Goal: Task Accomplishment & Management: Use online tool/utility

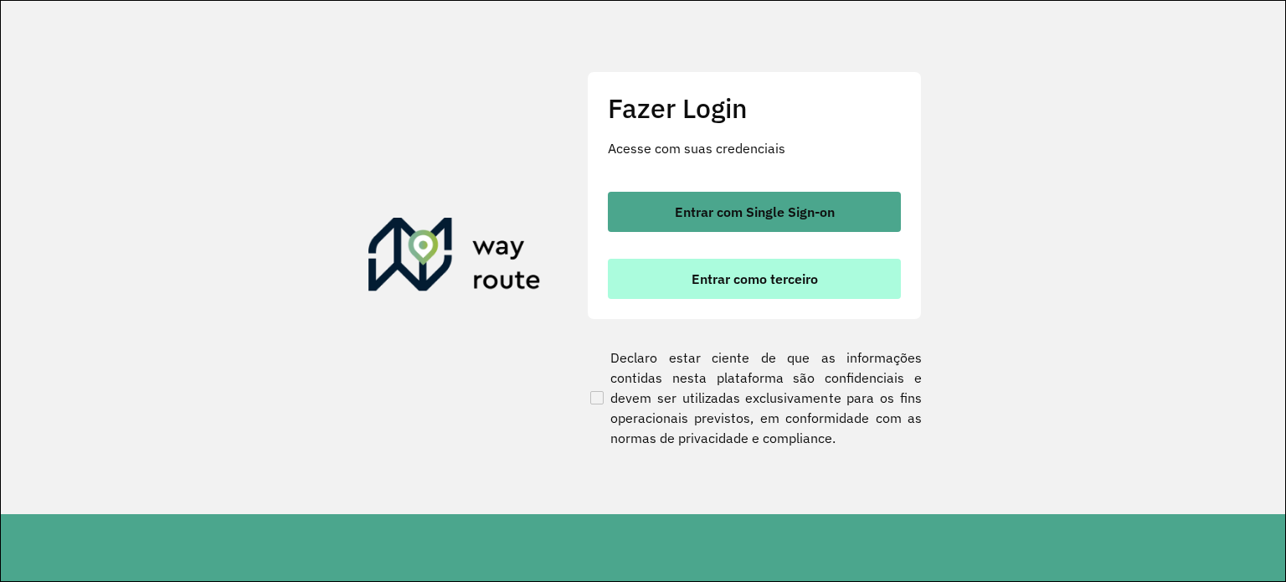
click at [686, 280] on button "Entrar como terceiro" at bounding box center [754, 279] width 293 height 40
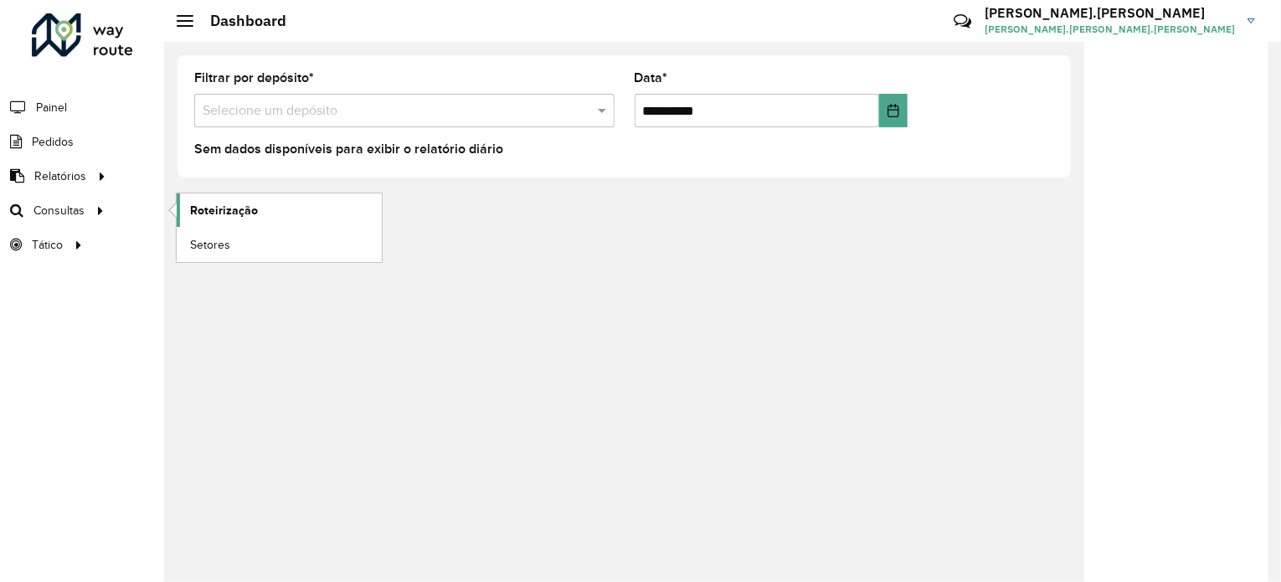
click at [224, 215] on span "Roteirização" at bounding box center [224, 211] width 68 height 18
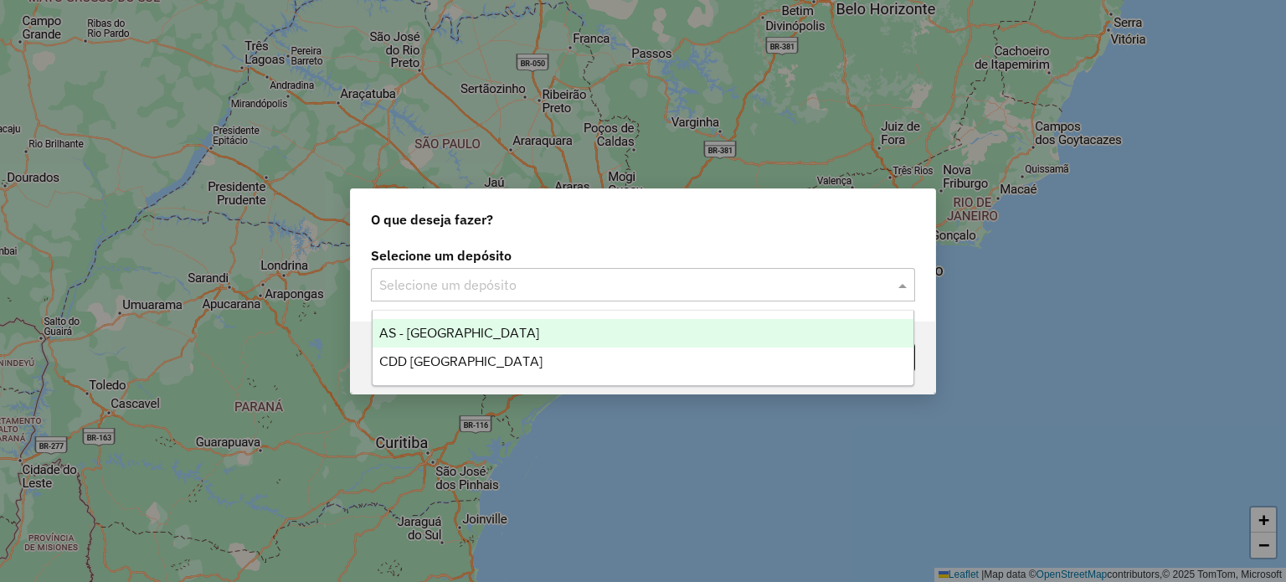
click at [510, 273] on div "Selecione um depósito" at bounding box center [643, 284] width 544 height 33
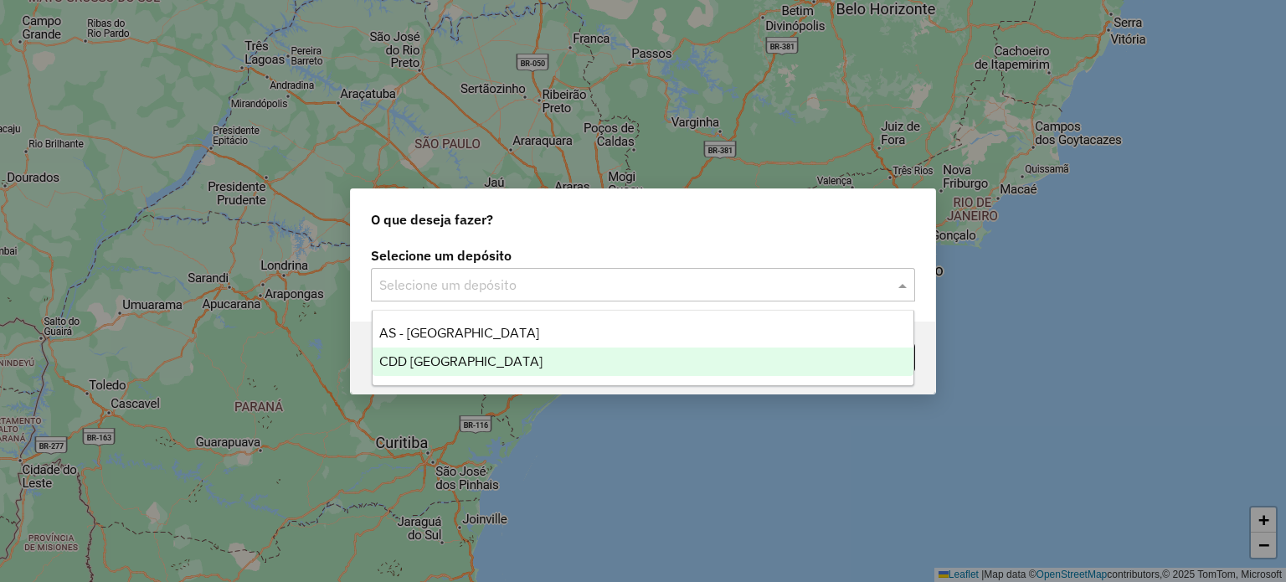
click at [476, 364] on span "CDD [GEOGRAPHIC_DATA]" at bounding box center [460, 361] width 163 height 14
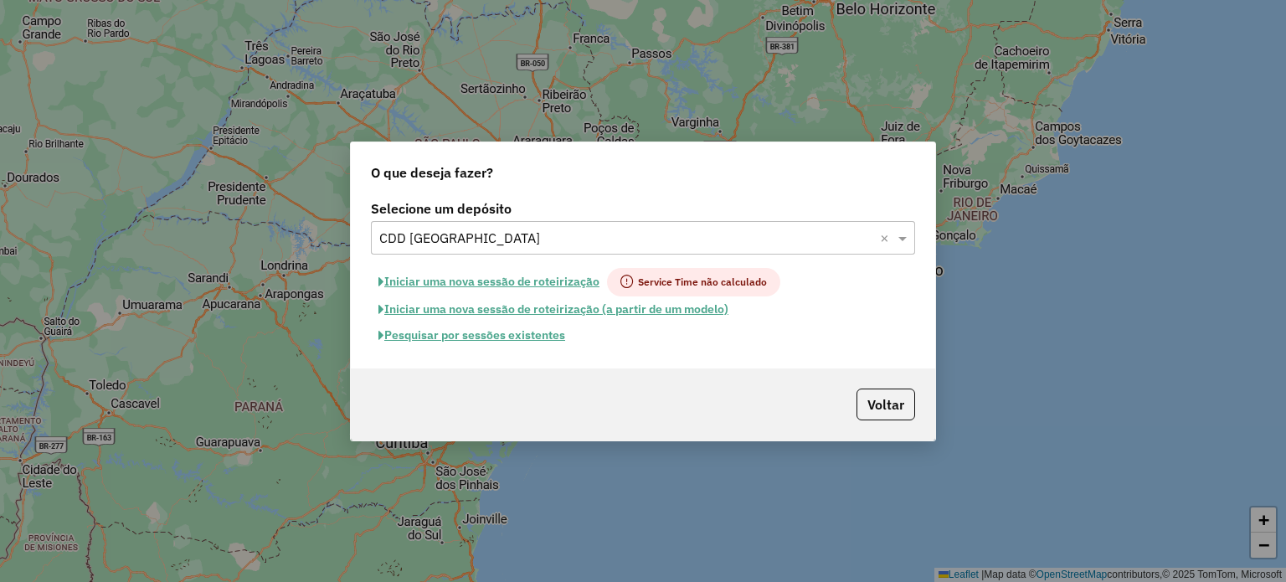
click at [527, 341] on button "Pesquisar por sessões existentes" at bounding box center [472, 335] width 202 height 26
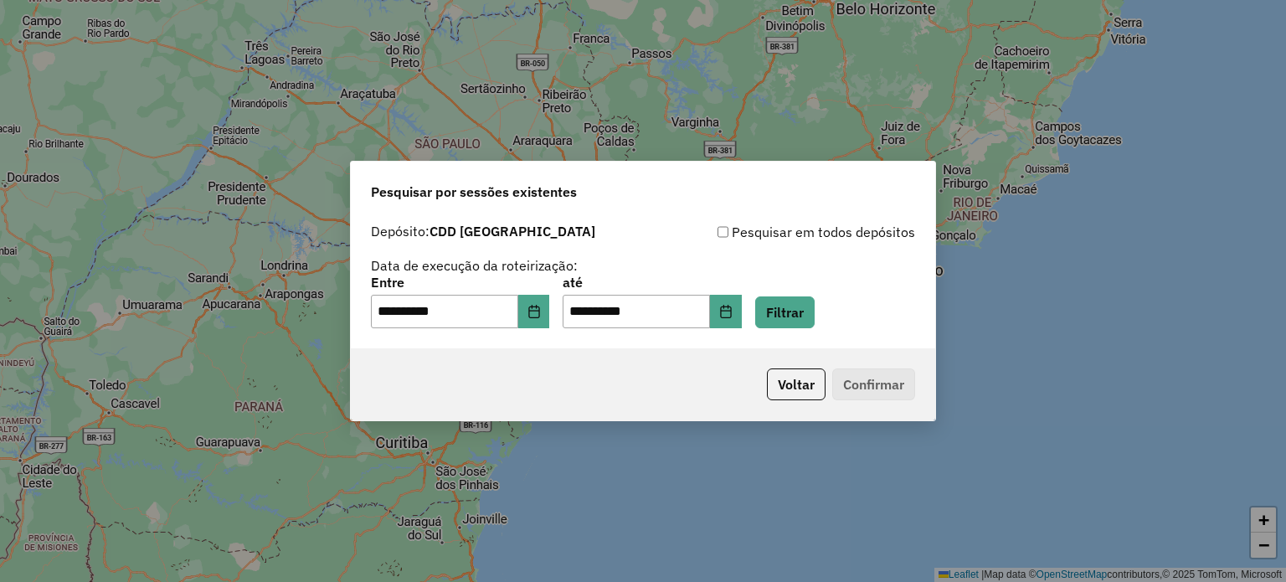
click at [810, 330] on div "**********" at bounding box center [643, 281] width 584 height 133
click at [810, 321] on button "Filtrar" at bounding box center [784, 312] width 59 height 32
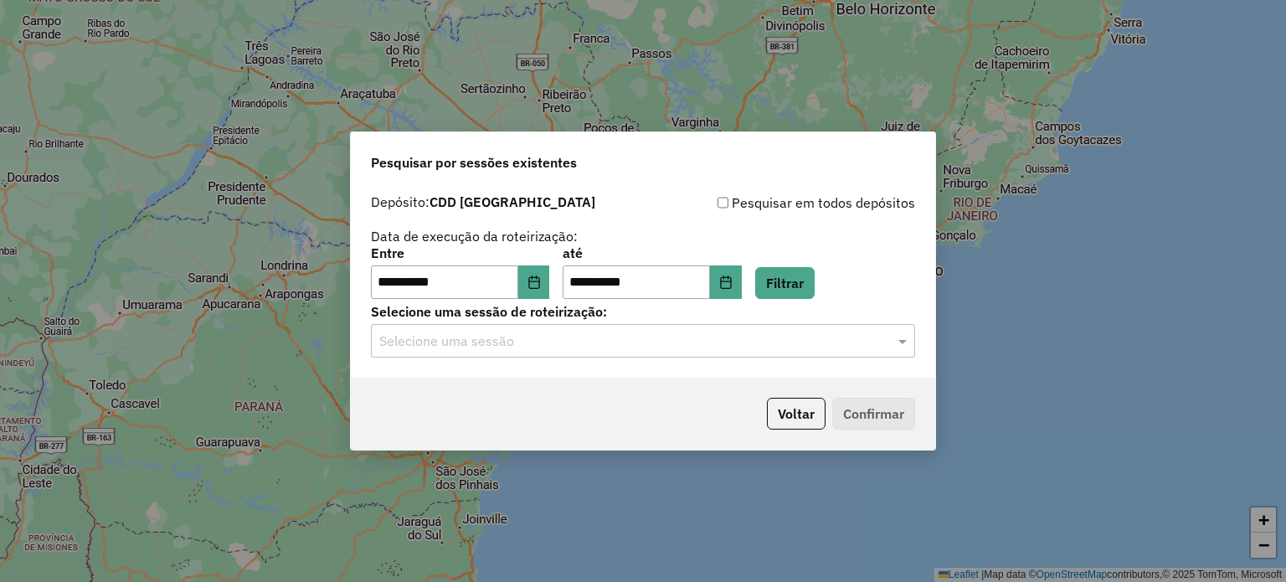
click at [609, 340] on input "text" at bounding box center [626, 342] width 494 height 20
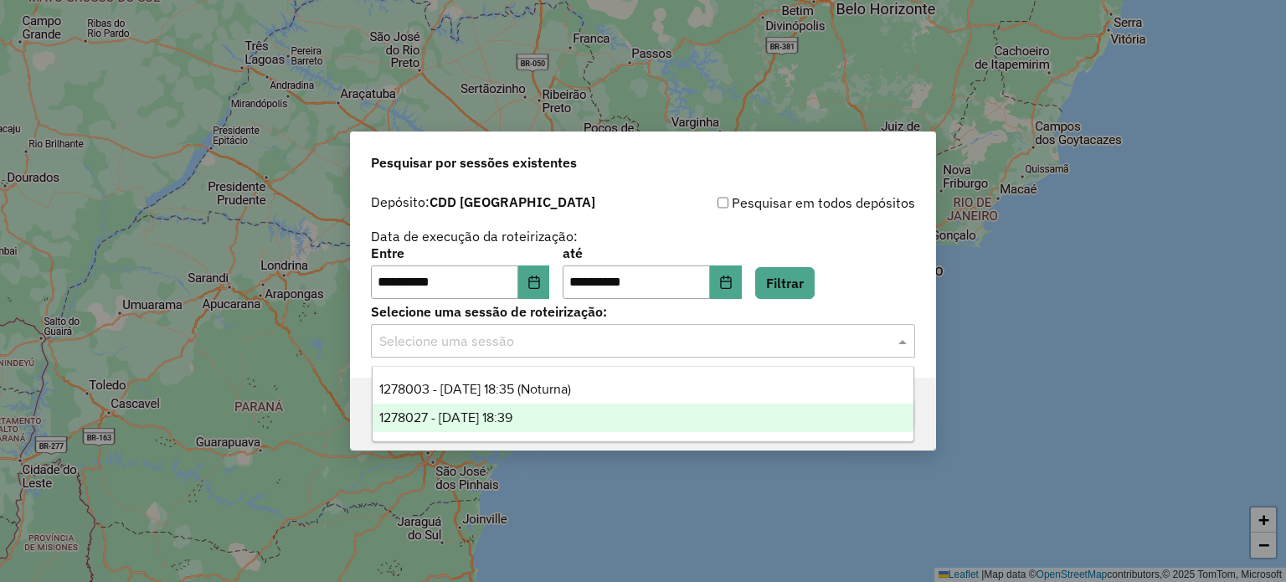
click at [532, 405] on div "1278027 - [DATE] 18:39" at bounding box center [644, 418] width 542 height 28
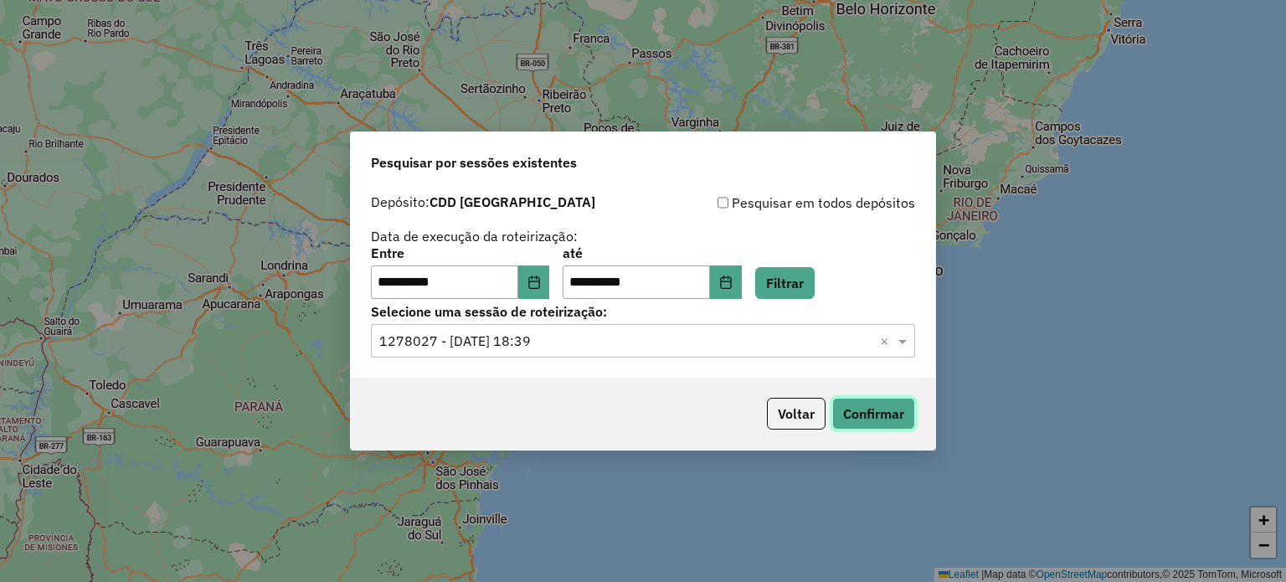
click at [890, 414] on button "Confirmar" at bounding box center [873, 414] width 83 height 32
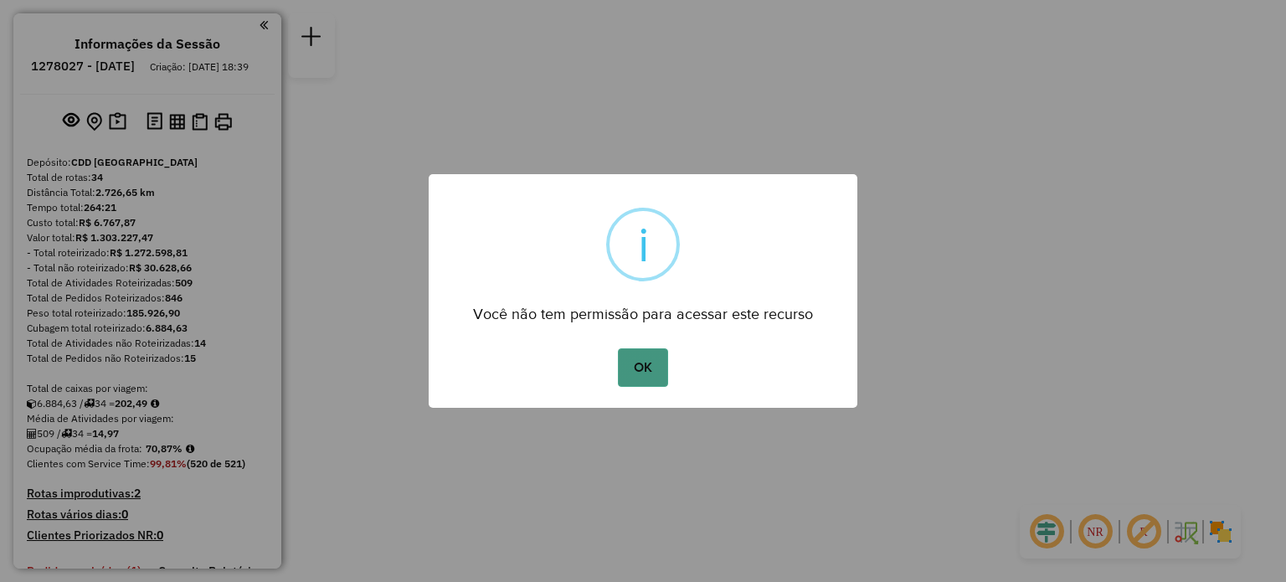
click at [624, 360] on button "OK" at bounding box center [642, 367] width 49 height 39
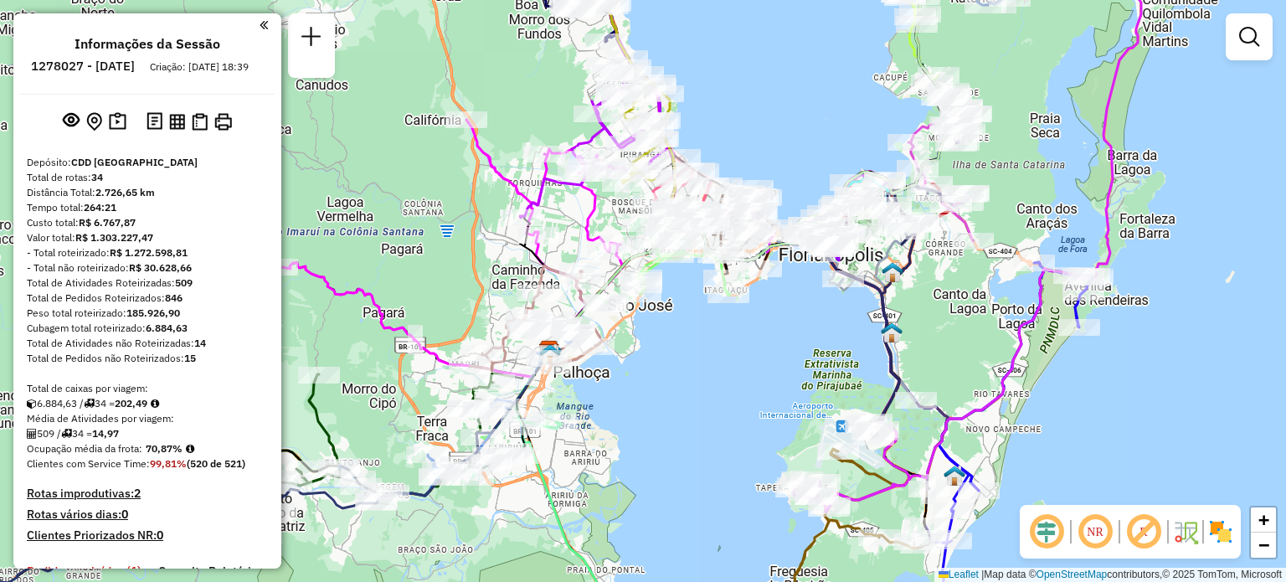
select select "**********"
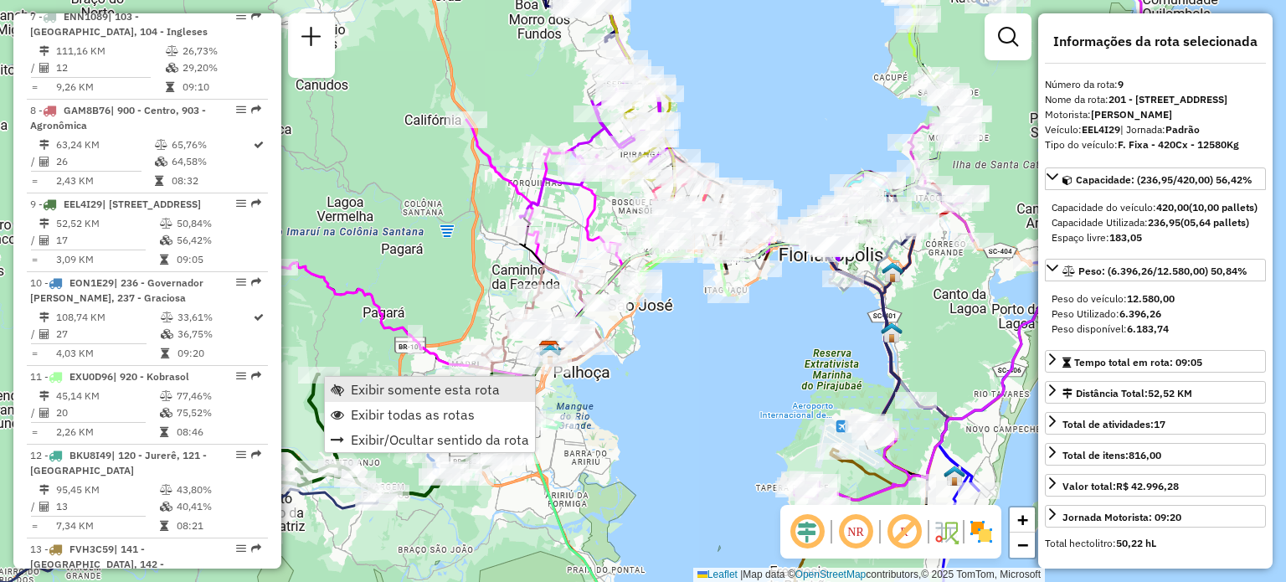
scroll to position [1486, 0]
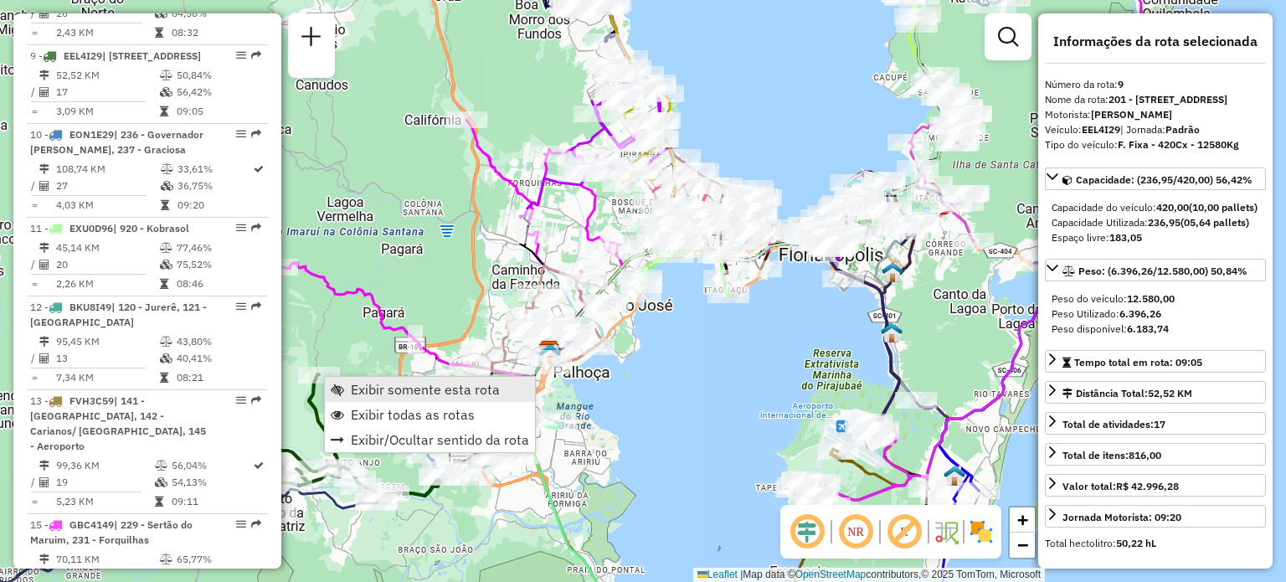
click at [352, 388] on span "Exibir somente esta rota" at bounding box center [425, 389] width 149 height 13
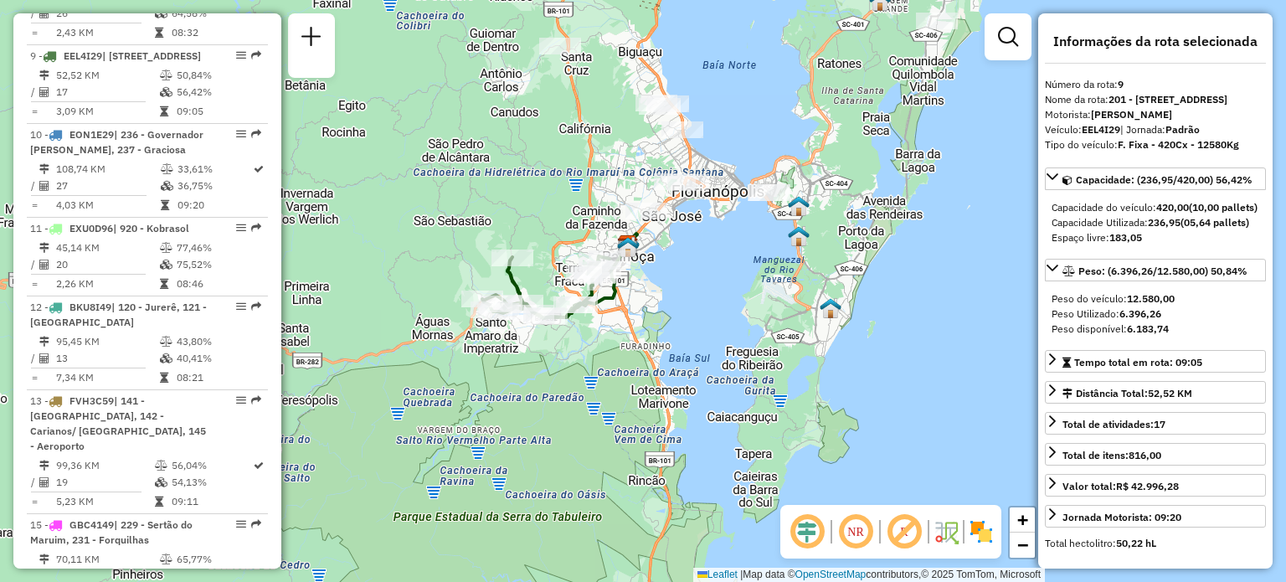
drag, startPoint x: 713, startPoint y: 219, endPoint x: 717, endPoint y: 307, distance: 88.8
click at [720, 309] on div "Janela de atendimento Grade de atendimento Capacidade Transportadoras Veículos …" at bounding box center [643, 291] width 1286 height 582
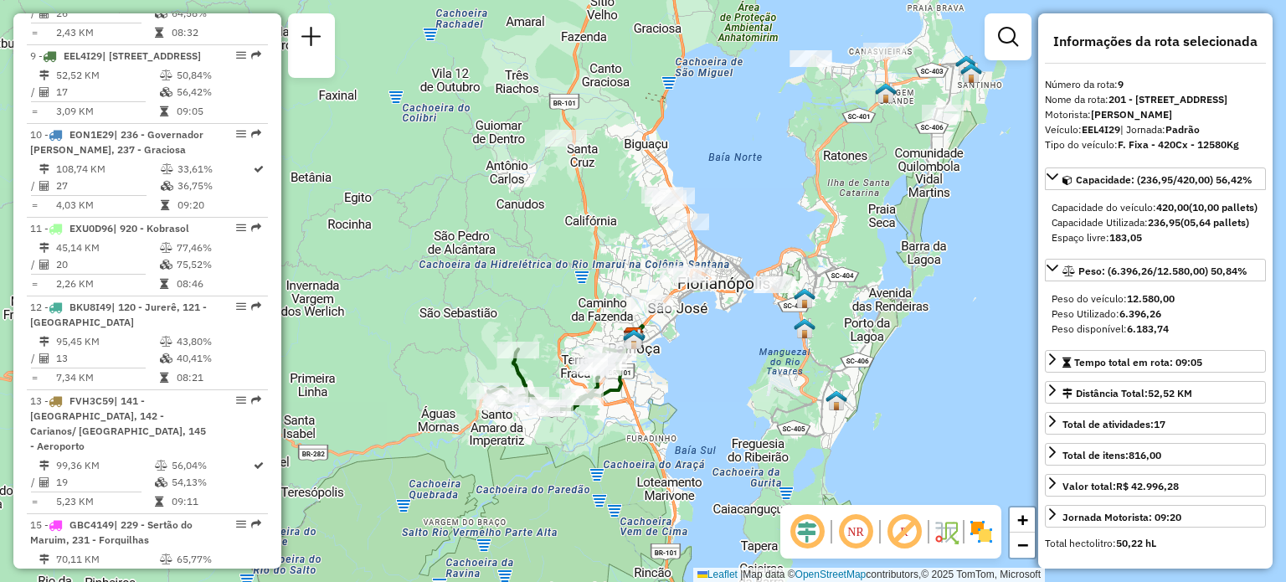
click at [856, 534] on em at bounding box center [856, 532] width 40 height 40
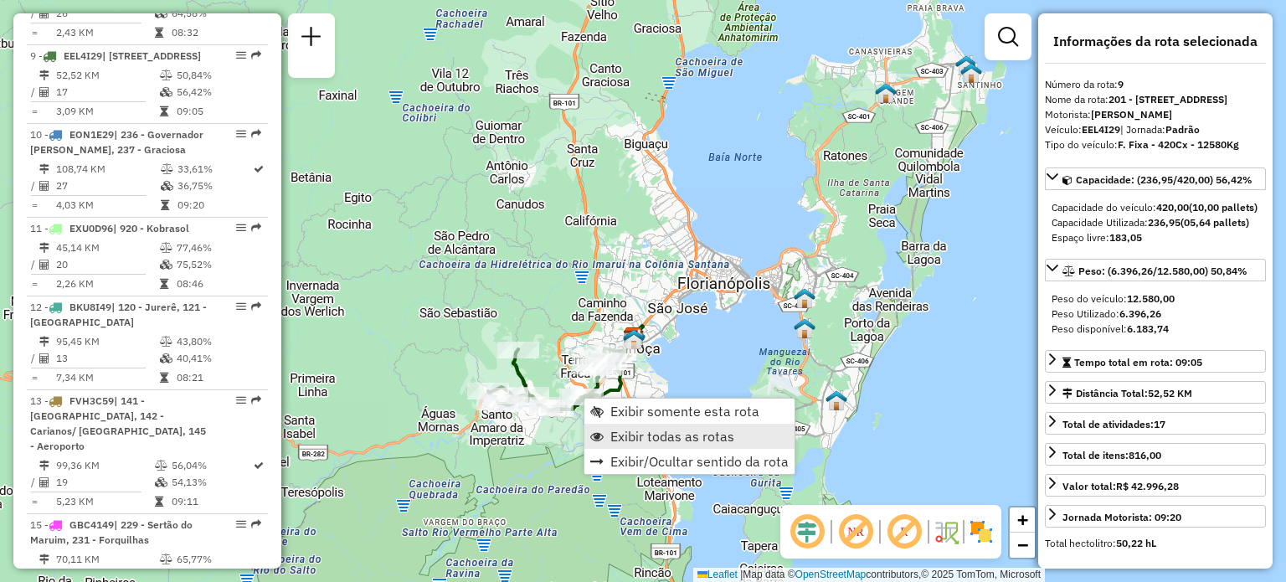
click at [635, 435] on span "Exibir todas as rotas" at bounding box center [672, 435] width 124 height 13
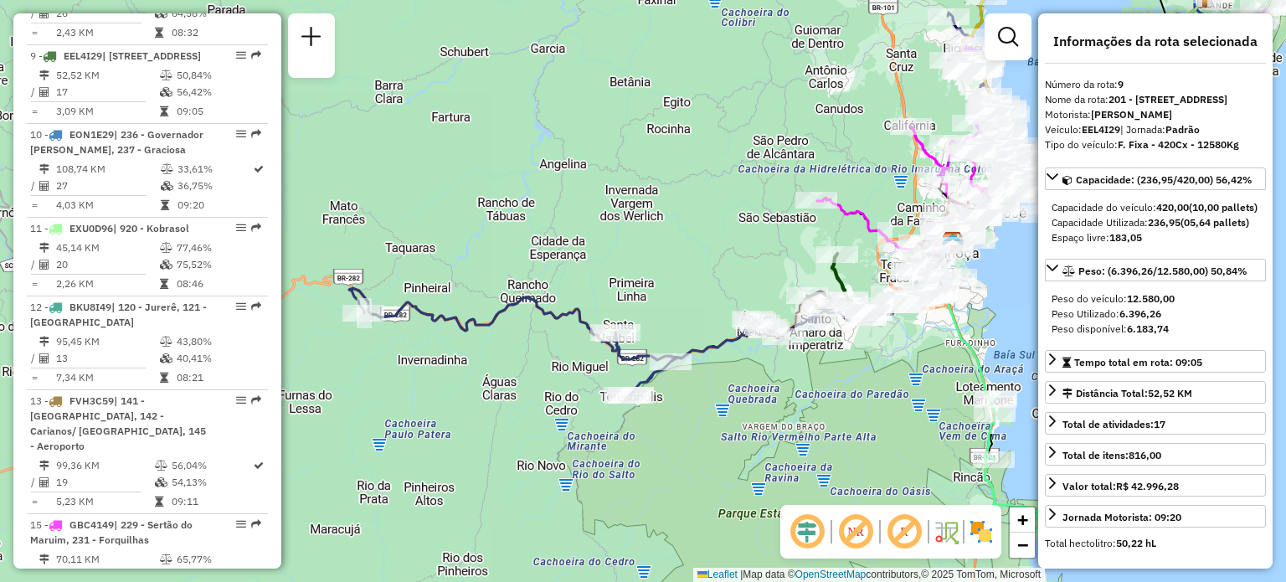
drag, startPoint x: 561, startPoint y: 453, endPoint x: 861, endPoint y: 357, distance: 314.8
click at [863, 357] on div "Janela de atendimento Grade de atendimento Capacidade Transportadoras Veículos …" at bounding box center [643, 291] width 1286 height 582
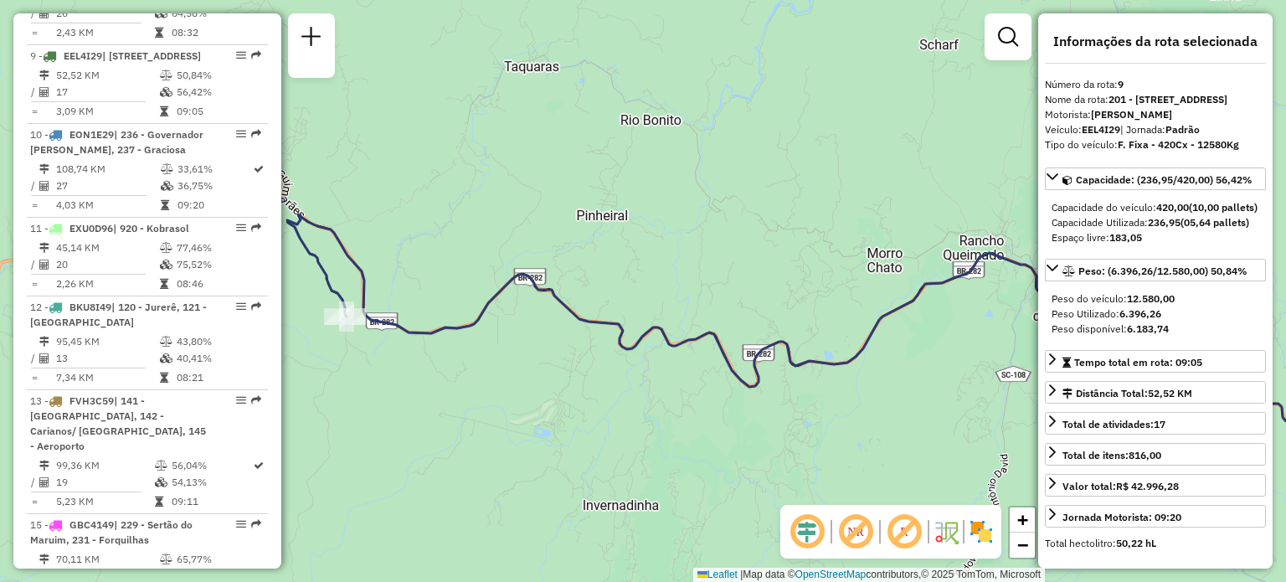
drag, startPoint x: 348, startPoint y: 252, endPoint x: 467, endPoint y: 263, distance: 119.4
click at [463, 263] on icon at bounding box center [850, 426] width 1127 height 425
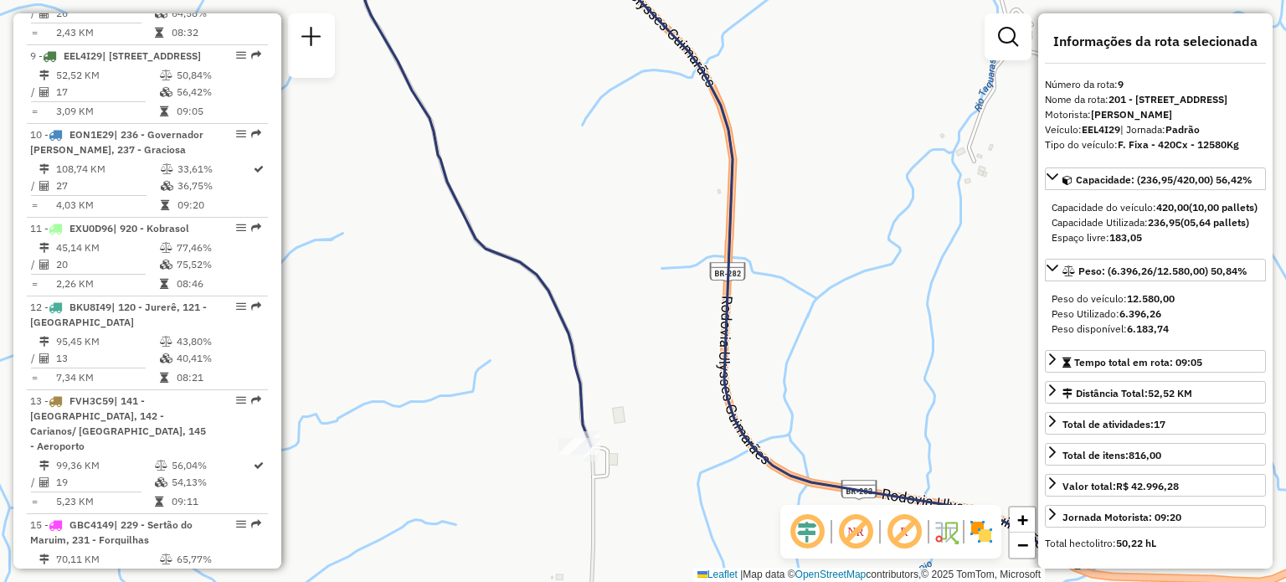
drag, startPoint x: 524, startPoint y: 335, endPoint x: 578, endPoint y: 292, distance: 68.5
click at [580, 290] on div "Janela de atendimento Grade de atendimento Capacidade Transportadoras Veículos …" at bounding box center [643, 291] width 1286 height 582
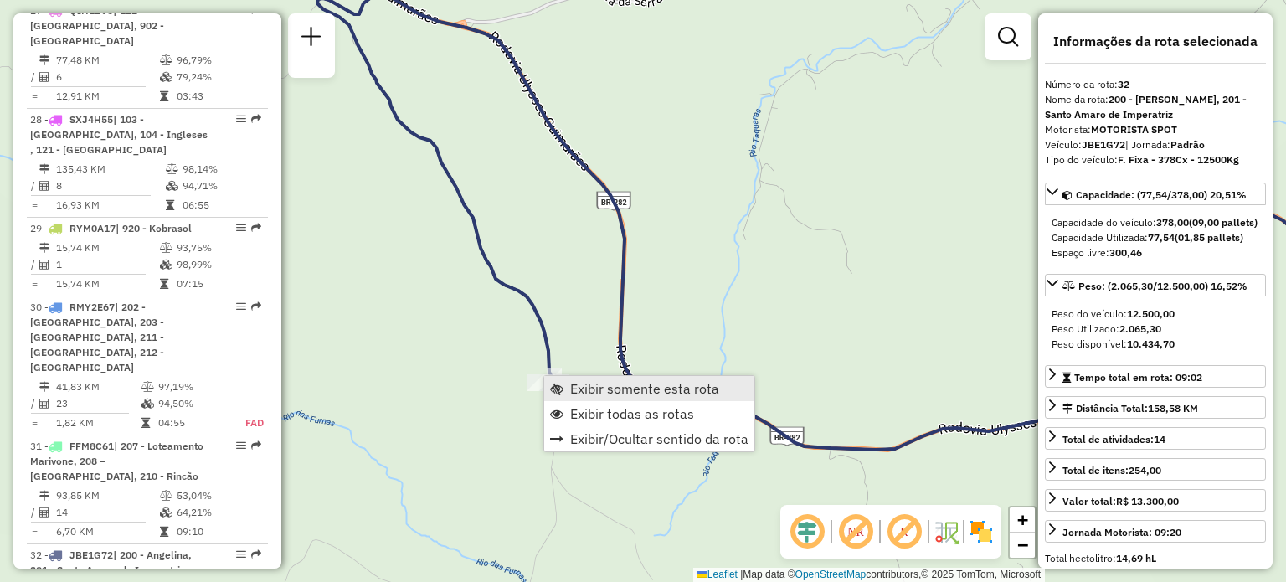
scroll to position [3526, 0]
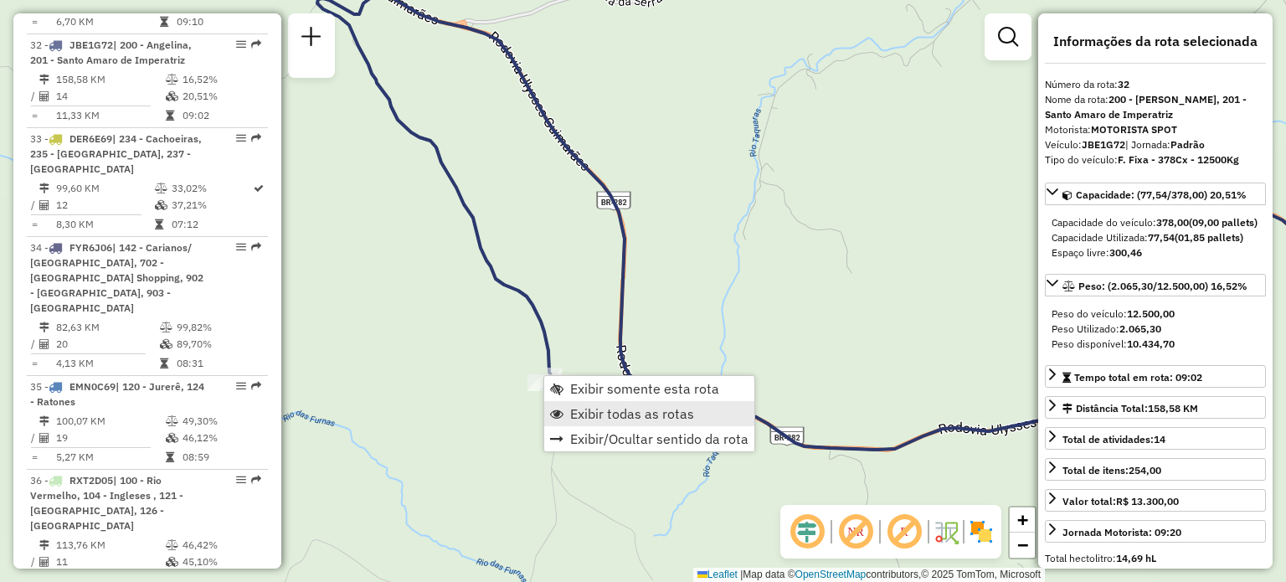
click at [596, 414] on span "Exibir todas as rotas" at bounding box center [632, 413] width 124 height 13
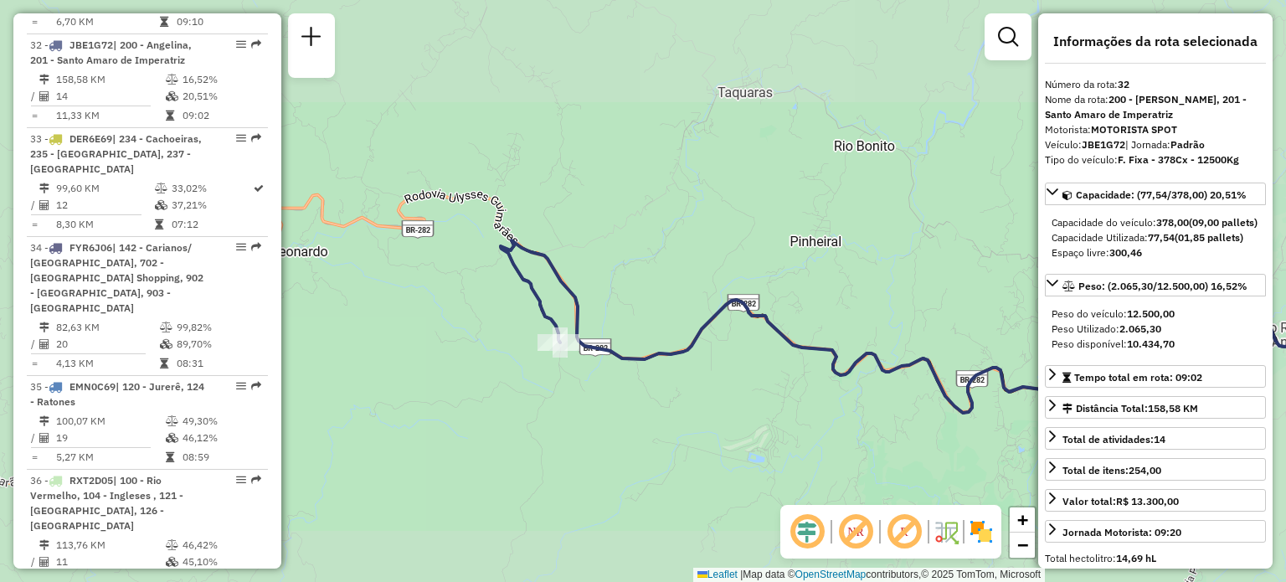
drag, startPoint x: 822, startPoint y: 299, endPoint x: 410, endPoint y: 256, distance: 414.1
click at [435, 260] on div "Janela de atendimento Grade de atendimento Capacidade Transportadoras Veículos …" at bounding box center [643, 291] width 1286 height 582
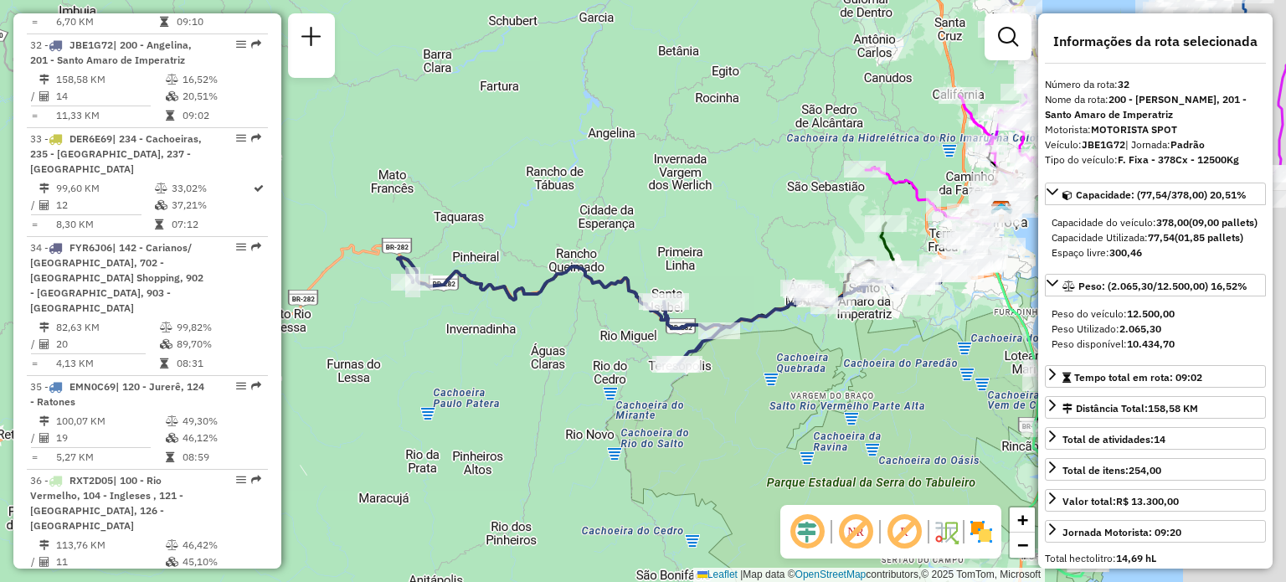
drag, startPoint x: 850, startPoint y: 334, endPoint x: 787, endPoint y: 318, distance: 64.8
click at [787, 318] on div "Janela de atendimento Grade de atendimento Capacidade Transportadoras Veículos …" at bounding box center [643, 291] width 1286 height 582
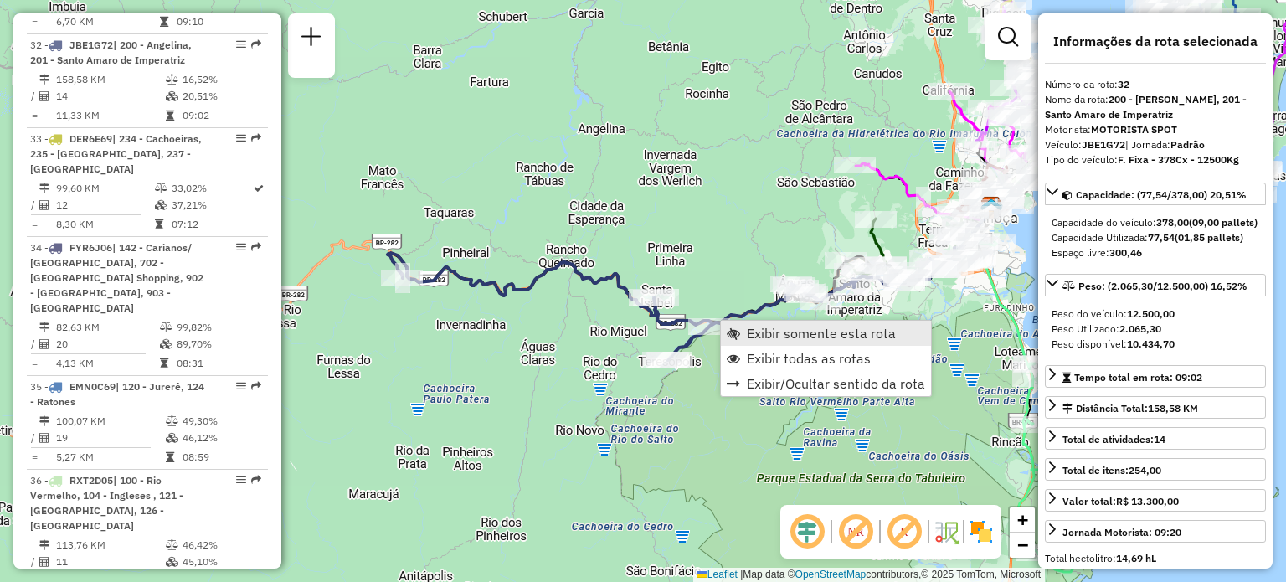
click at [751, 334] on span "Exibir somente esta rota" at bounding box center [821, 333] width 149 height 13
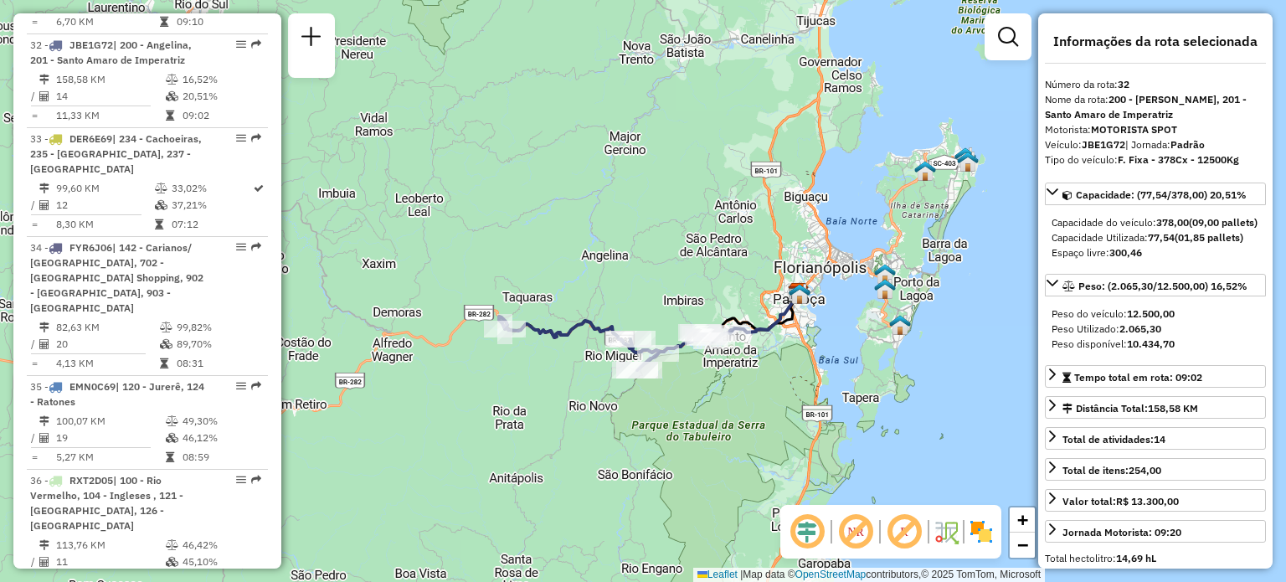
drag, startPoint x: 924, startPoint y: 321, endPoint x: 768, endPoint y: 351, distance: 159.4
click at [770, 351] on div "Janela de atendimento Grade de atendimento Capacidade Transportadoras Veículos …" at bounding box center [643, 291] width 1286 height 582
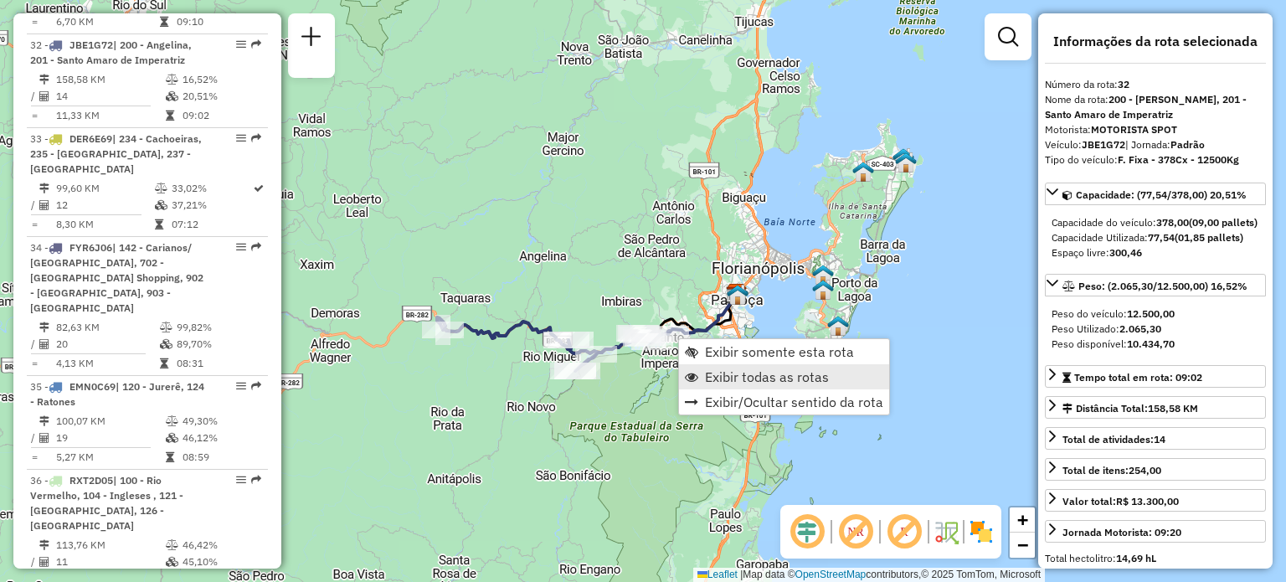
click at [743, 381] on span "Exibir todas as rotas" at bounding box center [767, 376] width 124 height 13
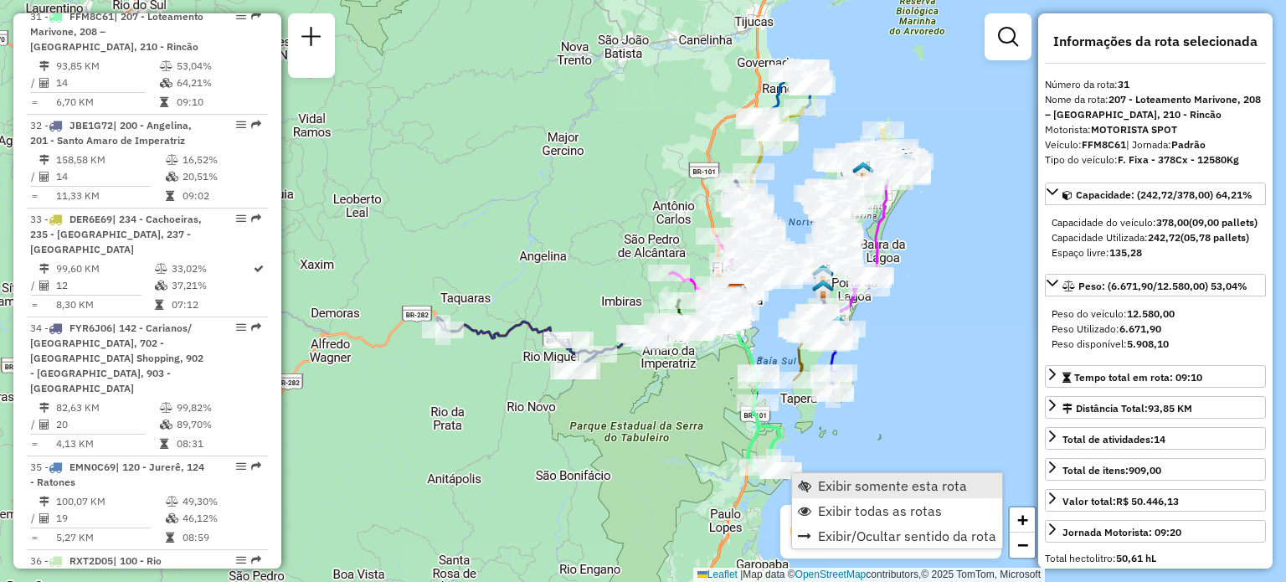
scroll to position [3418, 0]
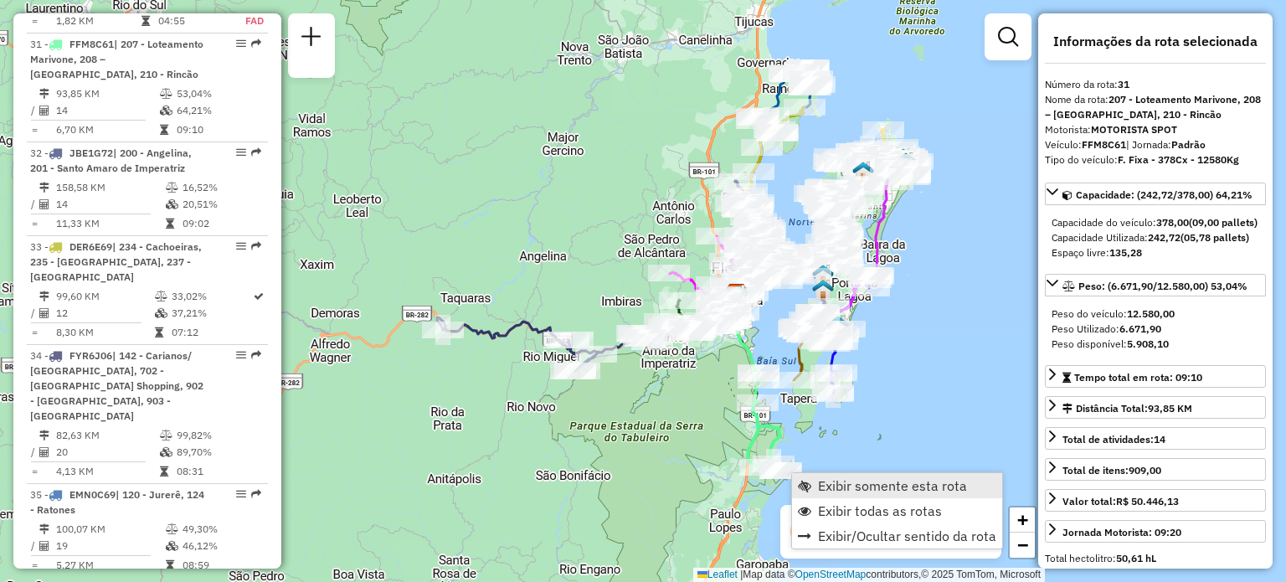
click at [809, 478] on link "Exibir somente esta rota" at bounding box center [897, 485] width 210 height 25
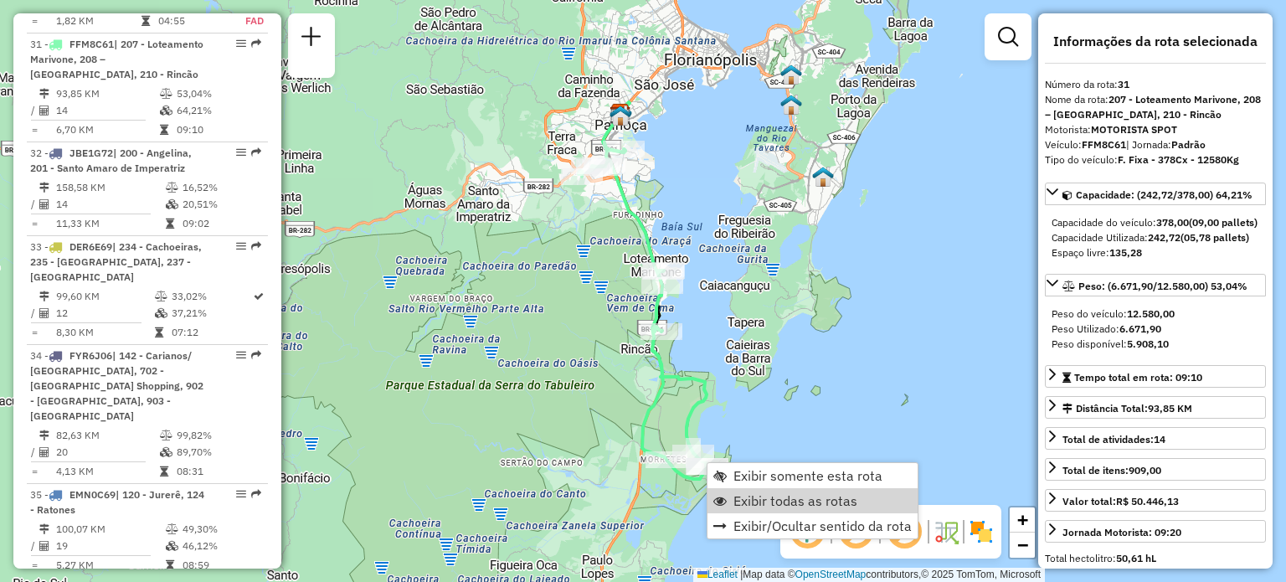
click at [691, 209] on div "Janela de atendimento Grade de atendimento Capacidade Transportadoras Veículos …" at bounding box center [643, 291] width 1286 height 582
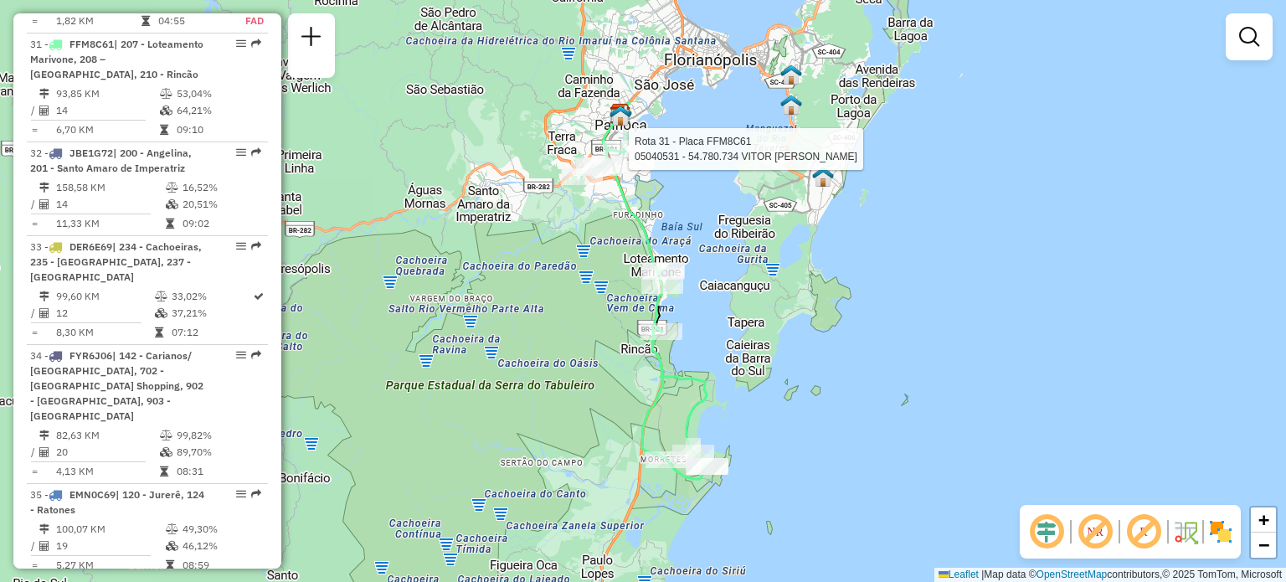
select select "**********"
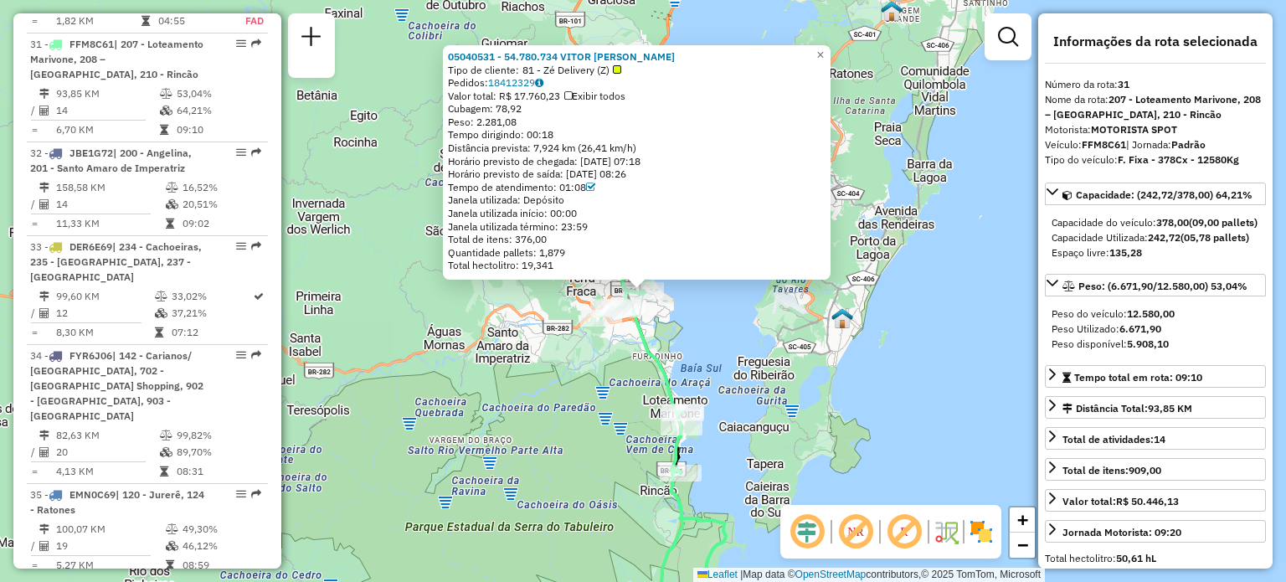
click at [701, 368] on div "05040531 - 54.780.734 VITOR [PERSON_NAME] Tipo de cliente: 81 - Zé Delivery (Z)…" at bounding box center [643, 291] width 1286 height 582
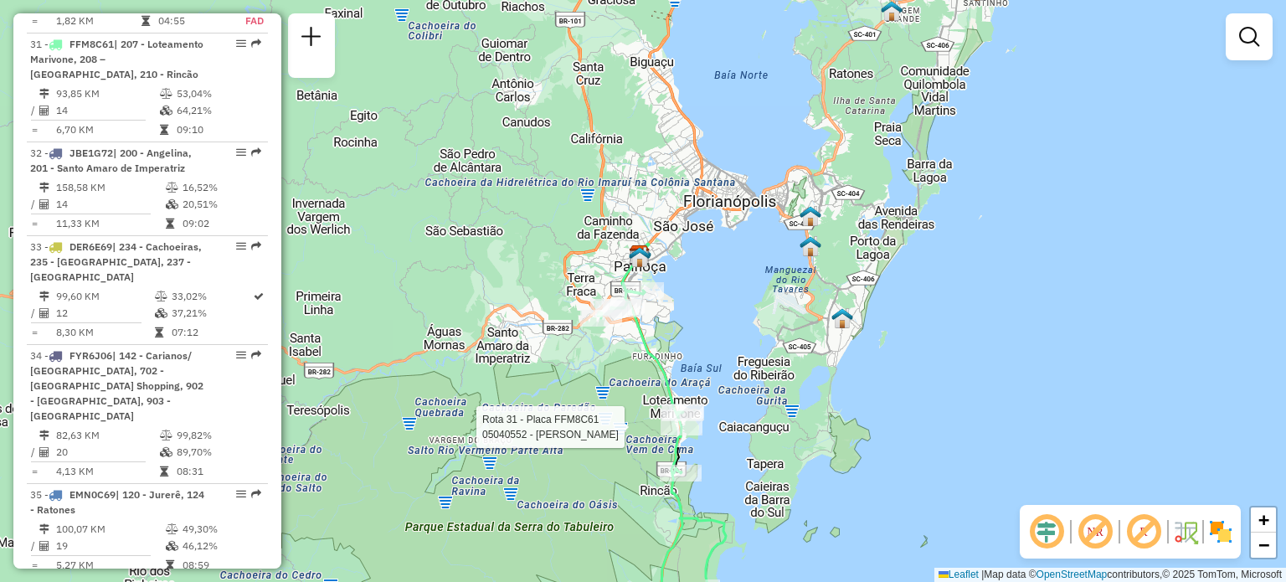
select select "**********"
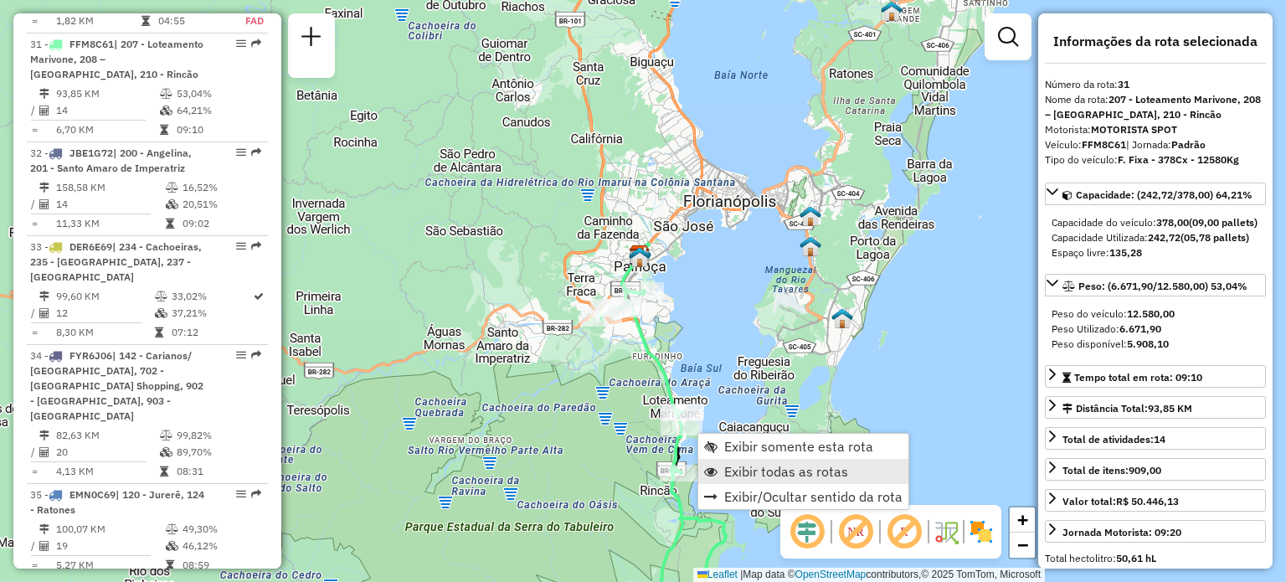
click at [753, 472] on span "Exibir todas as rotas" at bounding box center [786, 471] width 124 height 13
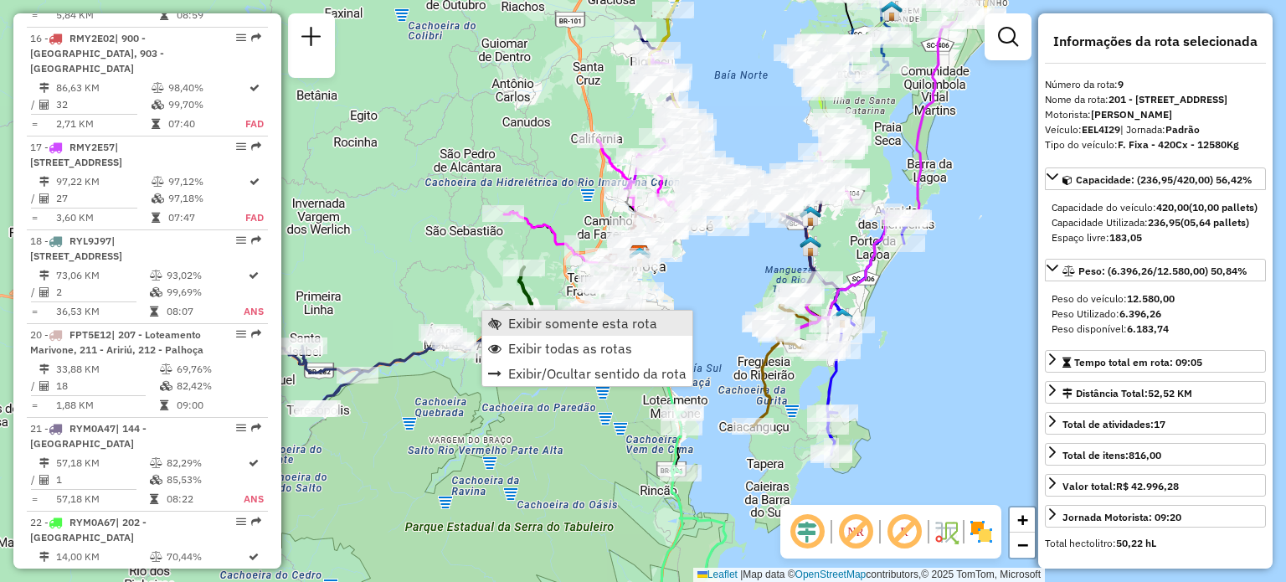
scroll to position [1486, 0]
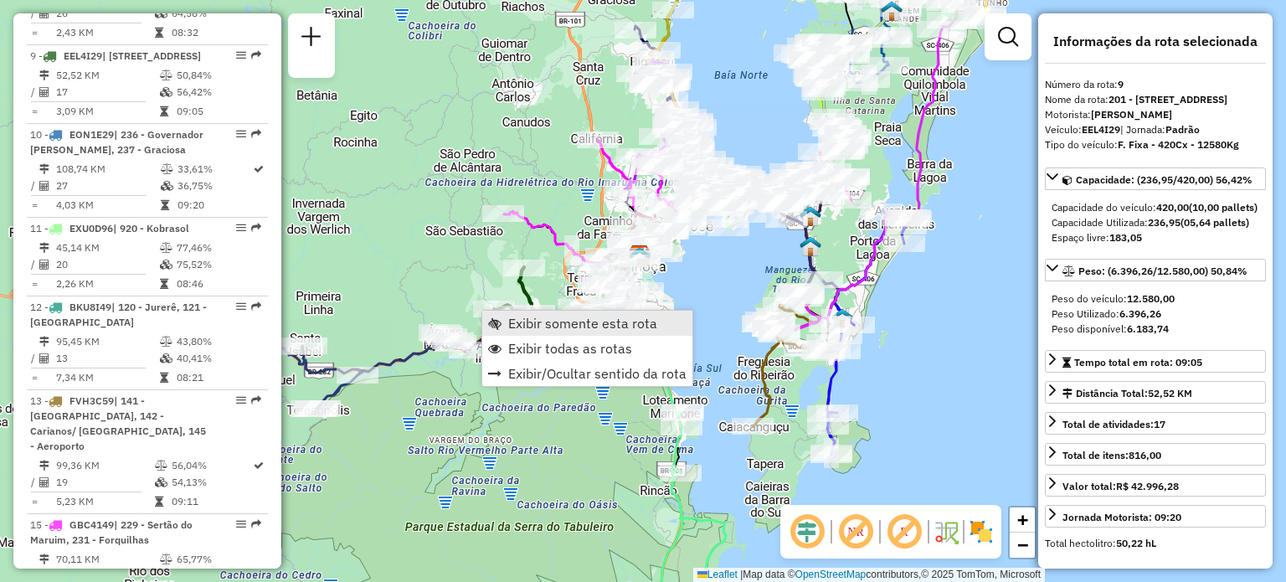
click at [510, 317] on span "Exibir somente esta rota" at bounding box center [582, 322] width 149 height 13
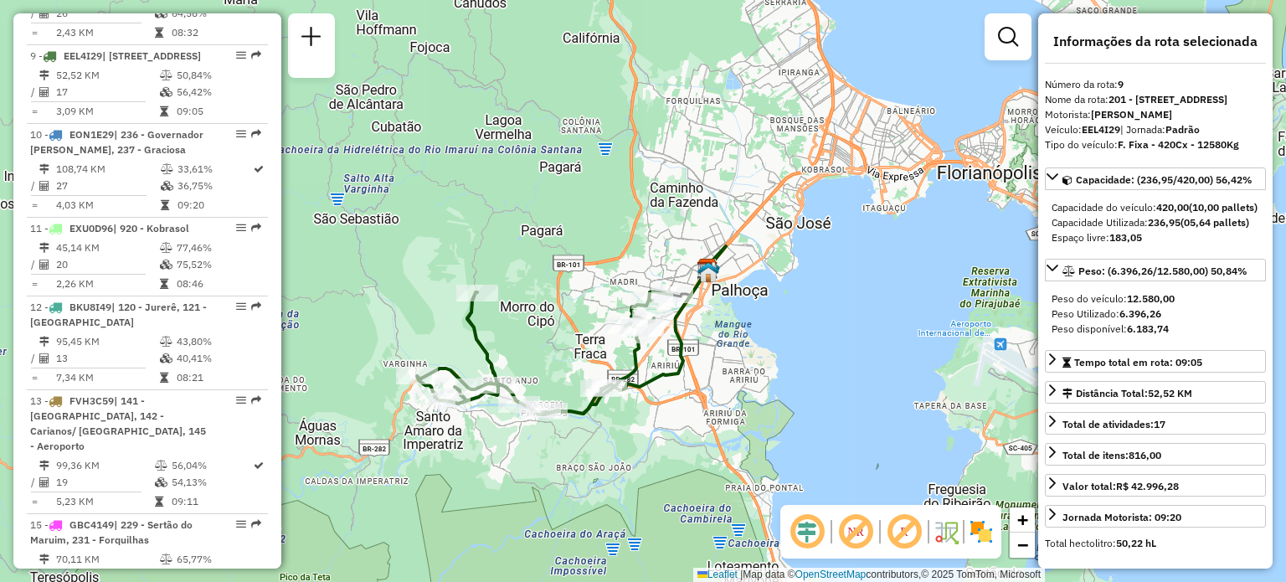
drag, startPoint x: 640, startPoint y: 246, endPoint x: 586, endPoint y: 311, distance: 83.8
click at [582, 304] on div "Janela de atendimento Grade de atendimento Capacidade Transportadoras Veículos …" at bounding box center [643, 291] width 1286 height 582
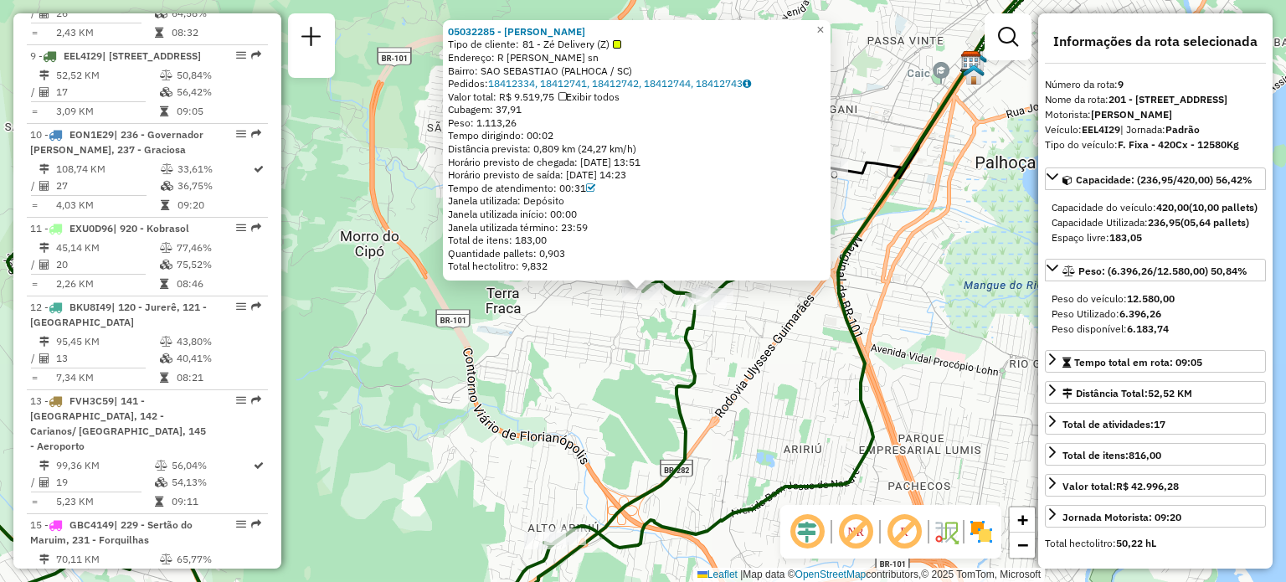
click at [662, 349] on div "05032285 - [PERSON_NAME] PET Tipo de cliente: 81 - Zé Delivery (Z) Endereço: R …" at bounding box center [643, 291] width 1286 height 582
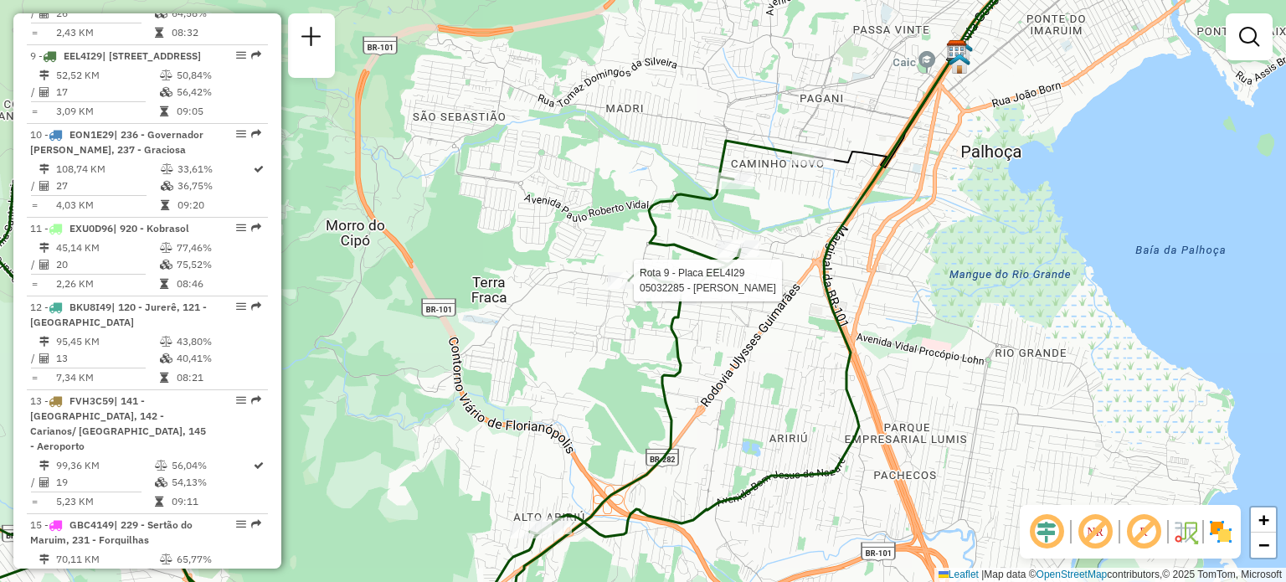
select select "**********"
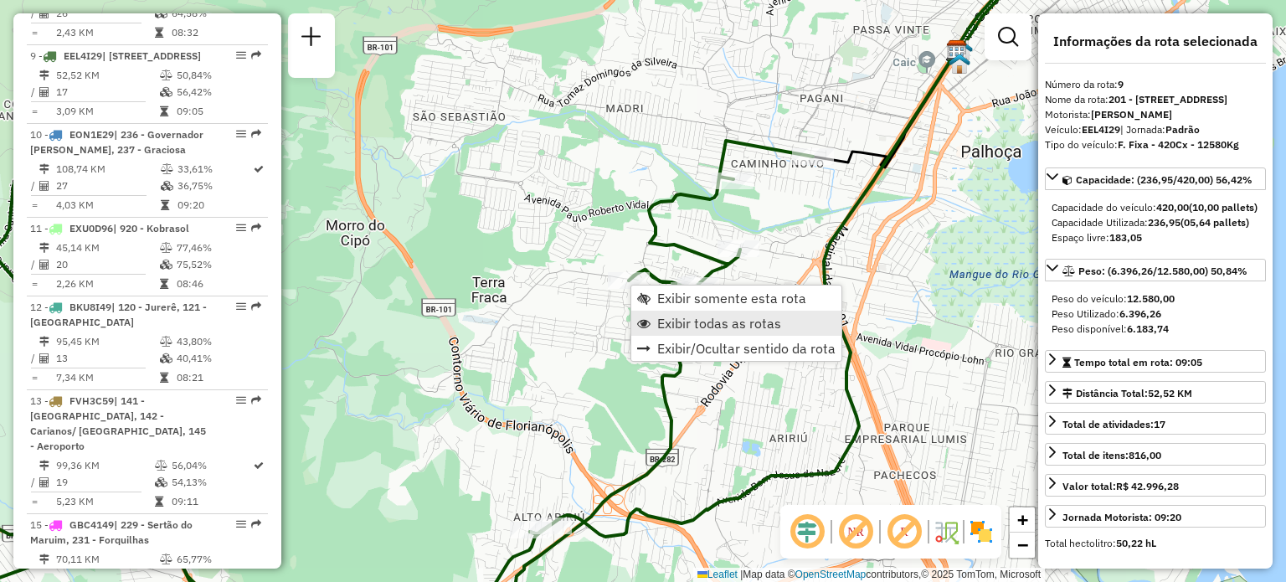
click at [676, 318] on span "Exibir todas as rotas" at bounding box center [719, 322] width 124 height 13
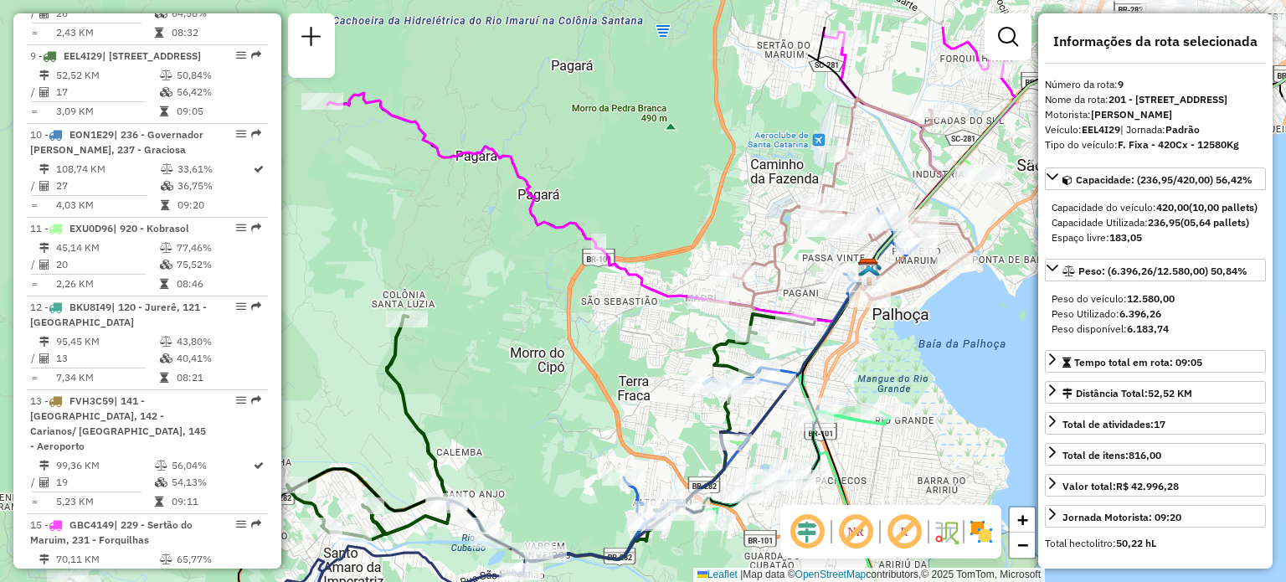
drag, startPoint x: 561, startPoint y: 154, endPoint x: 854, endPoint y: 388, distance: 375.2
click at [853, 388] on div "Janela de atendimento Grade de atendimento Capacidade Transportadoras Veículos …" at bounding box center [643, 291] width 1286 height 582
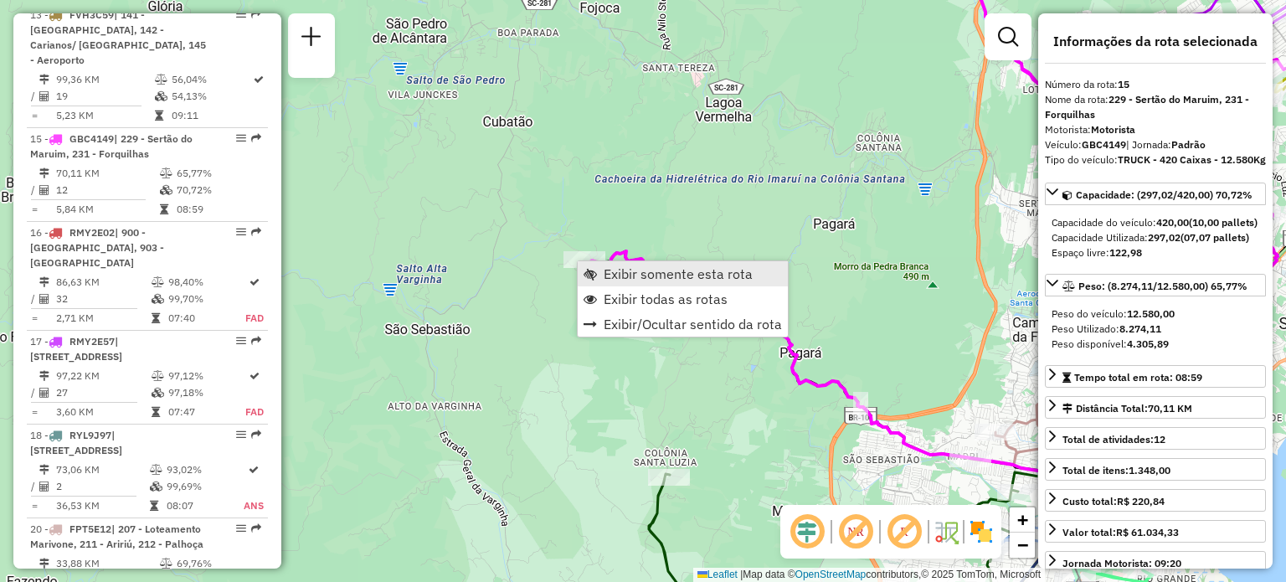
scroll to position [1969, 0]
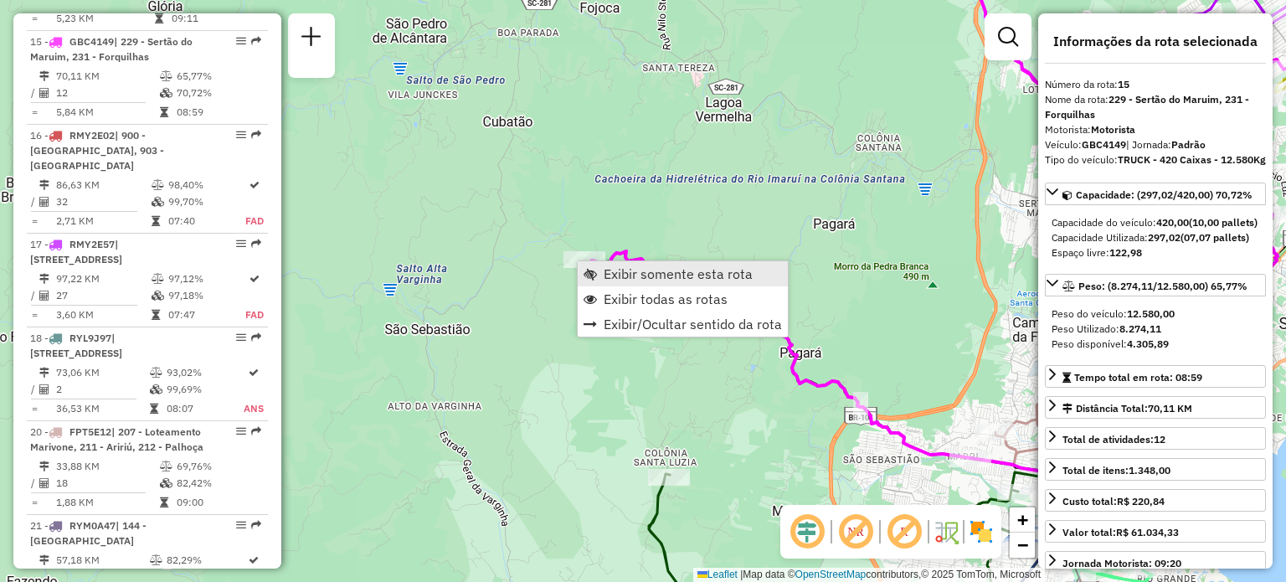
click at [604, 270] on span "Exibir somente esta rota" at bounding box center [678, 273] width 149 height 13
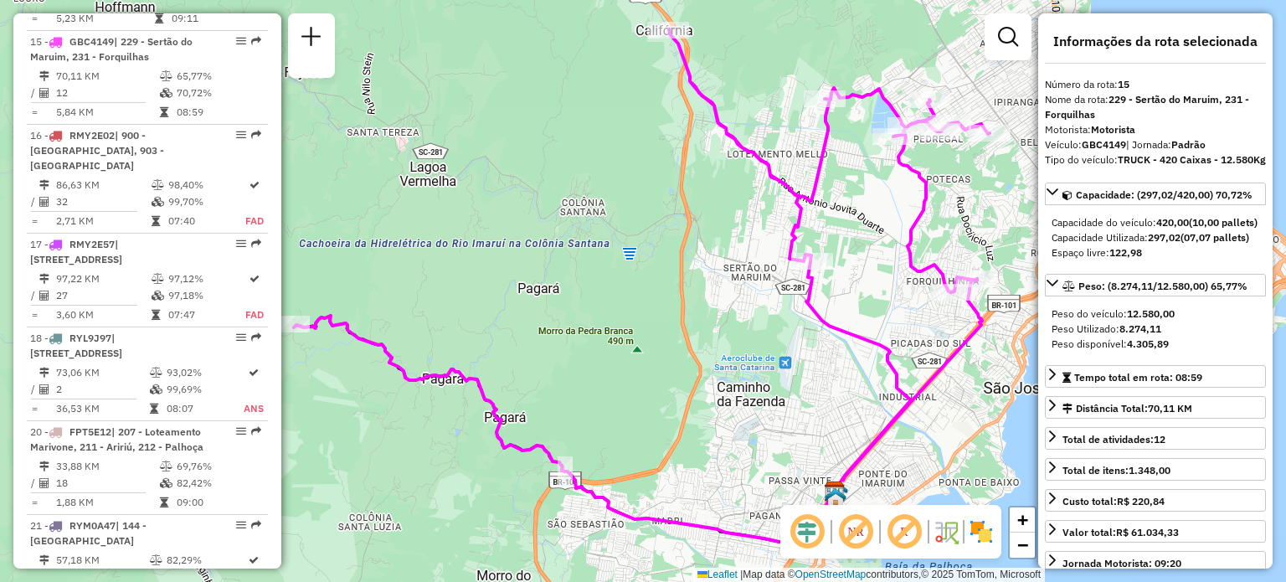
drag, startPoint x: 668, startPoint y: 339, endPoint x: 627, endPoint y: 311, distance: 49.9
click at [629, 311] on div "Janela de atendimento Grade de atendimento Capacidade Transportadoras Veículos …" at bounding box center [643, 291] width 1286 height 582
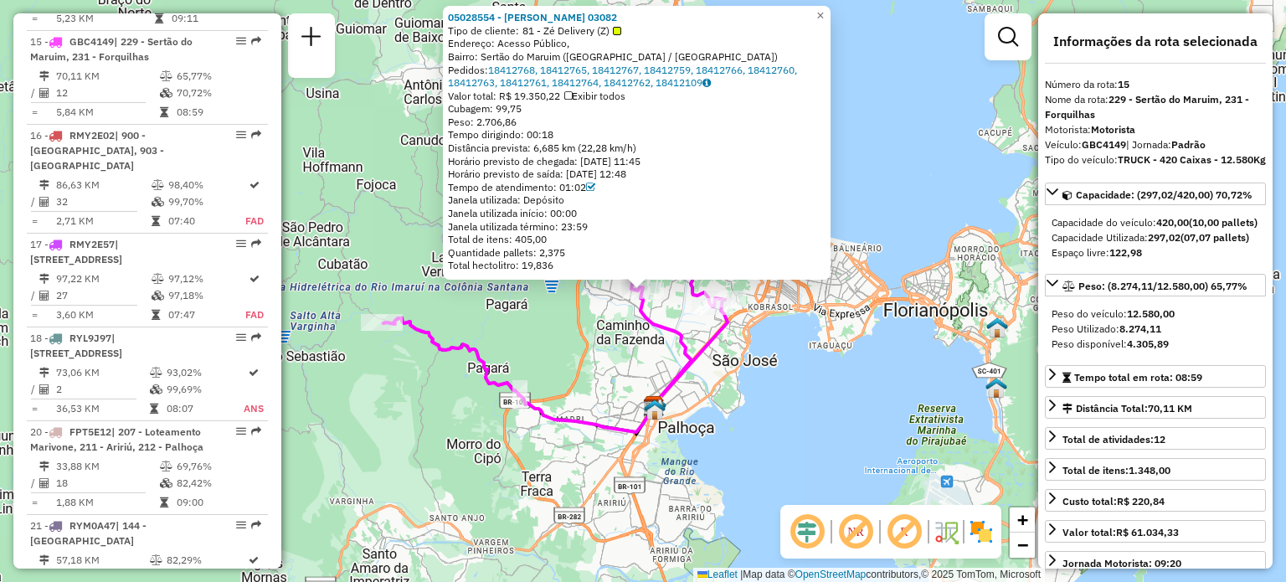
click at [618, 331] on div "05028554 - [PERSON_NAME] 03082 Tipo de cliente: 81 - Zé Delivery (Z) Endereço: …" at bounding box center [643, 291] width 1286 height 582
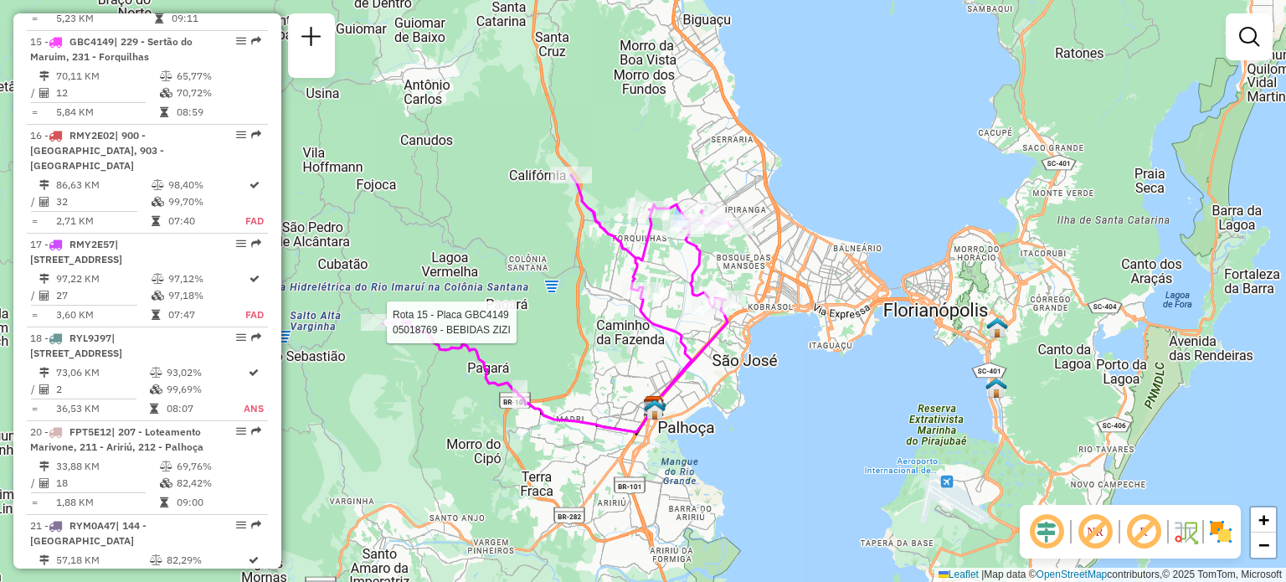
select select "**********"
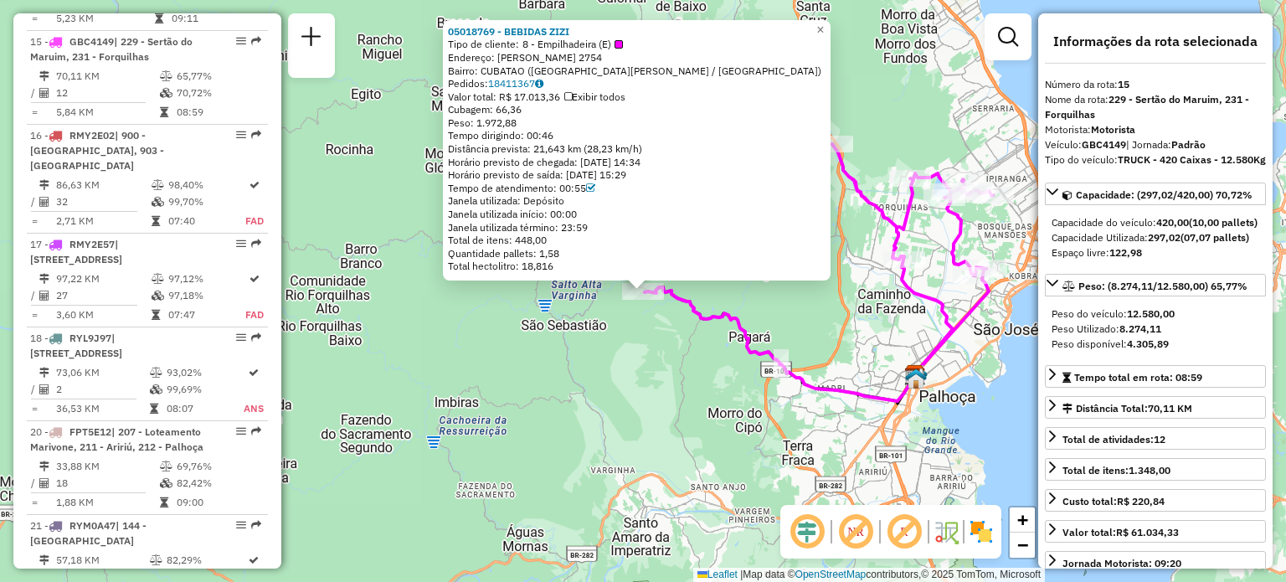
click at [699, 387] on div "05018769 - BEBIDAS ZIZI Tipo de cliente: 8 - Empilhadeira (E) Endereço: [PERSON…" at bounding box center [643, 291] width 1286 height 582
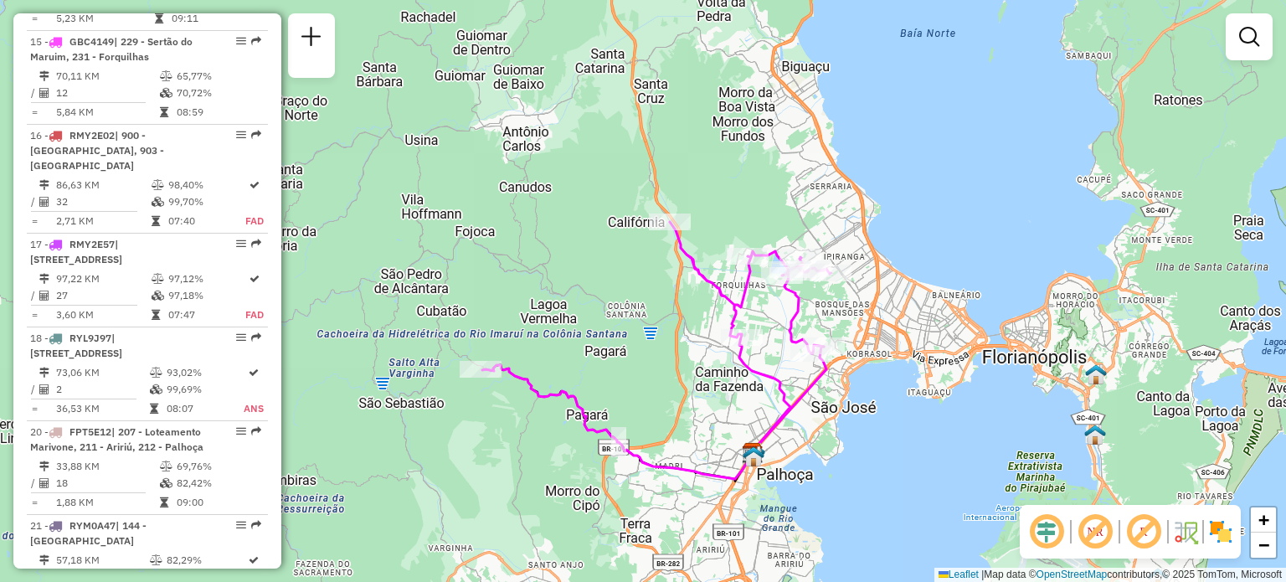
drag, startPoint x: 739, startPoint y: 350, endPoint x: 455, endPoint y: 473, distance: 310.1
click at [482, 471] on icon at bounding box center [656, 350] width 348 height 257
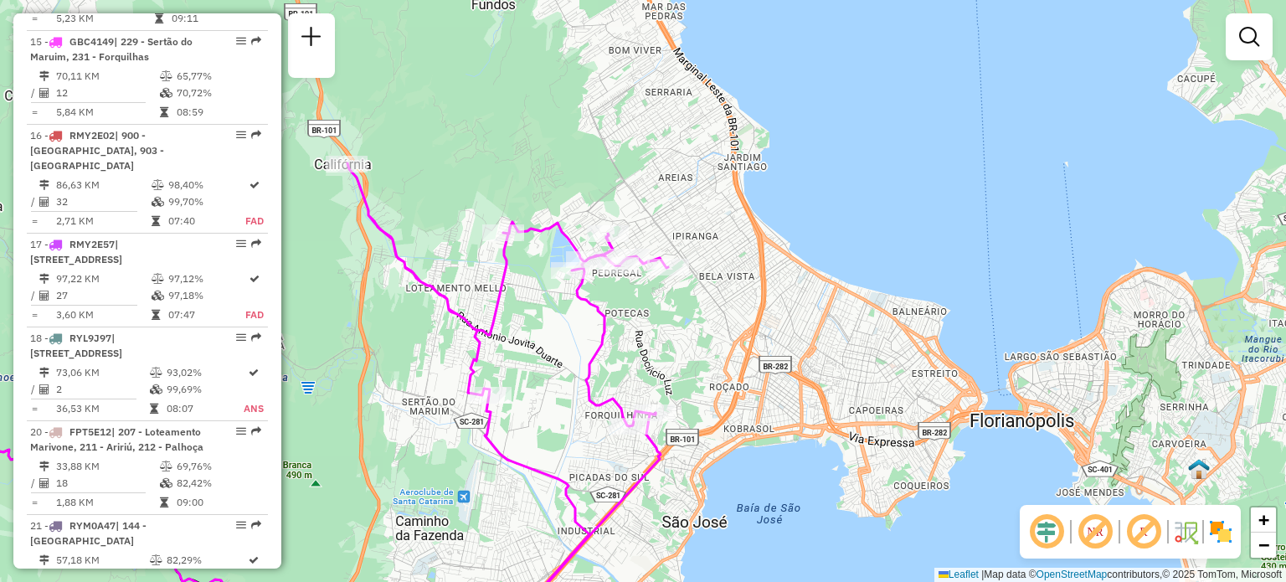
drag, startPoint x: 611, startPoint y: 343, endPoint x: 636, endPoint y: 341, distance: 25.2
click at [634, 342] on icon at bounding box center [320, 401] width 696 height 477
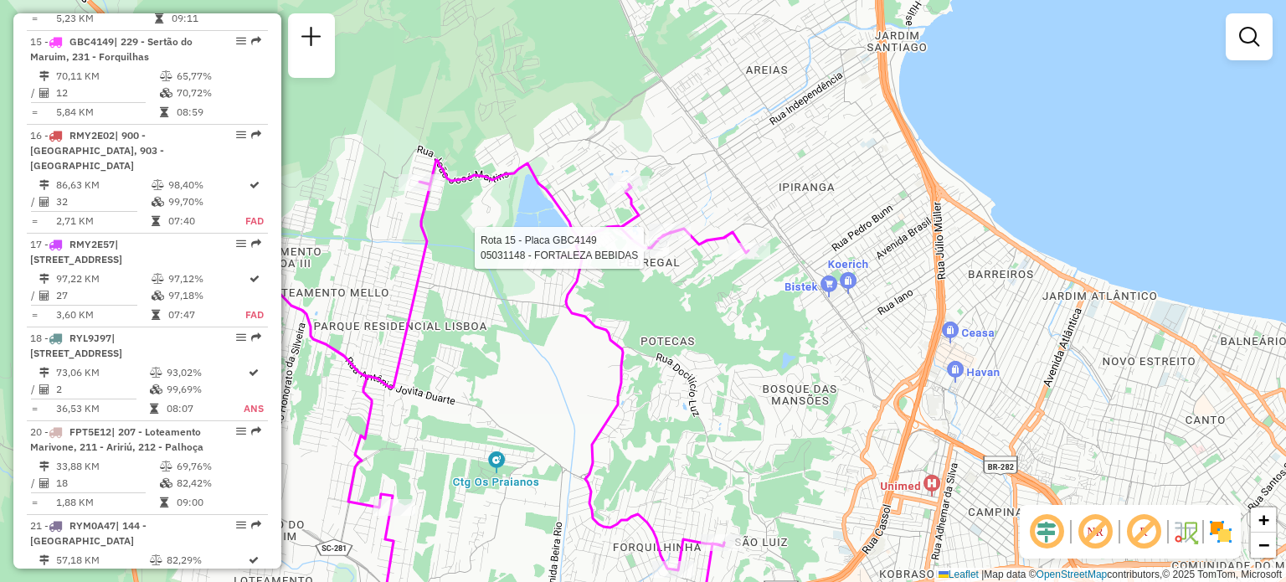
select select "**********"
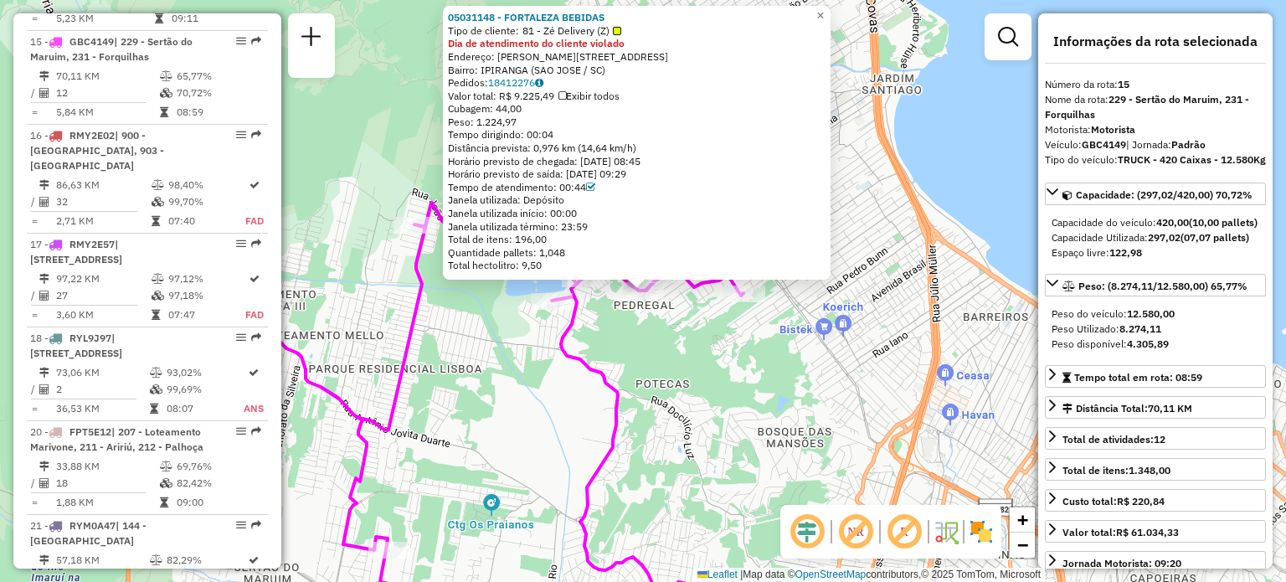
click at [622, 383] on icon at bounding box center [422, 363] width 641 height 553
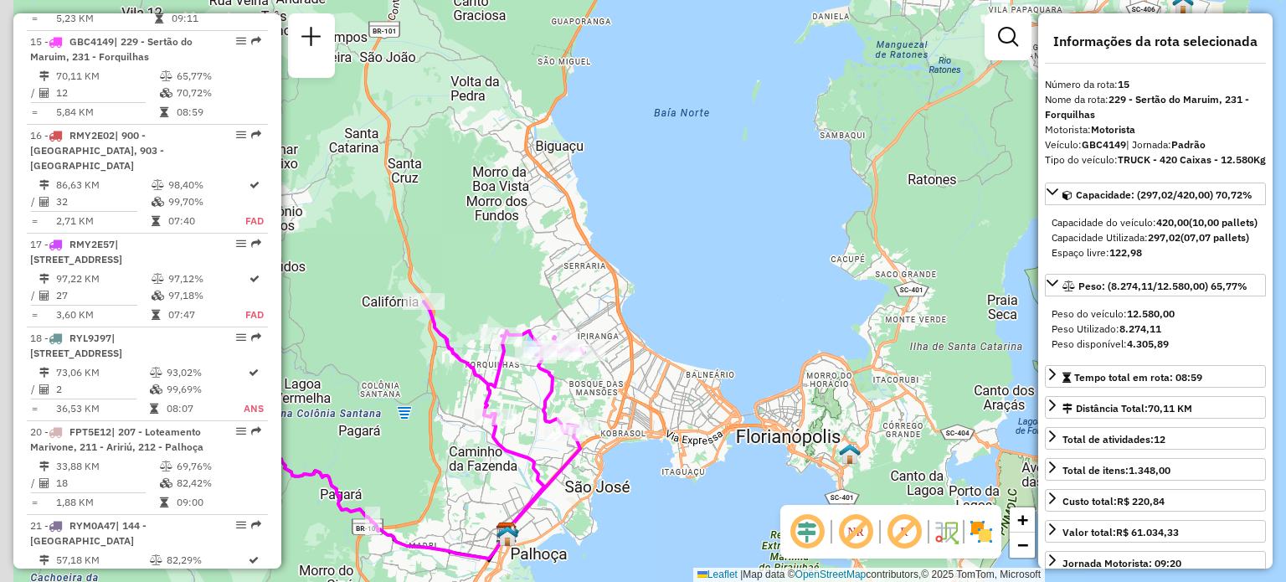
drag, startPoint x: 522, startPoint y: 264, endPoint x: 539, endPoint y: 257, distance: 18.0
click at [539, 257] on div "Janela de atendimento Grade de atendimento Capacidade Transportadoras Veículos …" at bounding box center [643, 291] width 1286 height 582
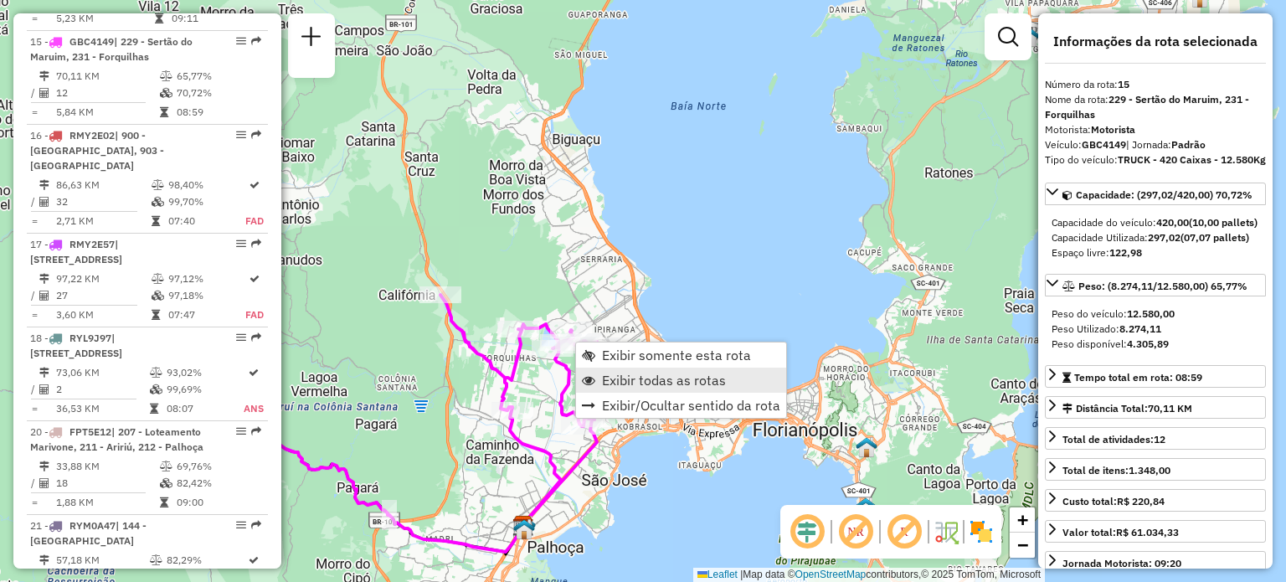
click at [614, 376] on span "Exibir todas as rotas" at bounding box center [664, 379] width 124 height 13
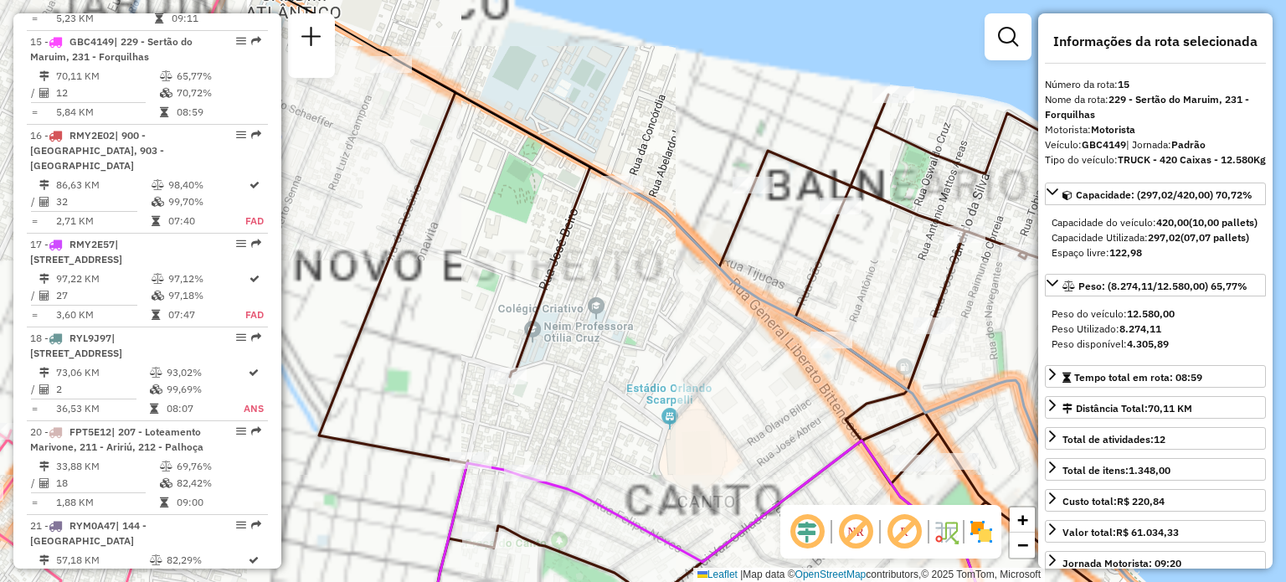
drag, startPoint x: 458, startPoint y: 308, endPoint x: 594, endPoint y: 292, distance: 136.6
click at [570, 297] on div "Janela de atendimento Grade de atendimento Capacidade Transportadoras Veículos …" at bounding box center [643, 291] width 1286 height 582
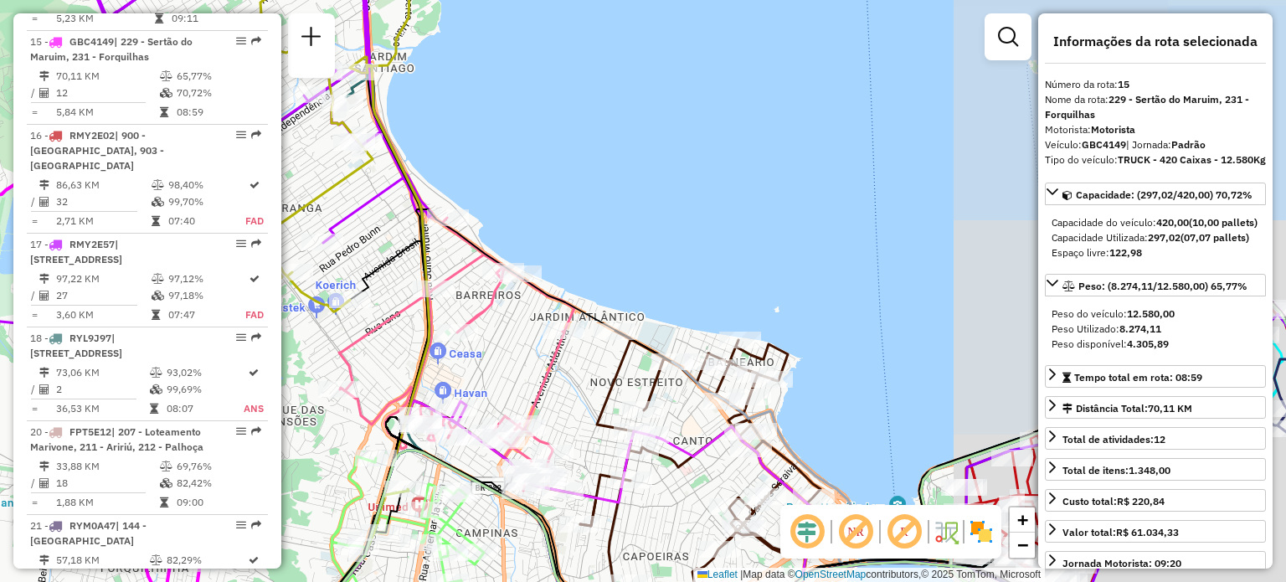
drag, startPoint x: 511, startPoint y: 334, endPoint x: 532, endPoint y: 321, distance: 25.1
click at [532, 322] on div "Janela de atendimento Grade de atendimento Capacidade Transportadoras Veículos …" at bounding box center [643, 291] width 1286 height 582
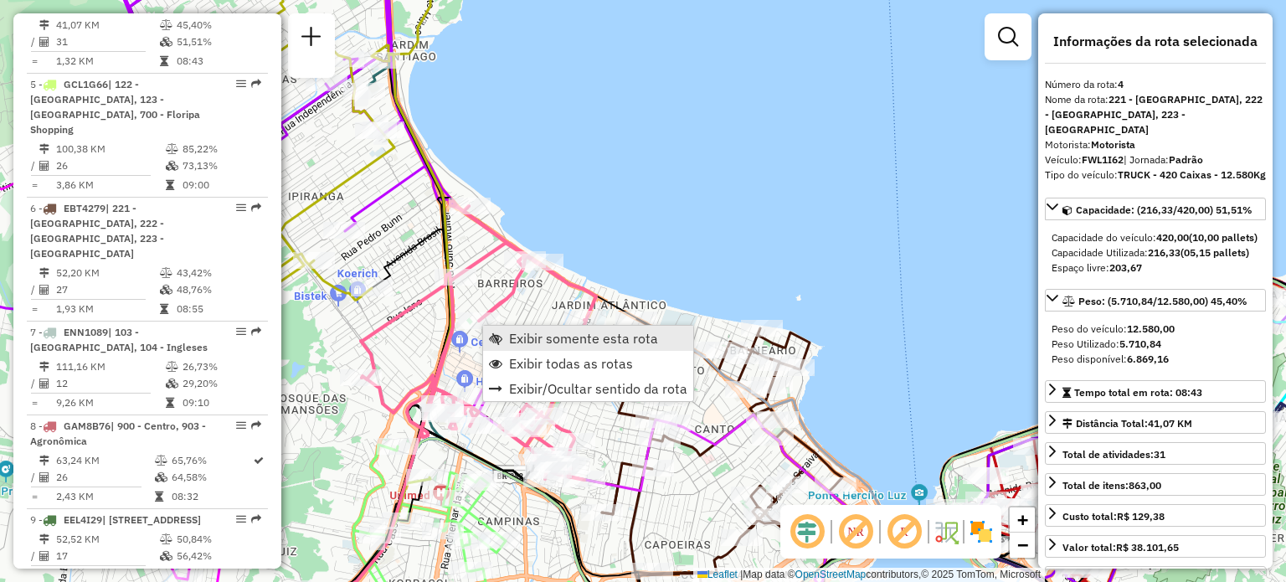
scroll to position [973, 0]
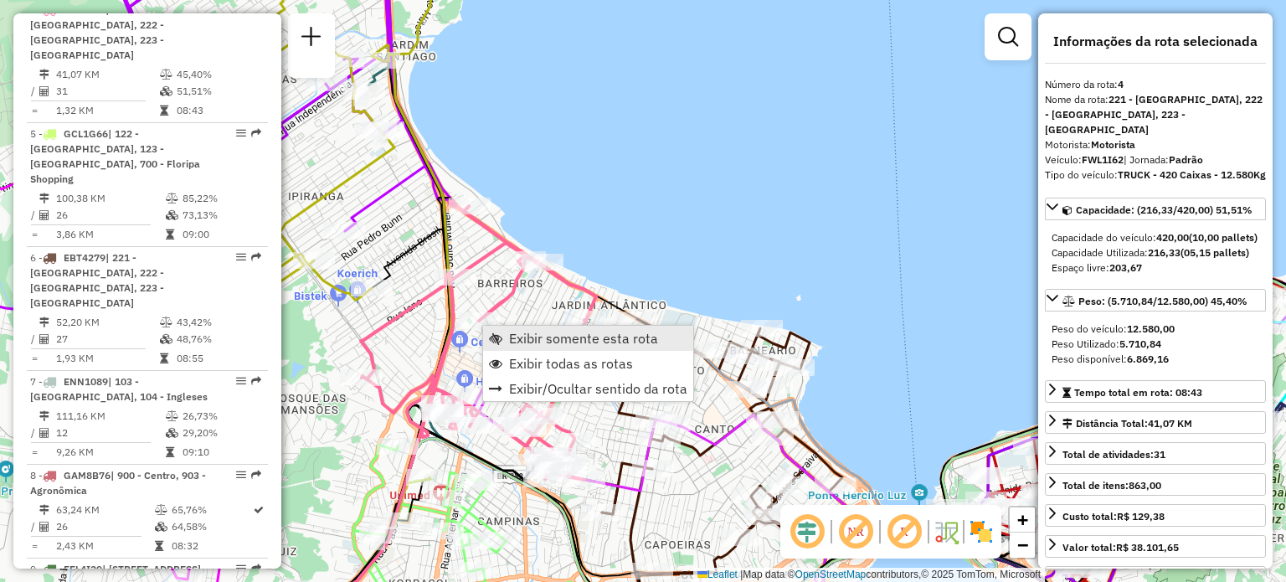
click at [519, 335] on span "Exibir somente esta rota" at bounding box center [583, 338] width 149 height 13
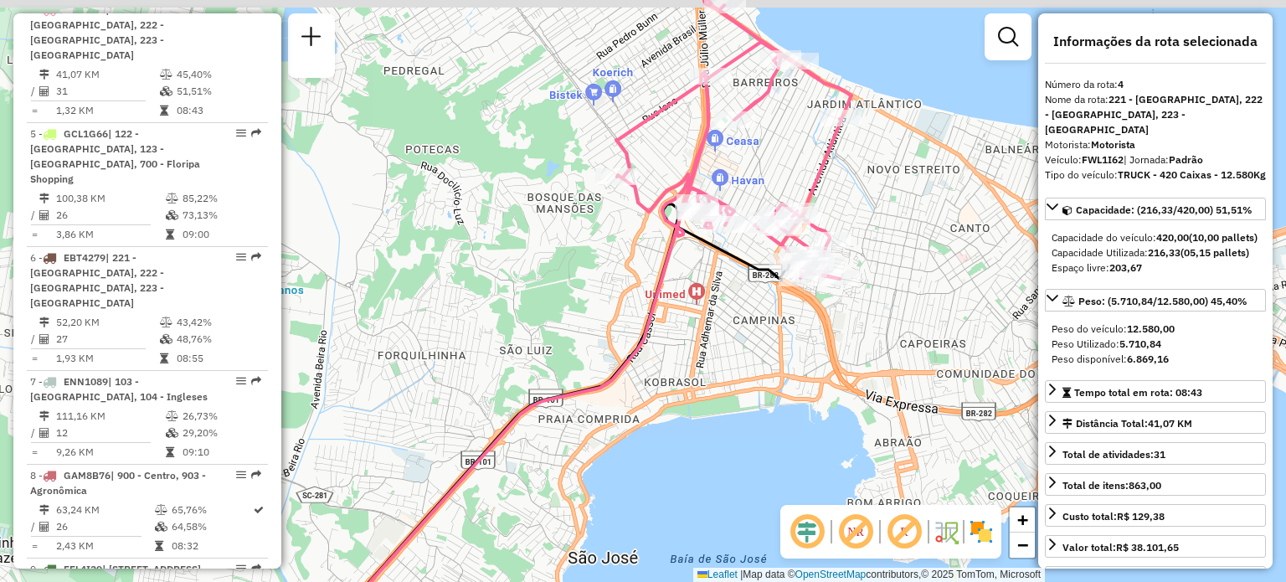
drag, startPoint x: 798, startPoint y: 116, endPoint x: 762, endPoint y: 214, distance: 104.4
click at [763, 214] on div "Janela de atendimento Grade de atendimento Capacidade Transportadoras Veículos …" at bounding box center [643, 291] width 1286 height 582
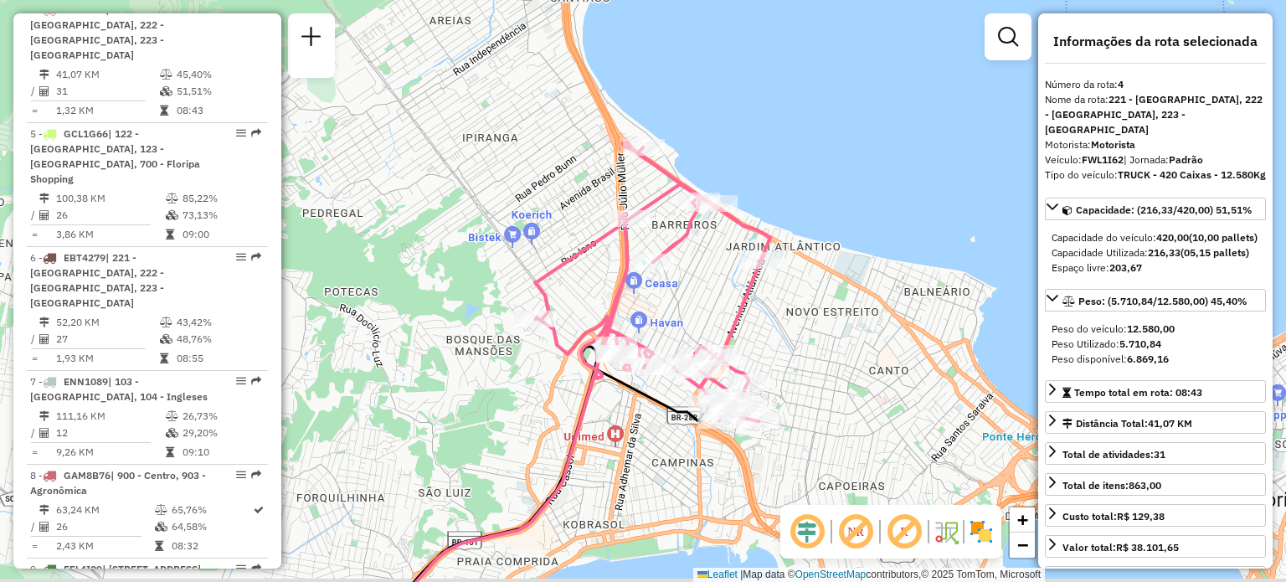
drag, startPoint x: 719, startPoint y: 332, endPoint x: 681, endPoint y: 288, distance: 57.6
click at [697, 268] on div "Janela de atendimento Grade de atendimento Capacidade Transportadoras Veículos …" at bounding box center [643, 291] width 1286 height 582
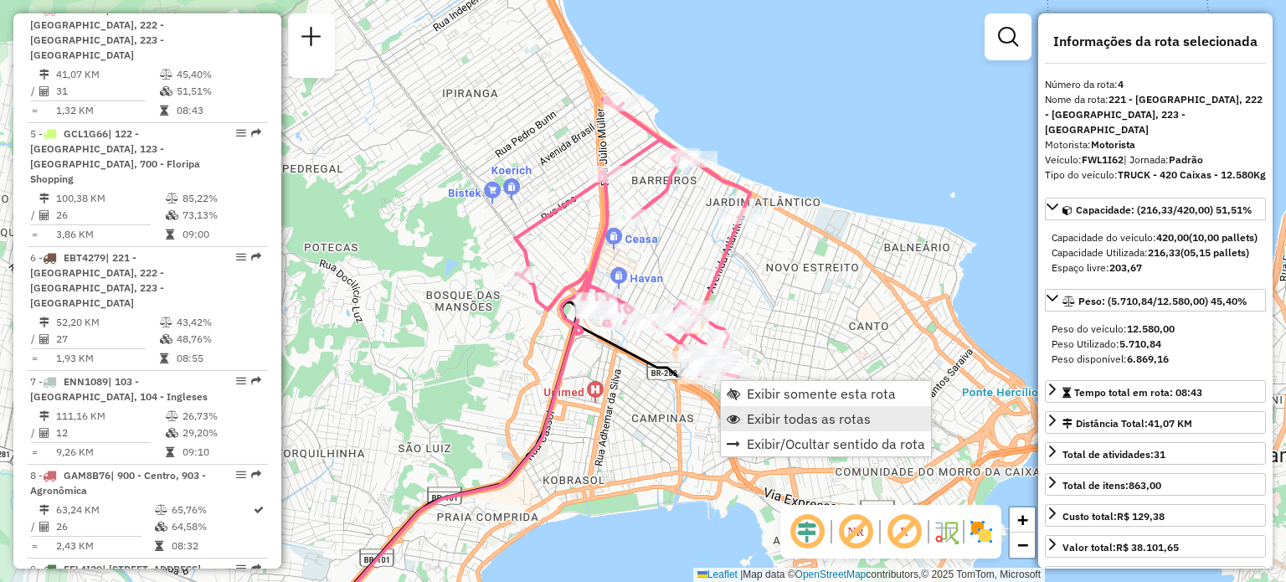
click at [787, 412] on span "Exibir todas as rotas" at bounding box center [809, 418] width 124 height 13
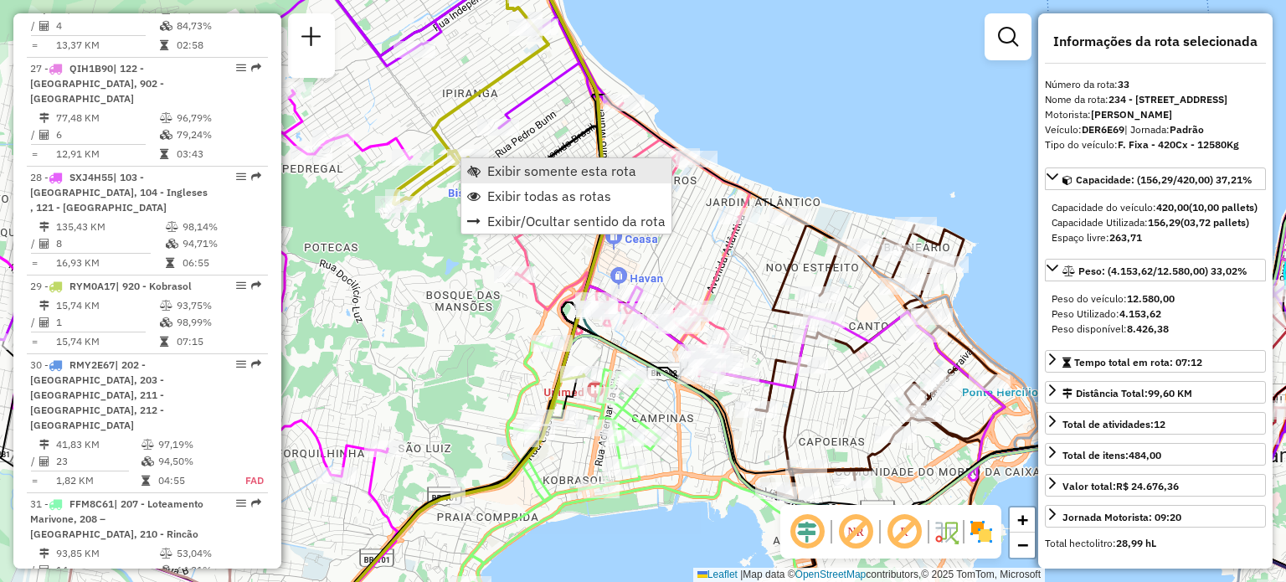
scroll to position [3620, 0]
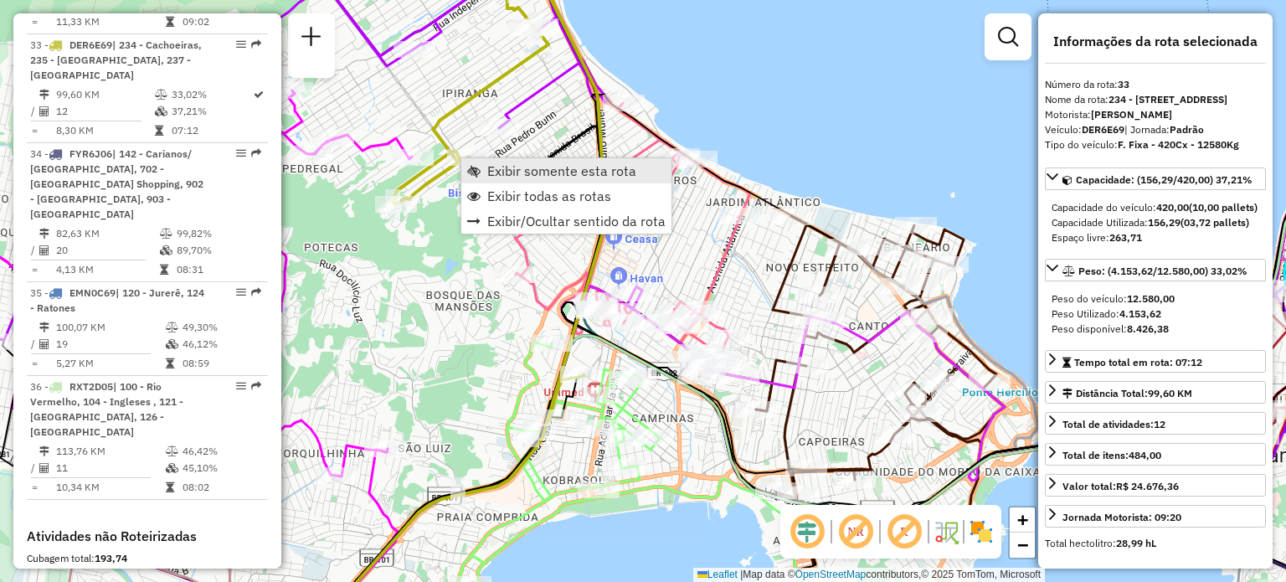
click at [494, 170] on span "Exibir somente esta rota" at bounding box center [561, 170] width 149 height 13
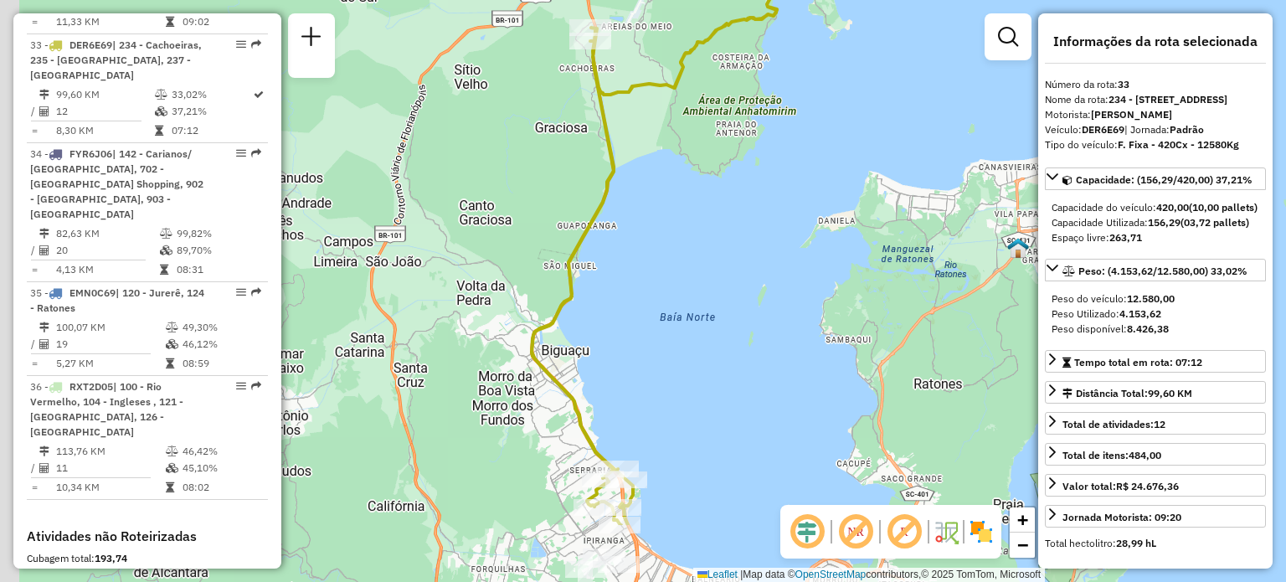
drag, startPoint x: 553, startPoint y: 280, endPoint x: 682, endPoint y: 59, distance: 256.3
click at [693, 54] on icon at bounding box center [656, 255] width 249 height 539
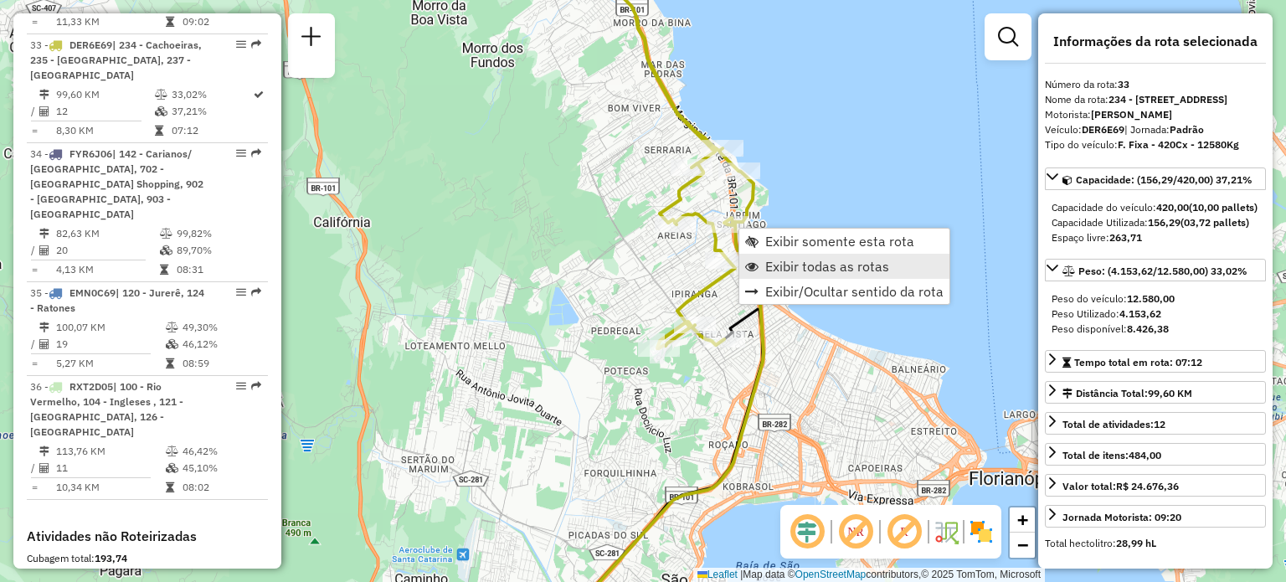
click at [763, 261] on link "Exibir todas as rotas" at bounding box center [844, 266] width 210 height 25
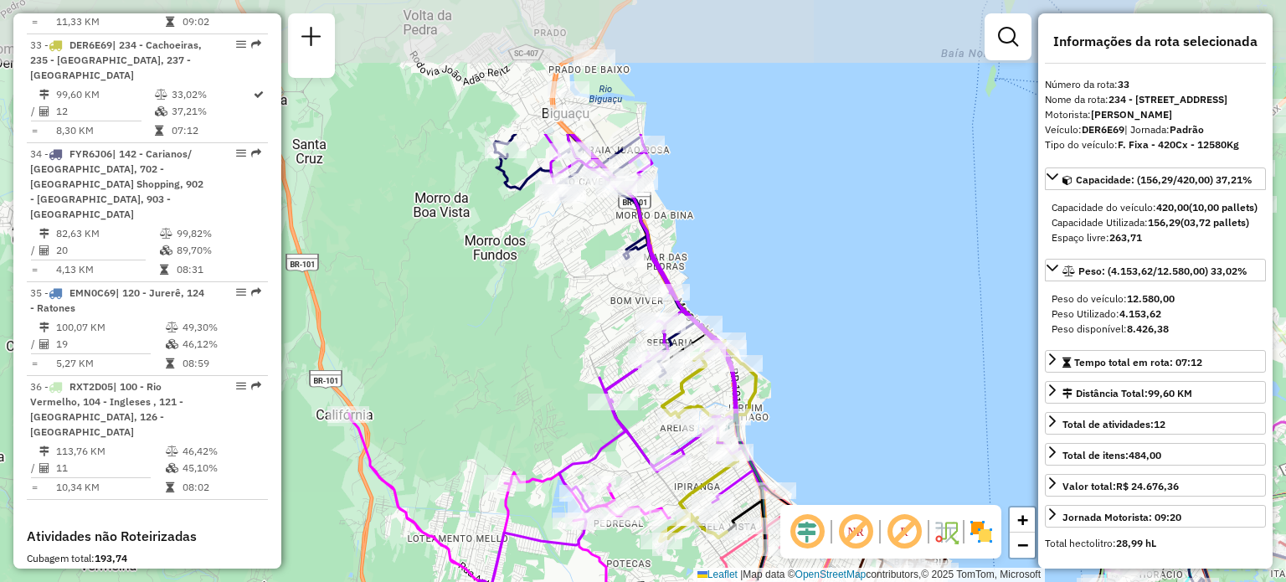
drag, startPoint x: 576, startPoint y: 75, endPoint x: 577, endPoint y: 270, distance: 195.9
click at [577, 270] on div "Janela de atendimento Grade de atendimento Capacidade Transportadoras Veículos …" at bounding box center [643, 291] width 1286 height 582
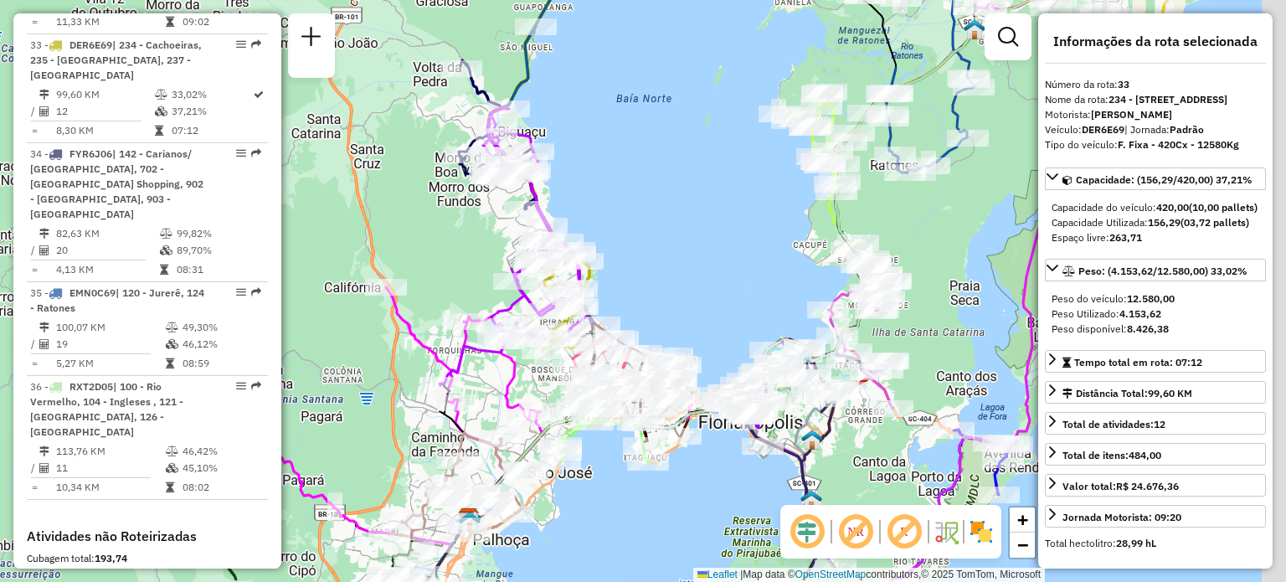
drag, startPoint x: 479, startPoint y: 333, endPoint x: 421, endPoint y: 264, distance: 90.4
click at [421, 264] on div "Janela de atendimento Grade de atendimento Capacidade Transportadoras Veículos …" at bounding box center [643, 291] width 1286 height 582
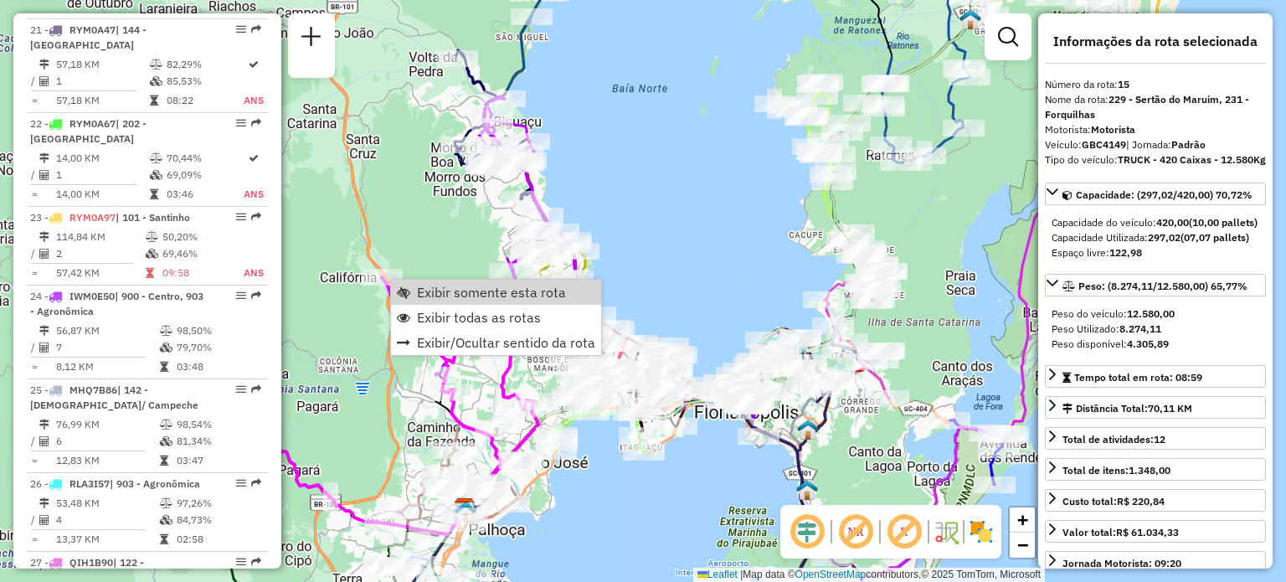
scroll to position [1969, 0]
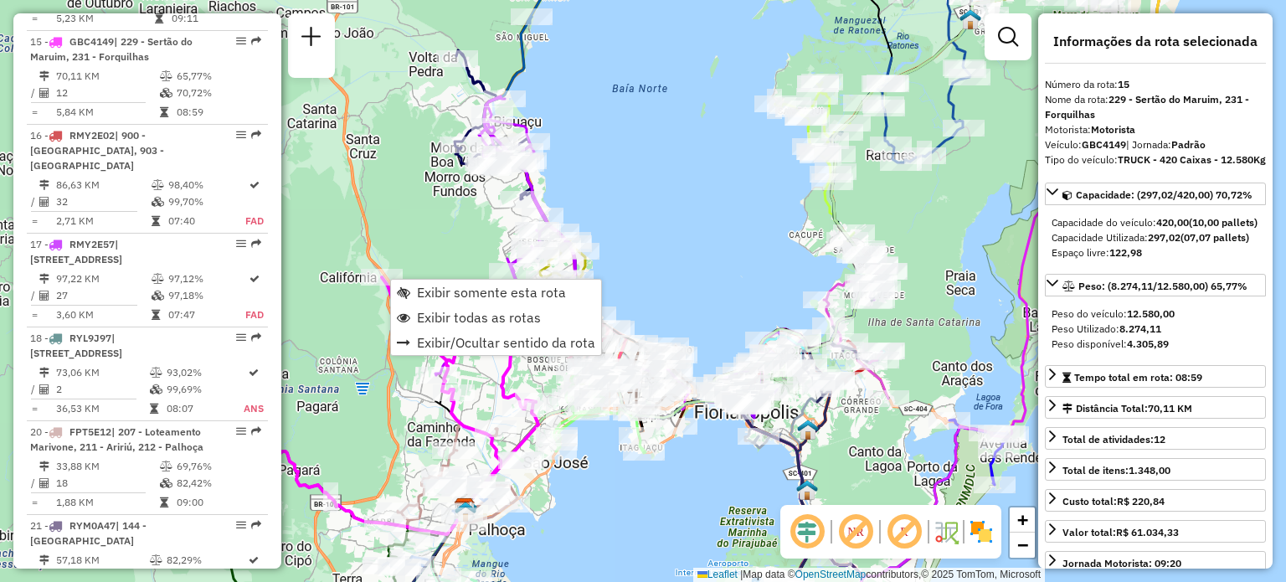
click at [403, 173] on div "Janela de atendimento Grade de atendimento Capacidade Transportadoras Veículos …" at bounding box center [643, 291] width 1286 height 582
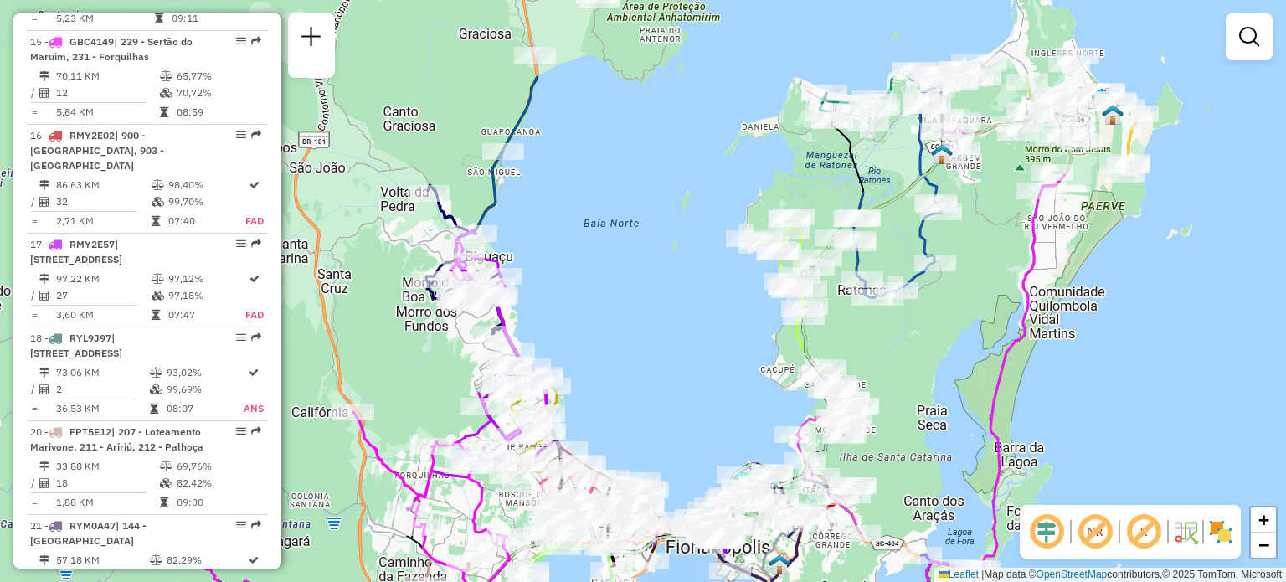
drag, startPoint x: 633, startPoint y: 178, endPoint x: 605, endPoint y: 304, distance: 128.6
click at [605, 304] on div "Janela de atendimento Grade de atendimento Capacidade Transportadoras Veículos …" at bounding box center [643, 291] width 1286 height 582
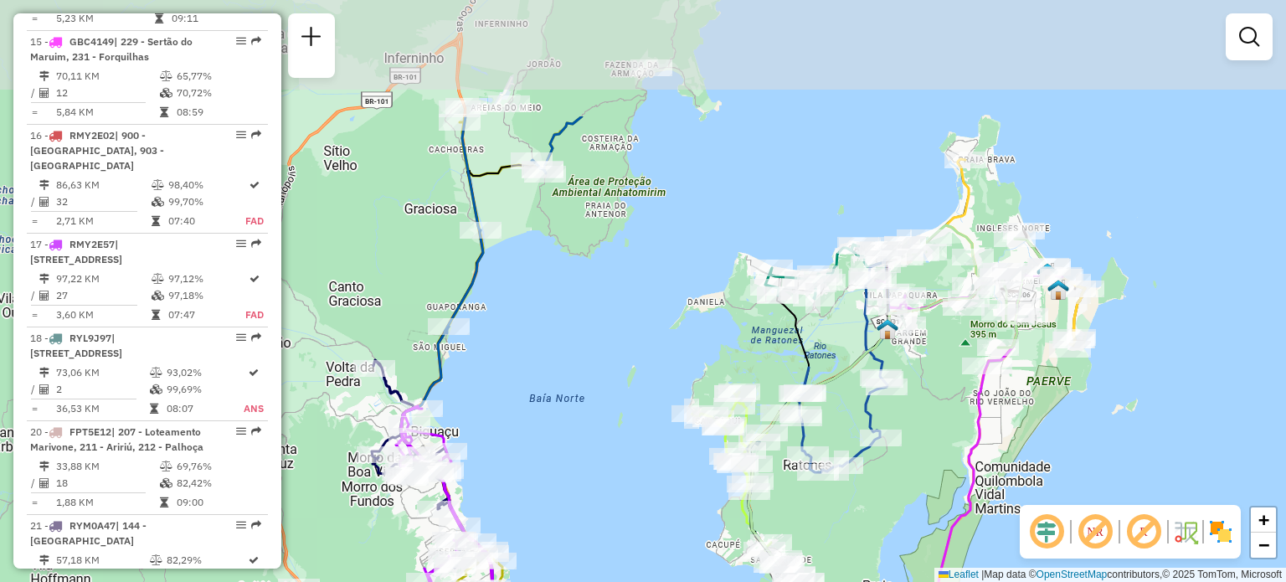
drag, startPoint x: 637, startPoint y: 260, endPoint x: 583, endPoint y: 435, distance: 183.2
click at [583, 435] on div "Janela de atendimento Grade de atendimento Capacidade Transportadoras Veículos …" at bounding box center [643, 291] width 1286 height 582
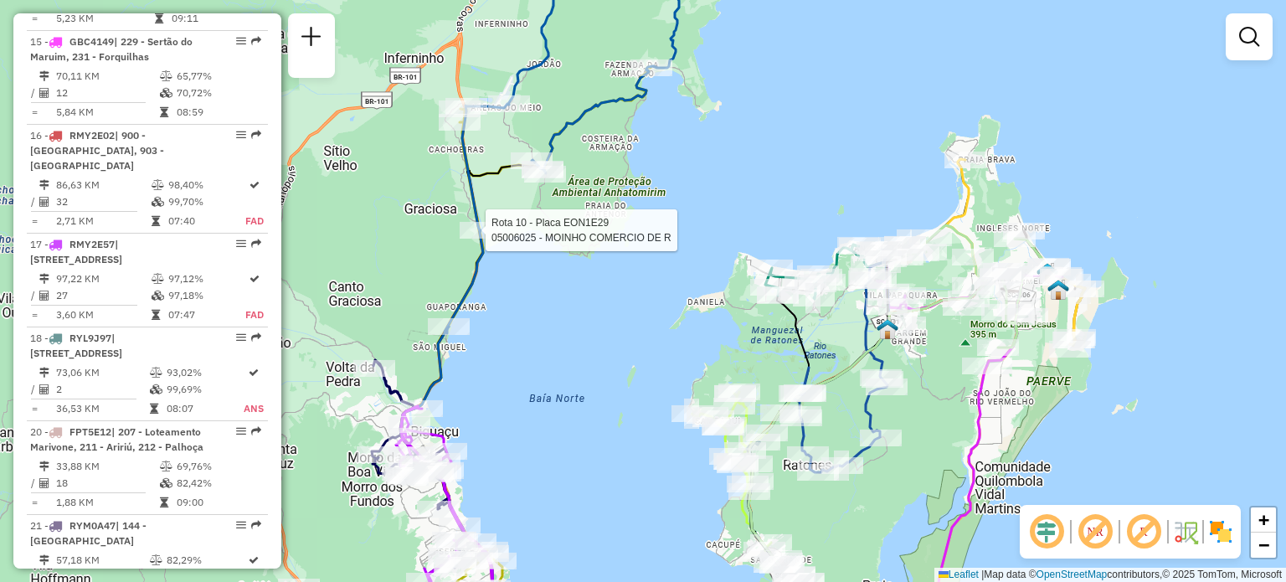
select select "**********"
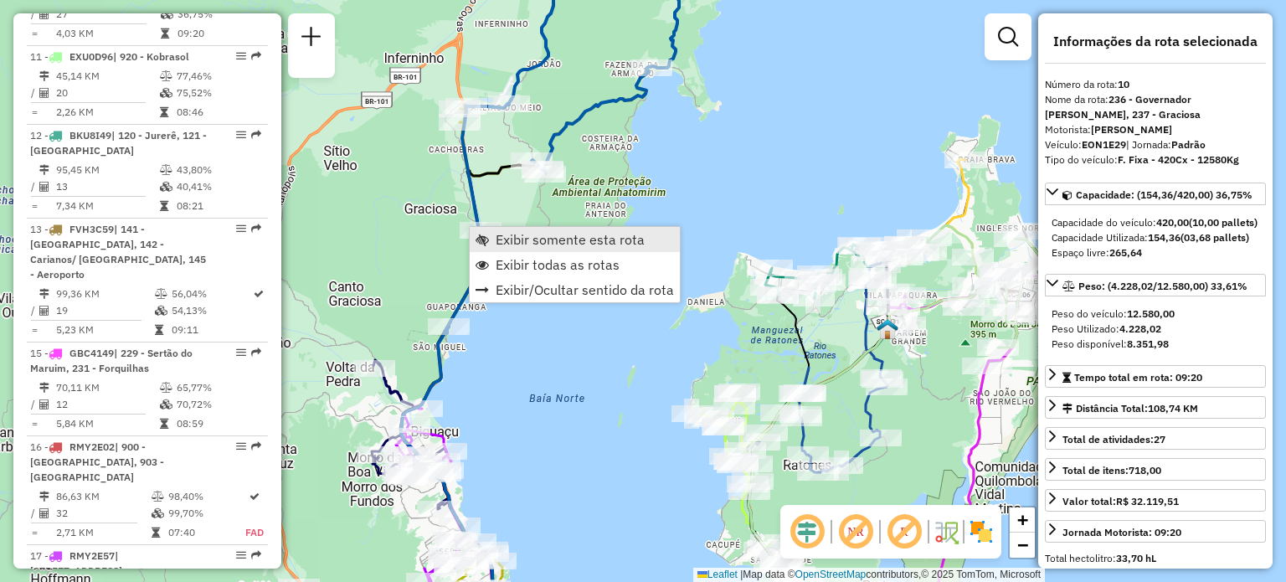
scroll to position [1580, 0]
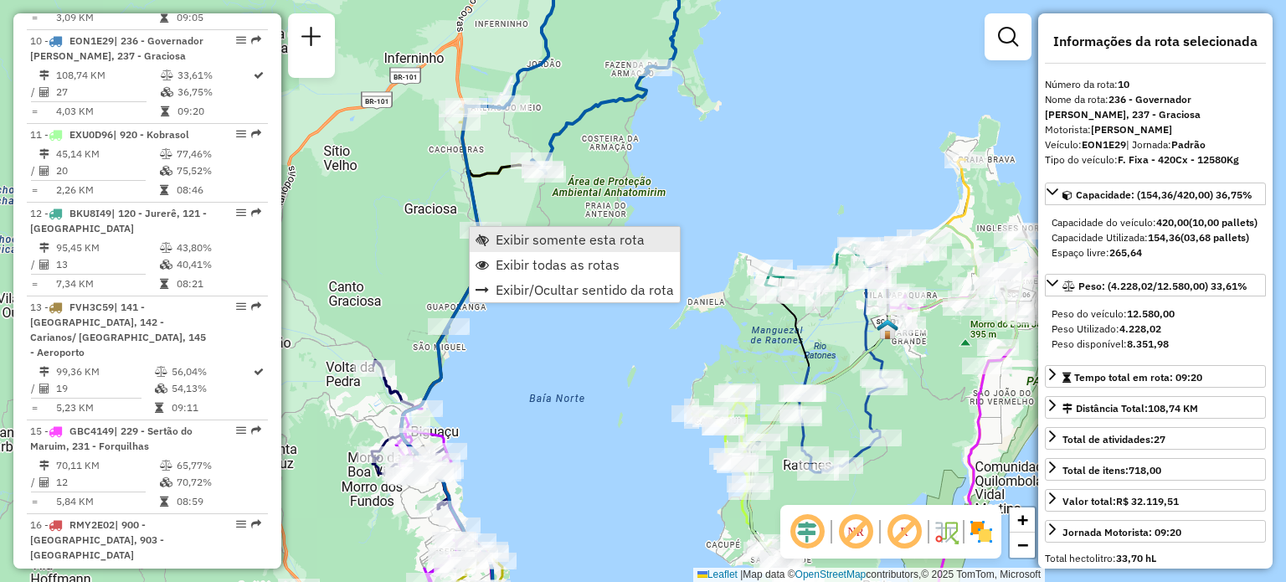
click at [502, 236] on span "Exibir somente esta rota" at bounding box center [570, 239] width 149 height 13
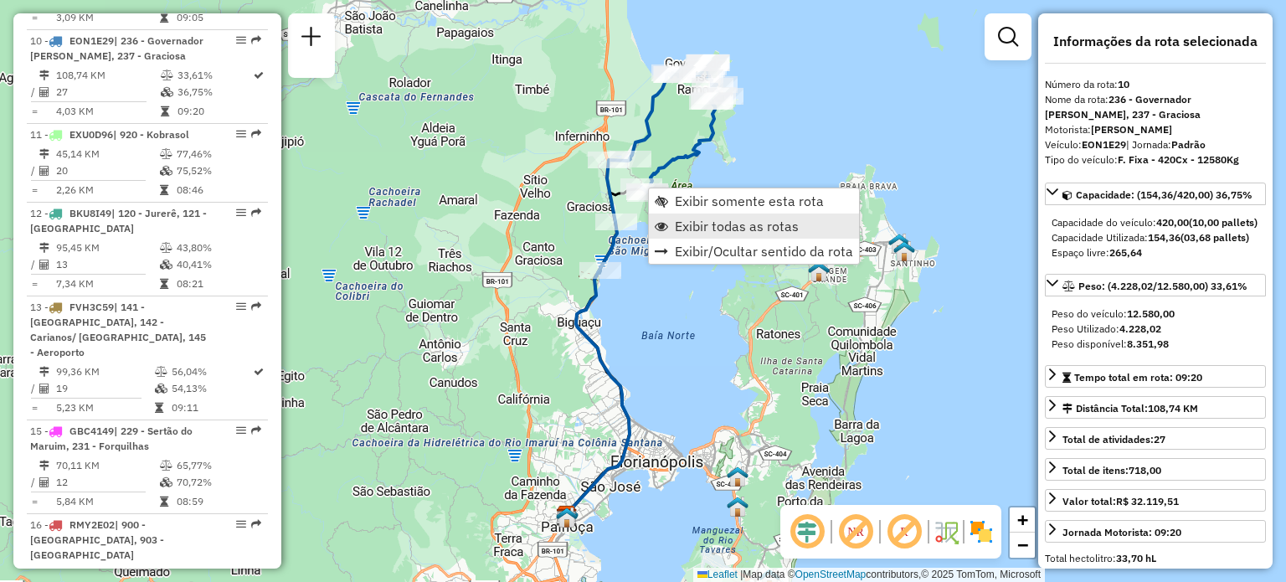
click at [686, 226] on span "Exibir todas as rotas" at bounding box center [737, 225] width 124 height 13
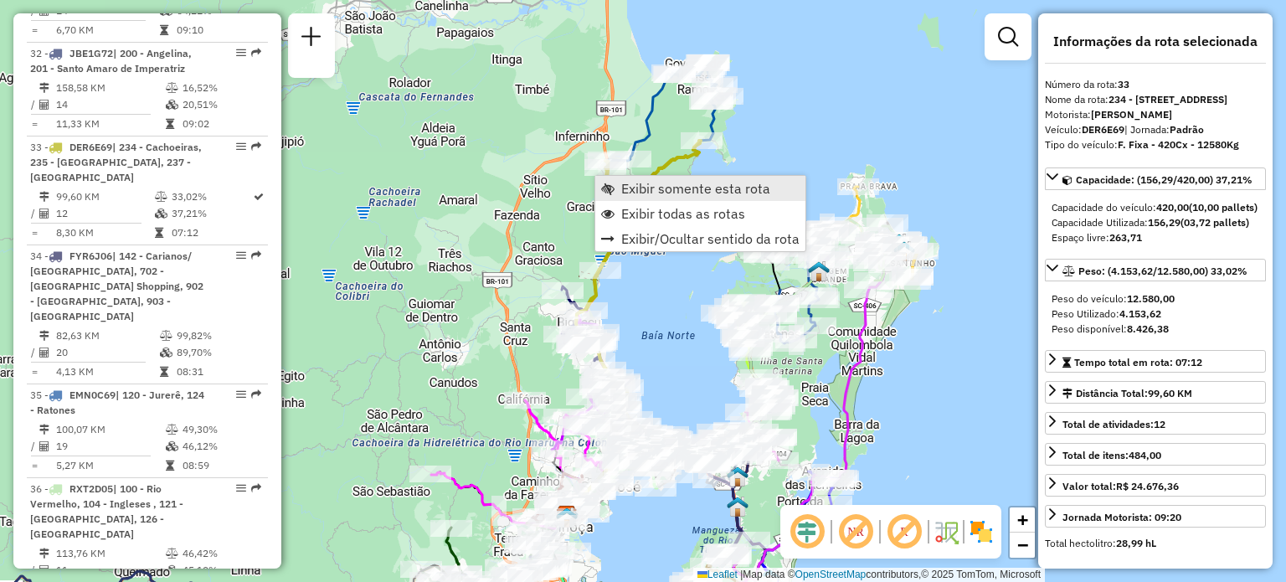
scroll to position [3620, 0]
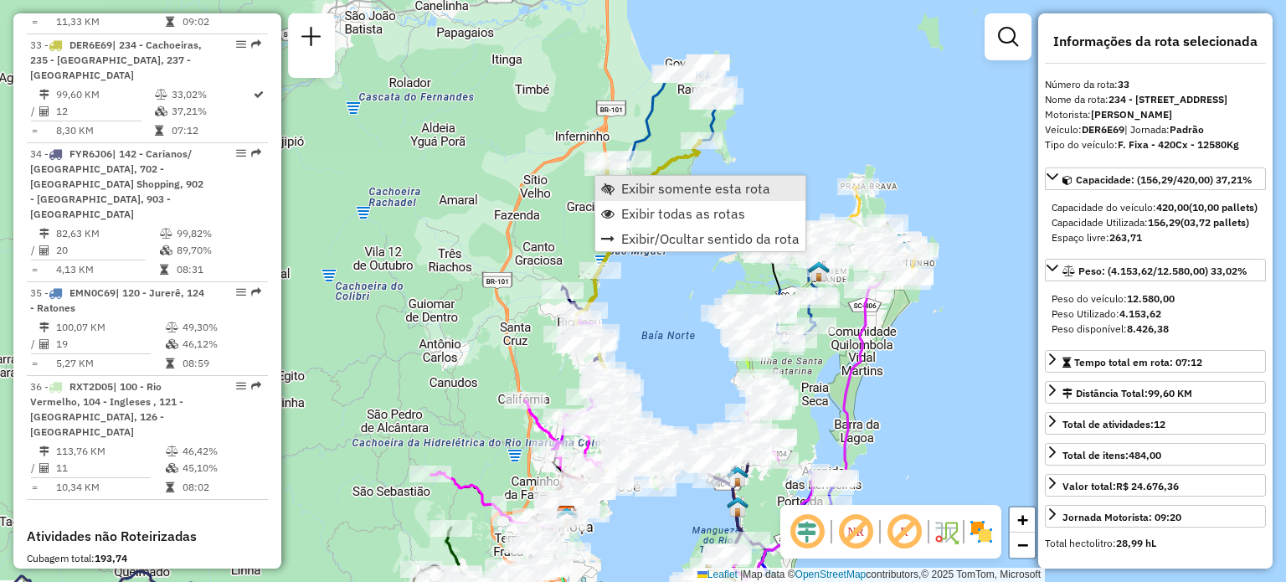
click at [620, 179] on link "Exibir somente esta rota" at bounding box center [700, 188] width 210 height 25
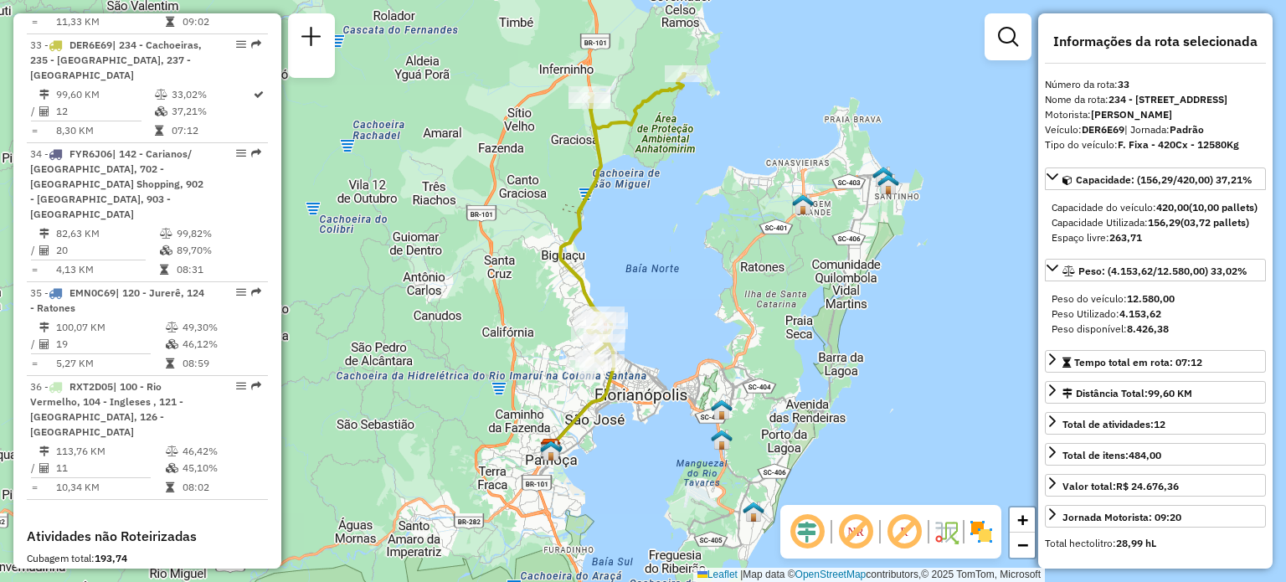
drag, startPoint x: 680, startPoint y: 279, endPoint x: 619, endPoint y: 254, distance: 66.1
click at [643, 221] on div "Janela de atendimento Grade de atendimento Capacidade Transportadoras Veículos …" at bounding box center [643, 291] width 1286 height 582
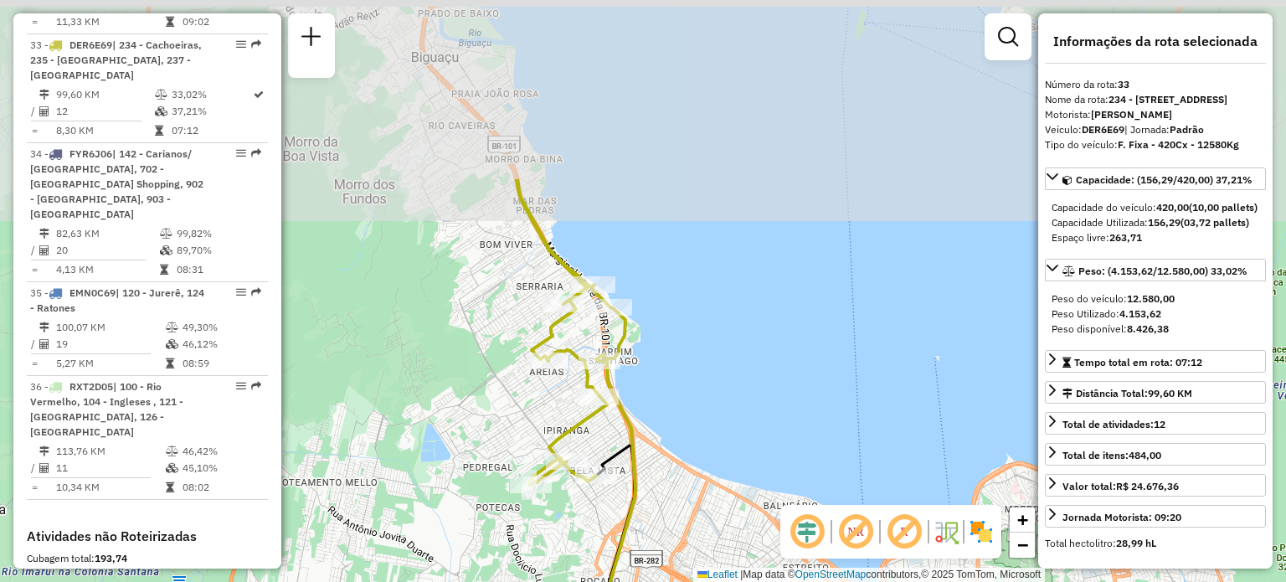
drag, startPoint x: 680, startPoint y: 106, endPoint x: 685, endPoint y: 297, distance: 190.9
click at [685, 297] on div "Janela de atendimento Grade de atendimento Capacidade Transportadoras Veículos …" at bounding box center [643, 291] width 1286 height 582
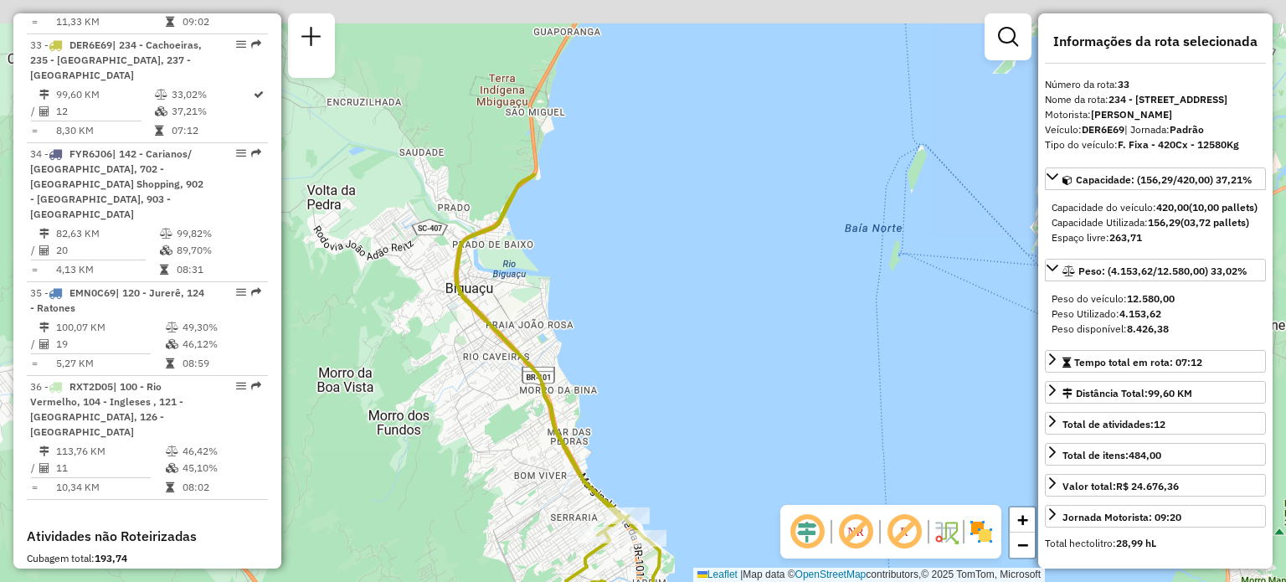
drag, startPoint x: 684, startPoint y: 229, endPoint x: 672, endPoint y: 317, distance: 89.5
click at [720, 474] on div "Janela de atendimento Grade de atendimento Capacidade Transportadoras Veículos …" at bounding box center [643, 291] width 1286 height 582
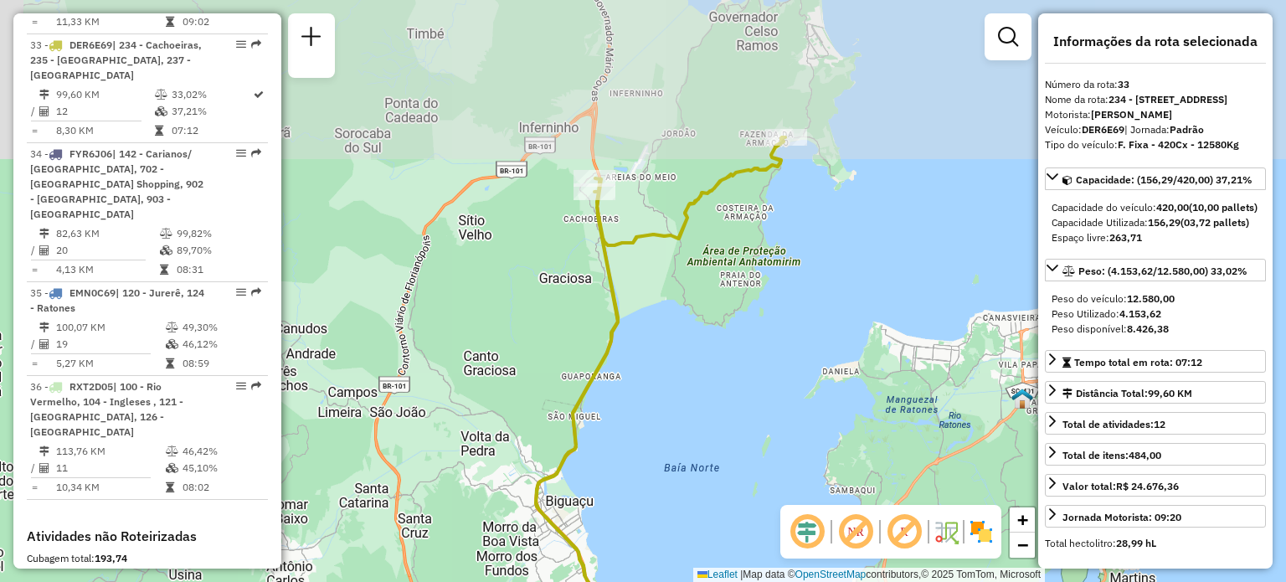
drag, startPoint x: 688, startPoint y: 231, endPoint x: 649, endPoint y: 390, distance: 163.9
click at [657, 417] on div "Janela de atendimento Grade de atendimento Capacidade Transportadoras Veículos …" at bounding box center [643, 291] width 1286 height 582
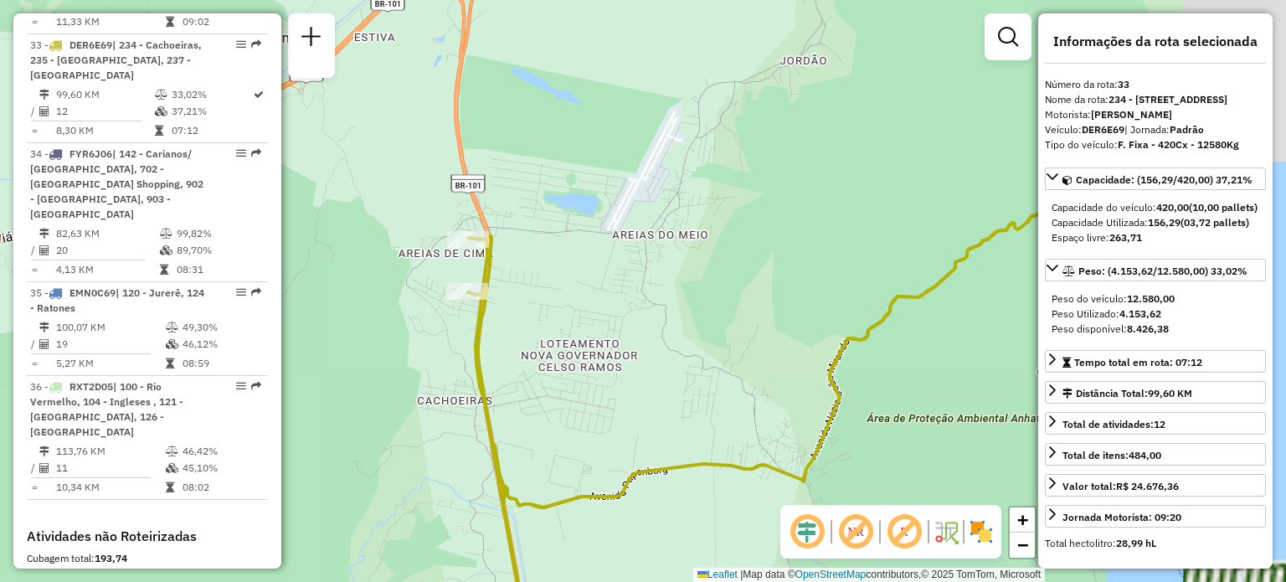
drag, startPoint x: 927, startPoint y: 332, endPoint x: 698, endPoint y: 411, distance: 242.0
click at [774, 398] on div "Janela de atendimento Grade de atendimento Capacidade Transportadoras Veículos …" at bounding box center [643, 291] width 1286 height 582
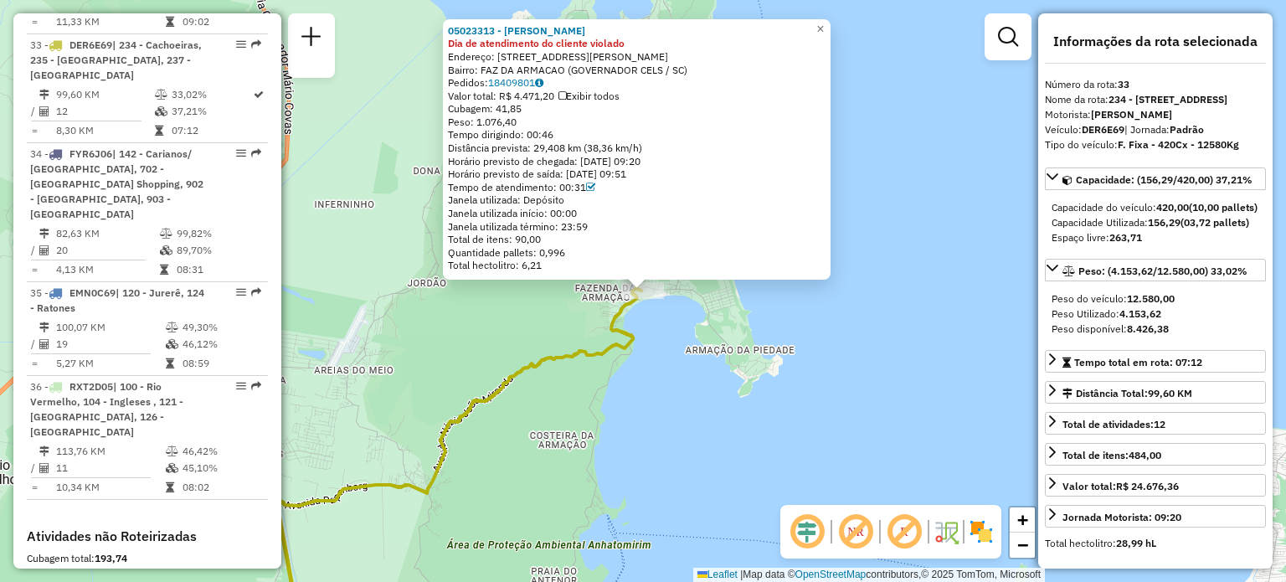
click at [673, 384] on div "05023313 - [PERSON_NAME] VEN Dia de atendimento do cliente violado Endereço: [S…" at bounding box center [643, 291] width 1286 height 582
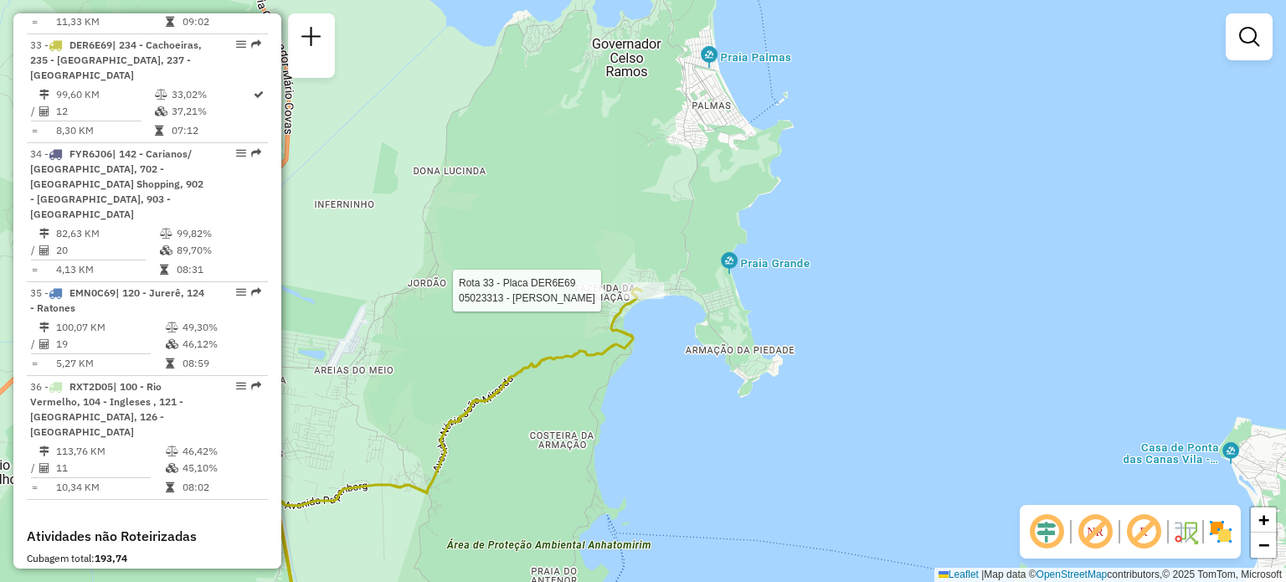
select select "**********"
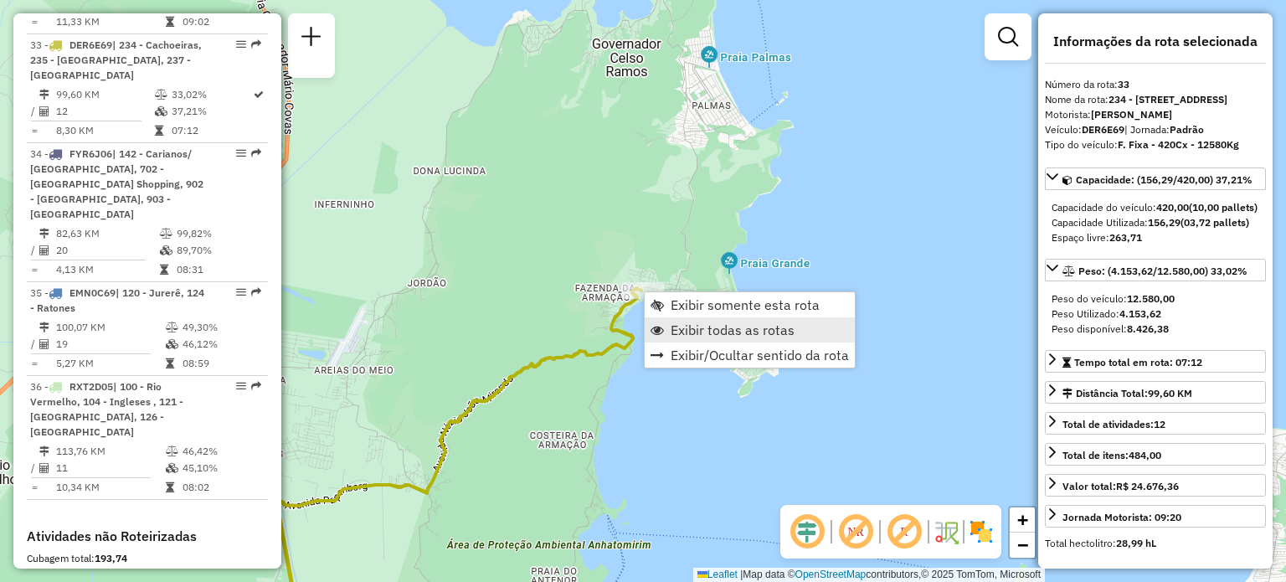
click at [703, 335] on span "Exibir todas as rotas" at bounding box center [733, 329] width 124 height 13
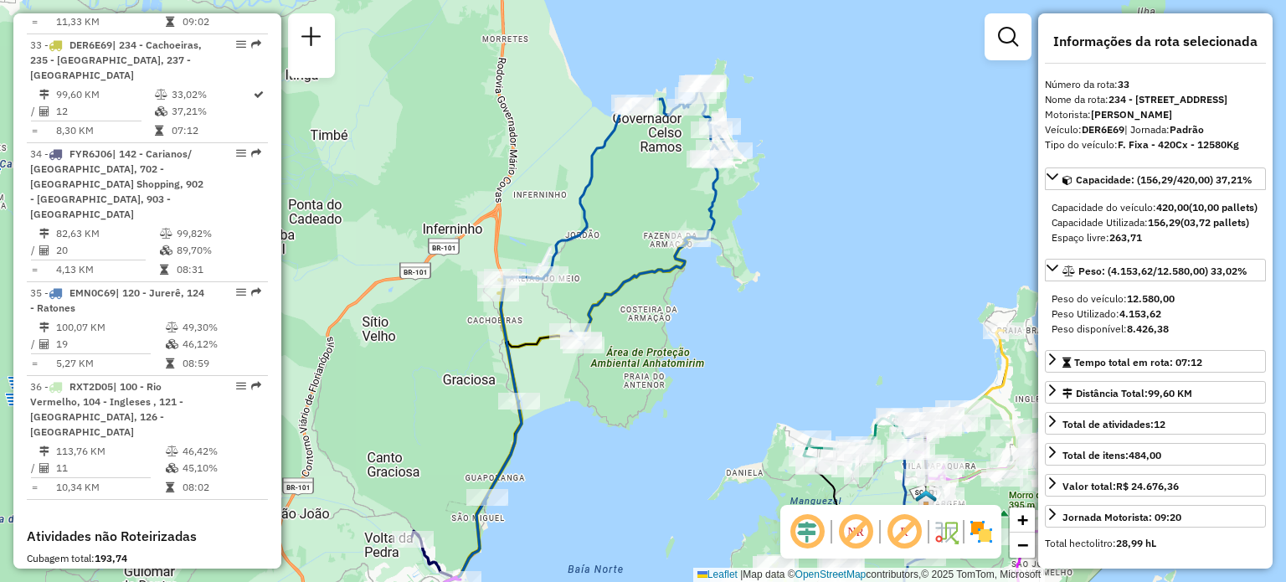
drag, startPoint x: 569, startPoint y: 414, endPoint x: 690, endPoint y: 237, distance: 214.6
click at [690, 237] on div "Janela de atendimento Grade de atendimento Capacidade Transportadoras Veículos …" at bounding box center [643, 291] width 1286 height 582
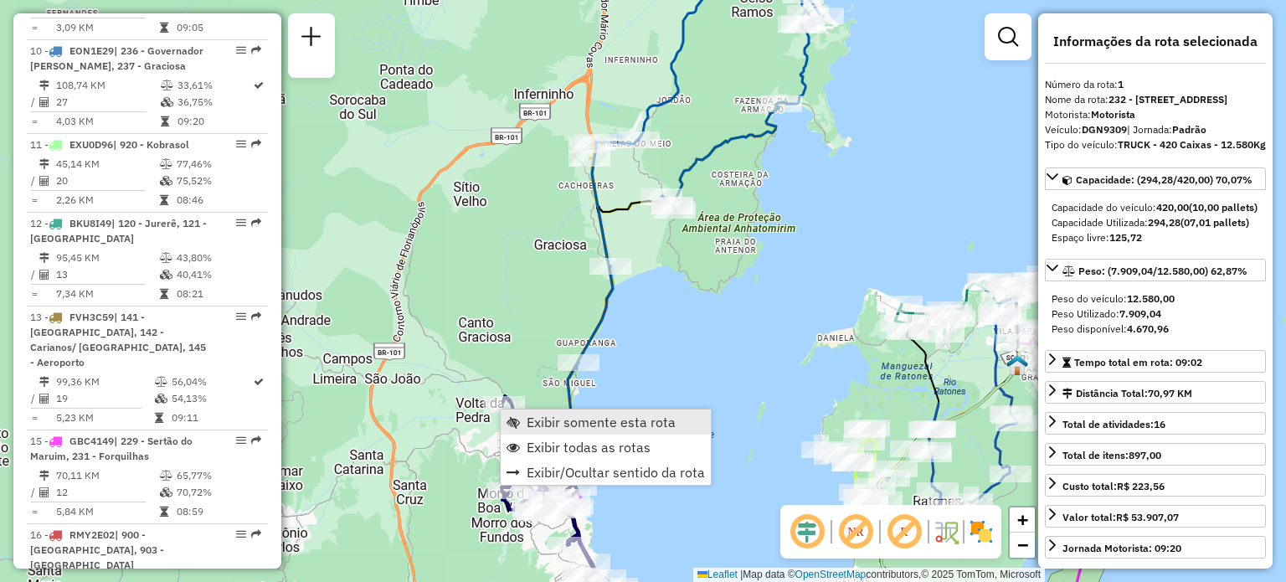
scroll to position [692, 0]
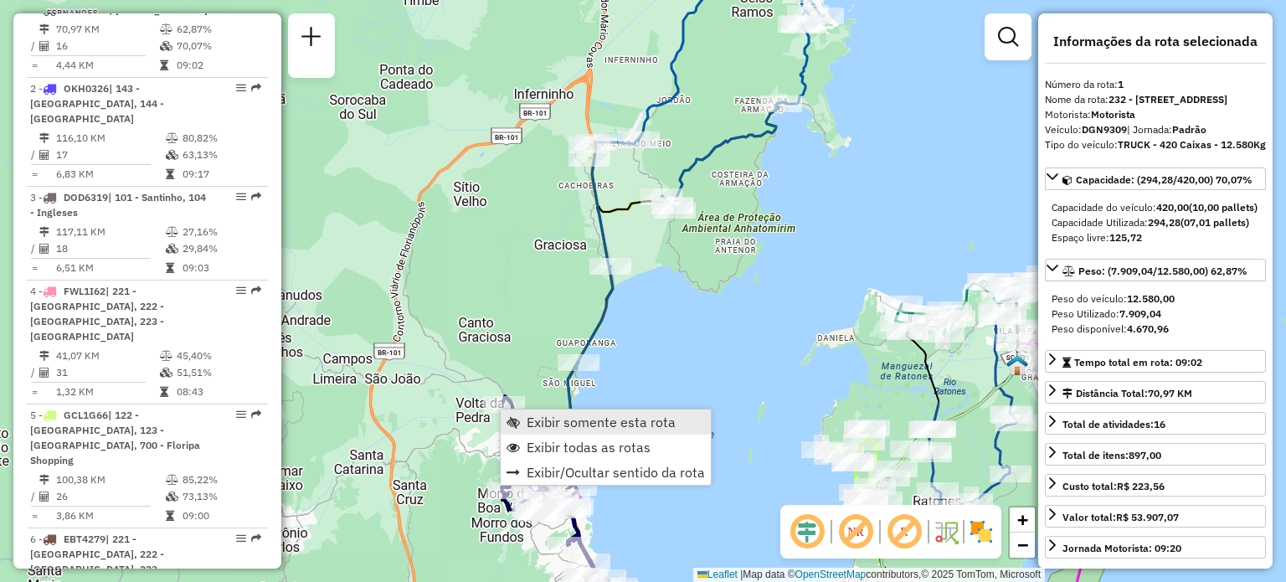
click at [515, 415] on span "Exibir somente esta rota" at bounding box center [513, 421] width 13 height 13
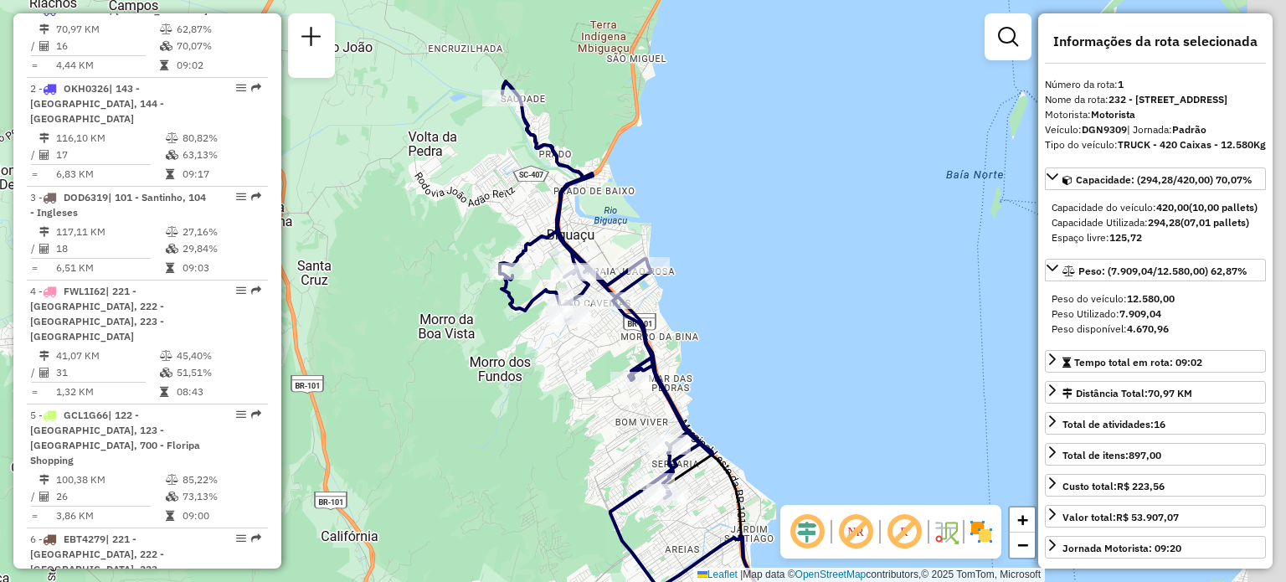
drag, startPoint x: 887, startPoint y: 278, endPoint x: 853, endPoint y: 345, distance: 75.3
click at [854, 345] on div "Janela de atendimento Grade de atendimento Capacidade Transportadoras Veículos …" at bounding box center [643, 291] width 1286 height 582
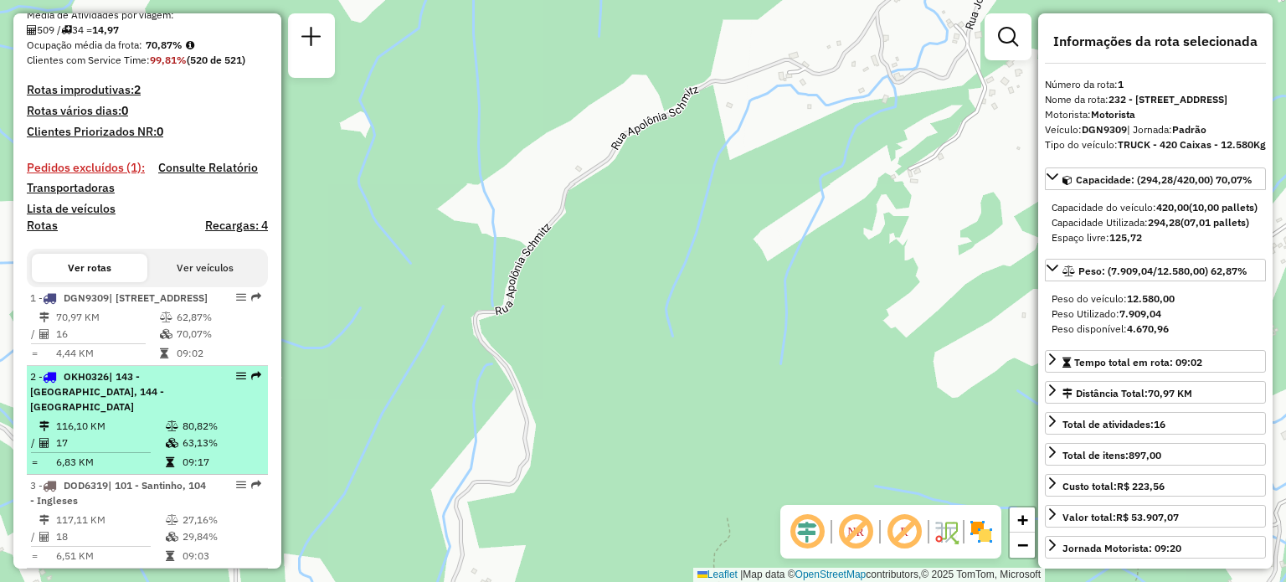
scroll to position [440, 0]
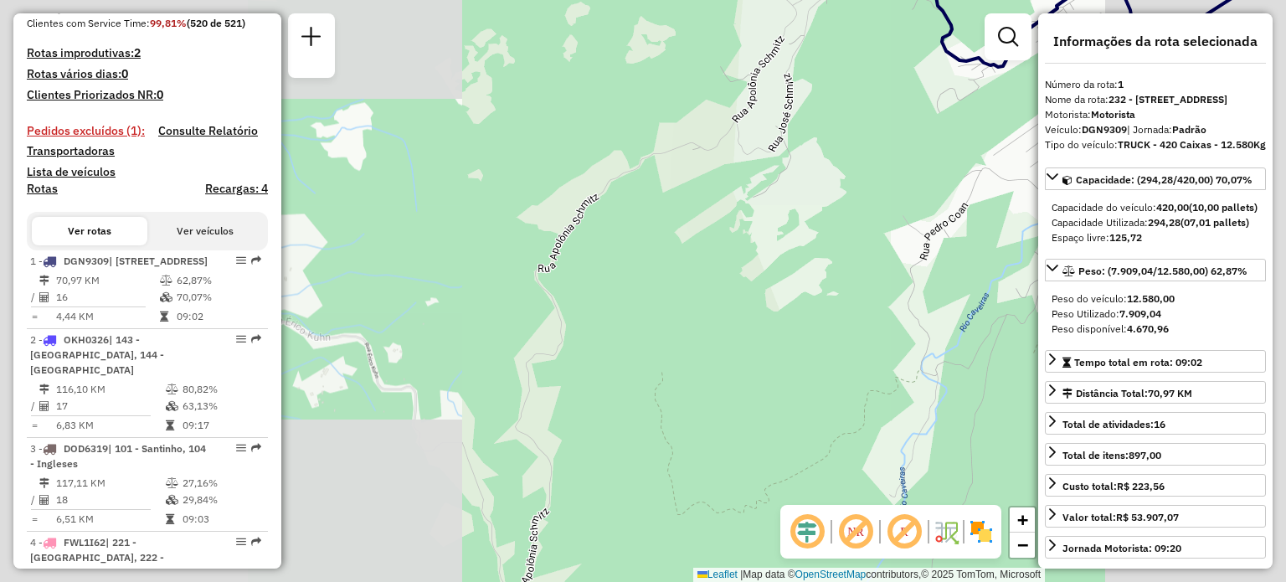
drag, startPoint x: 681, startPoint y: 255, endPoint x: 469, endPoint y: 287, distance: 215.1
click at [501, 287] on div "Janela de atendimento Grade de atendimento Capacidade Transportadoras Veículos …" at bounding box center [643, 291] width 1286 height 582
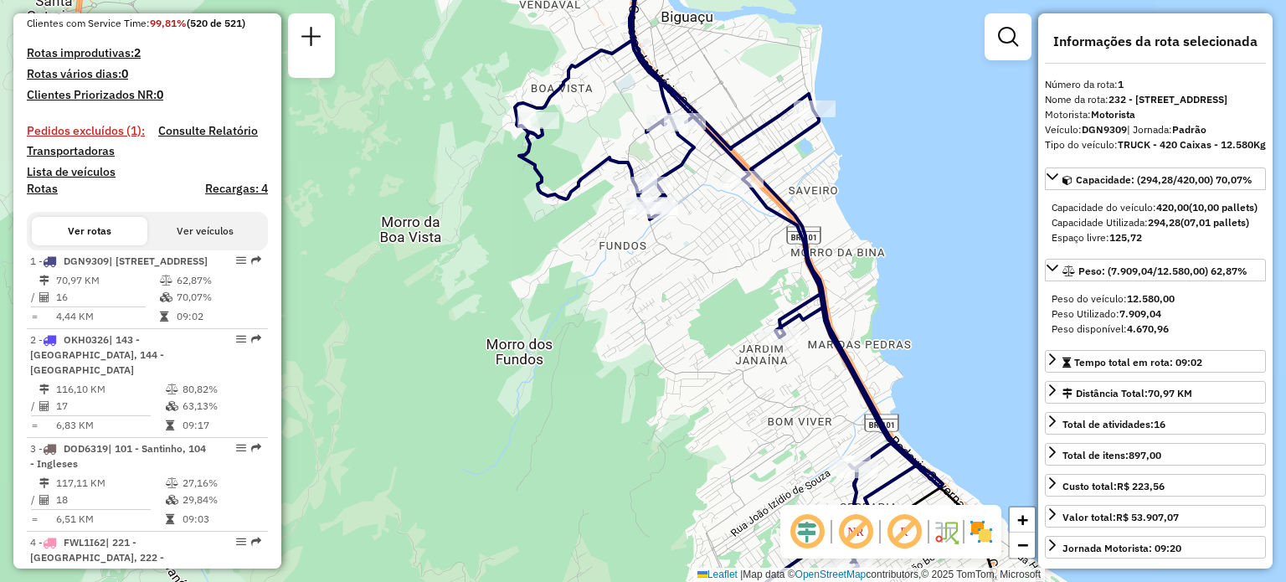
drag, startPoint x: 569, startPoint y: 244, endPoint x: 509, endPoint y: 337, distance: 110.8
click at [511, 336] on div "Janela de atendimento Grade de atendimento Capacidade Transportadoras Veículos …" at bounding box center [643, 291] width 1286 height 582
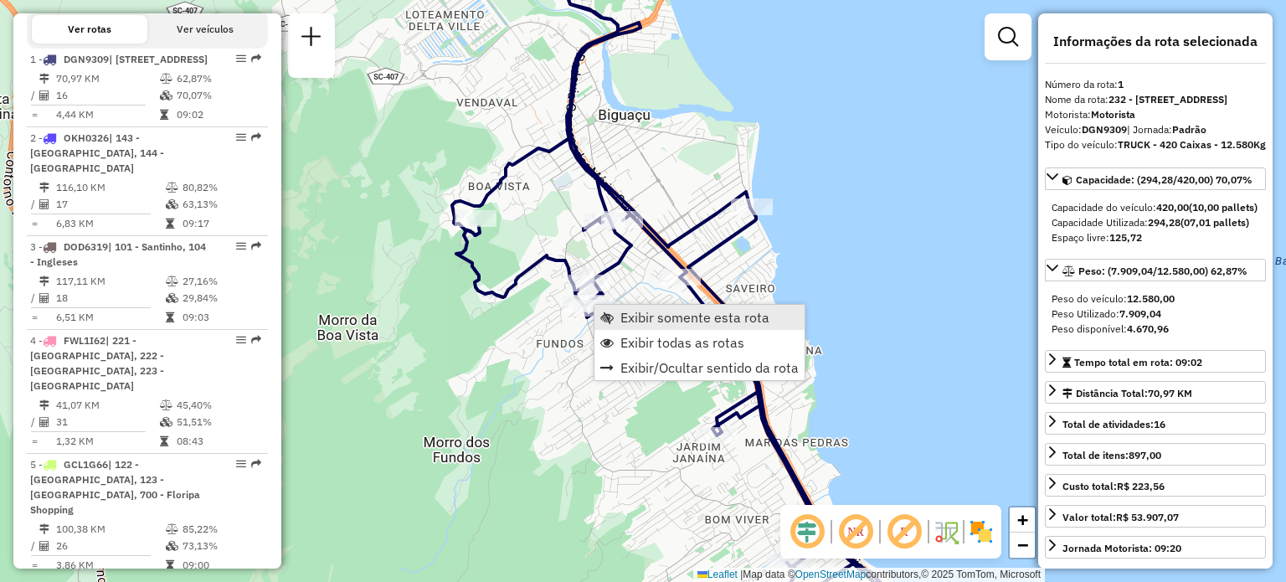
scroll to position [692, 0]
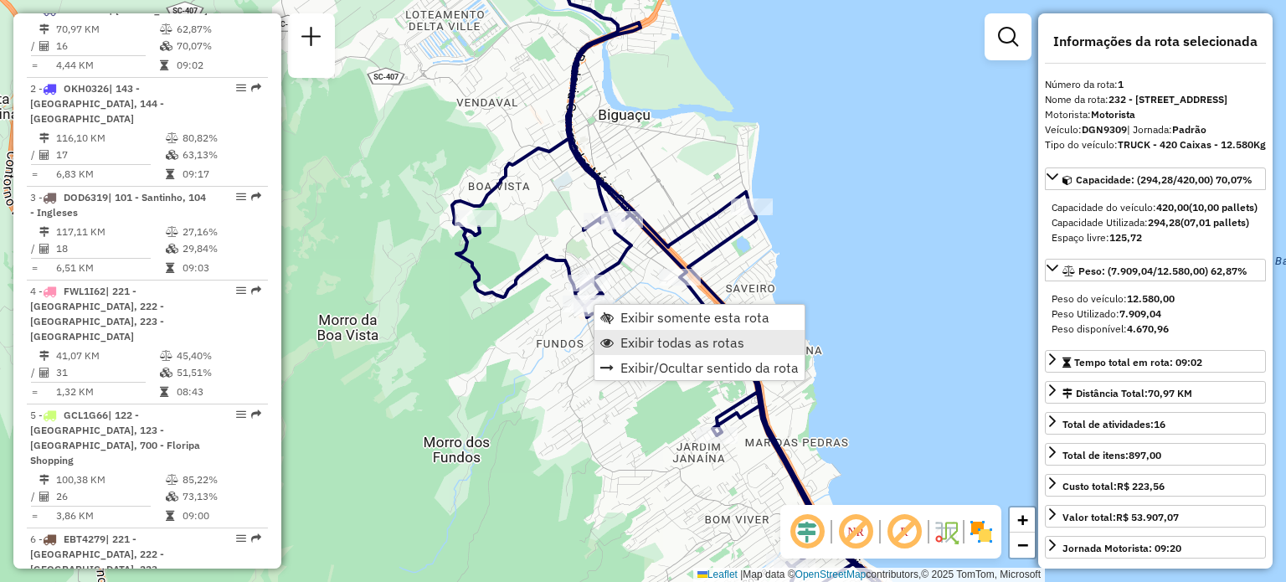
click at [628, 339] on span "Exibir todas as rotas" at bounding box center [682, 342] width 124 height 13
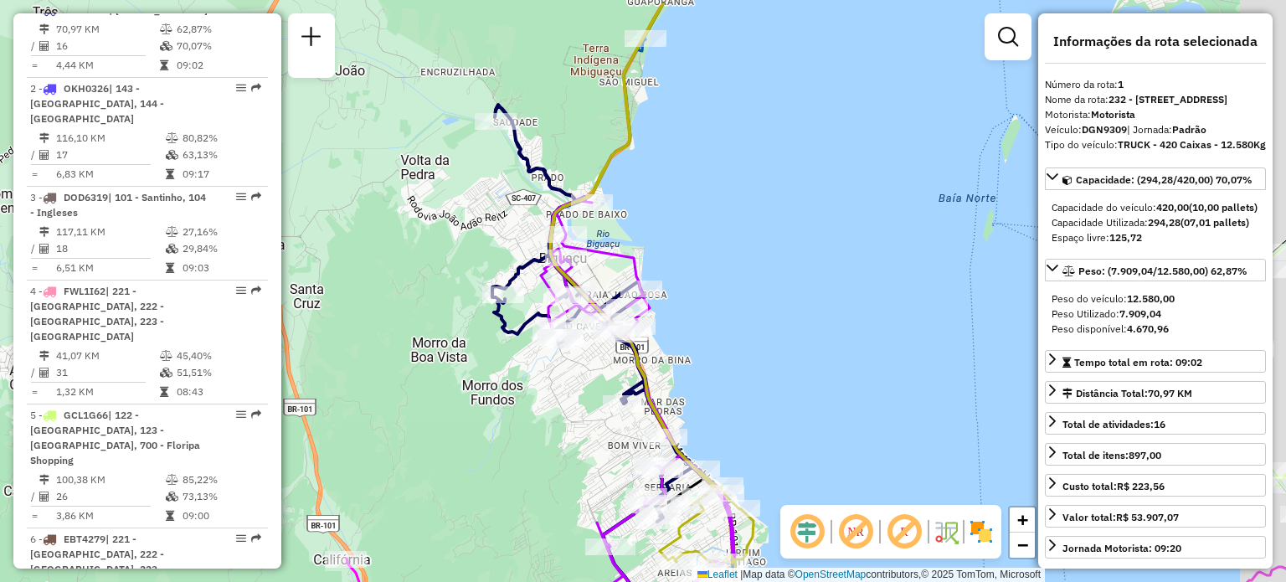
drag, startPoint x: 820, startPoint y: 153, endPoint x: 595, endPoint y: 328, distance: 284.5
click at [624, 307] on div "Janela de atendimento Grade de atendimento Capacidade Transportadoras Veículos …" at bounding box center [643, 291] width 1286 height 582
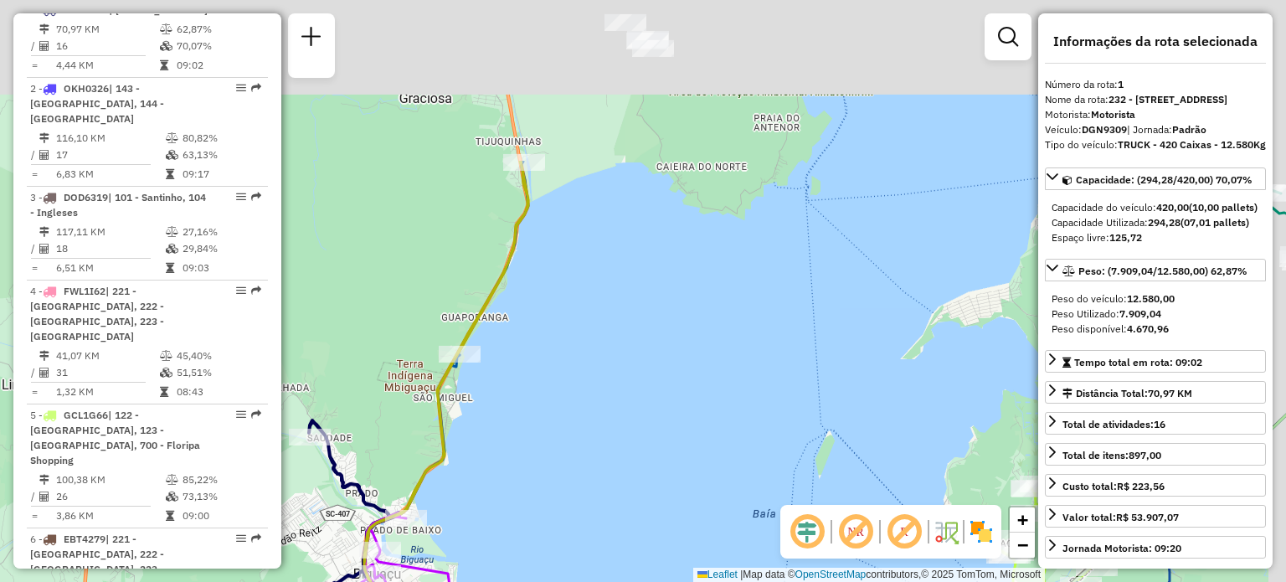
drag, startPoint x: 608, startPoint y: 217, endPoint x: 553, endPoint y: 523, distance: 311.4
click at [553, 523] on div "Janela de atendimento Grade de atendimento Capacidade Transportadoras Veículos …" at bounding box center [643, 291] width 1286 height 582
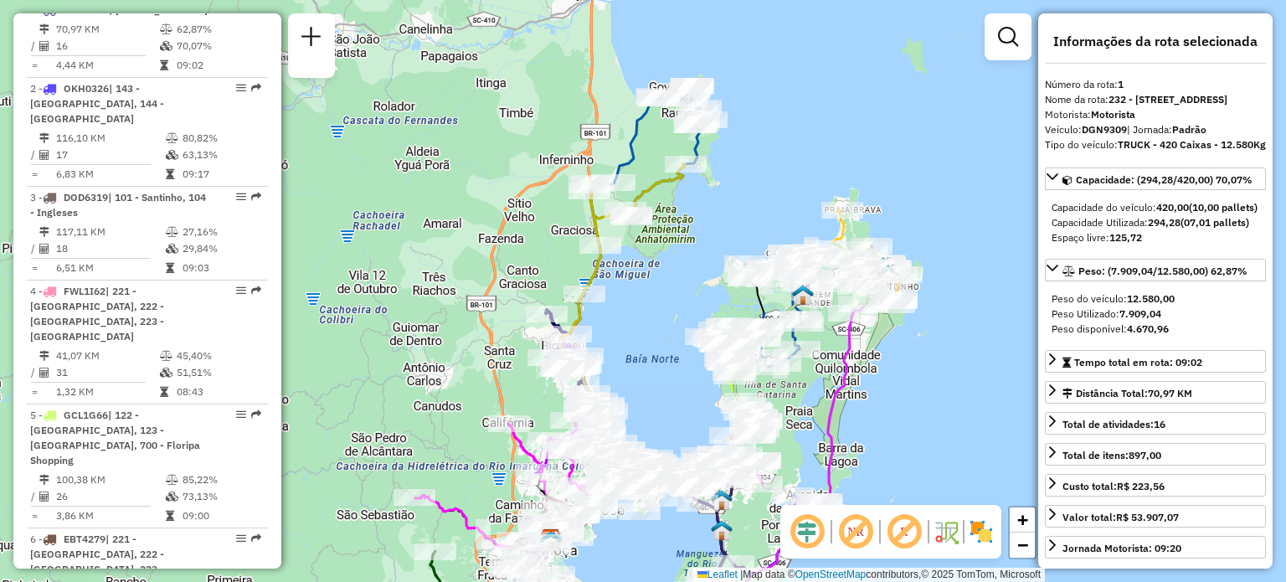
drag, startPoint x: 640, startPoint y: 272, endPoint x: 668, endPoint y: 181, distance: 95.6
click at [668, 184] on div "Janela de atendimento Grade de atendimento Capacidade Transportadoras Veículos …" at bounding box center [643, 291] width 1286 height 582
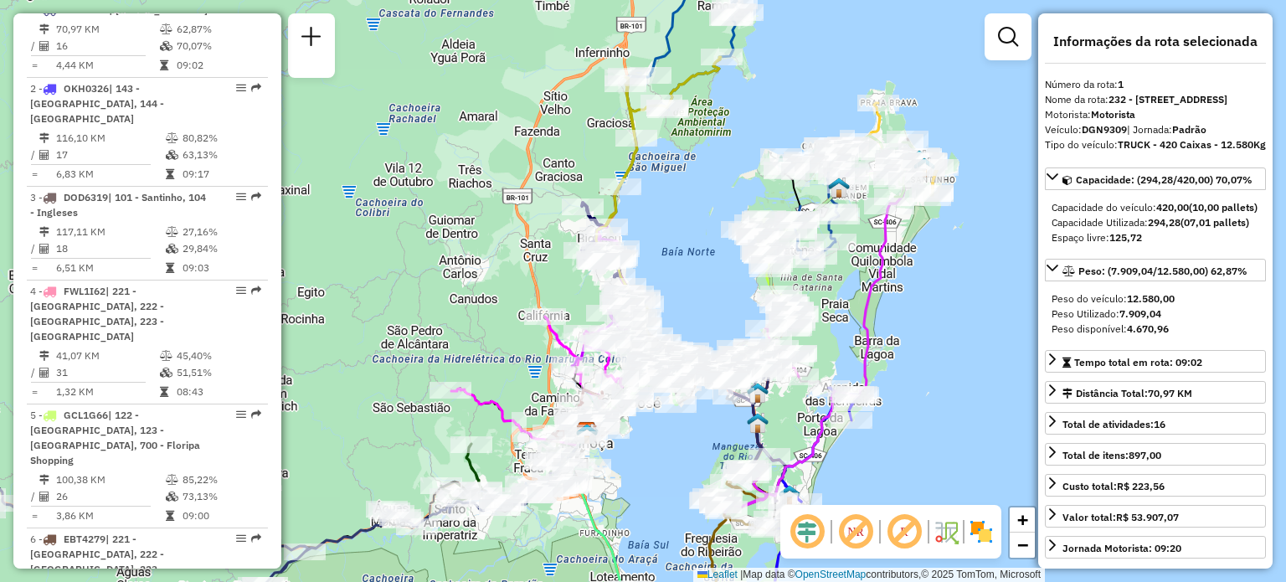
drag, startPoint x: 640, startPoint y: 248, endPoint x: 686, endPoint y: 98, distance: 157.0
click at [686, 98] on div "Janela de atendimento Grade de atendimento Capacidade Transportadoras Veículos …" at bounding box center [643, 291] width 1286 height 582
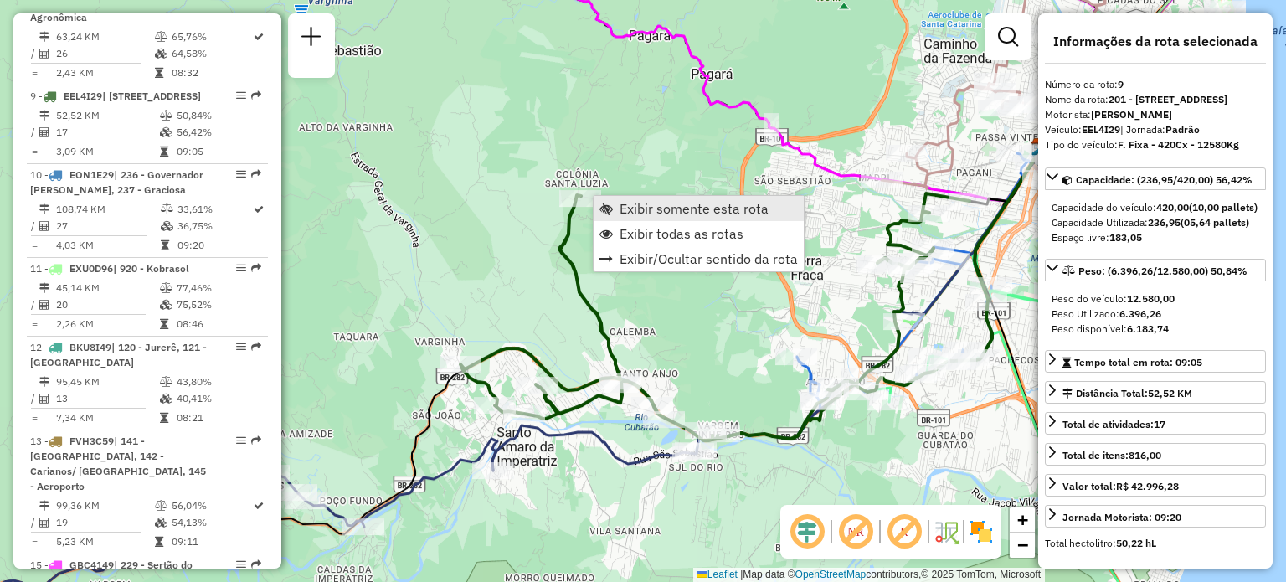
scroll to position [1486, 0]
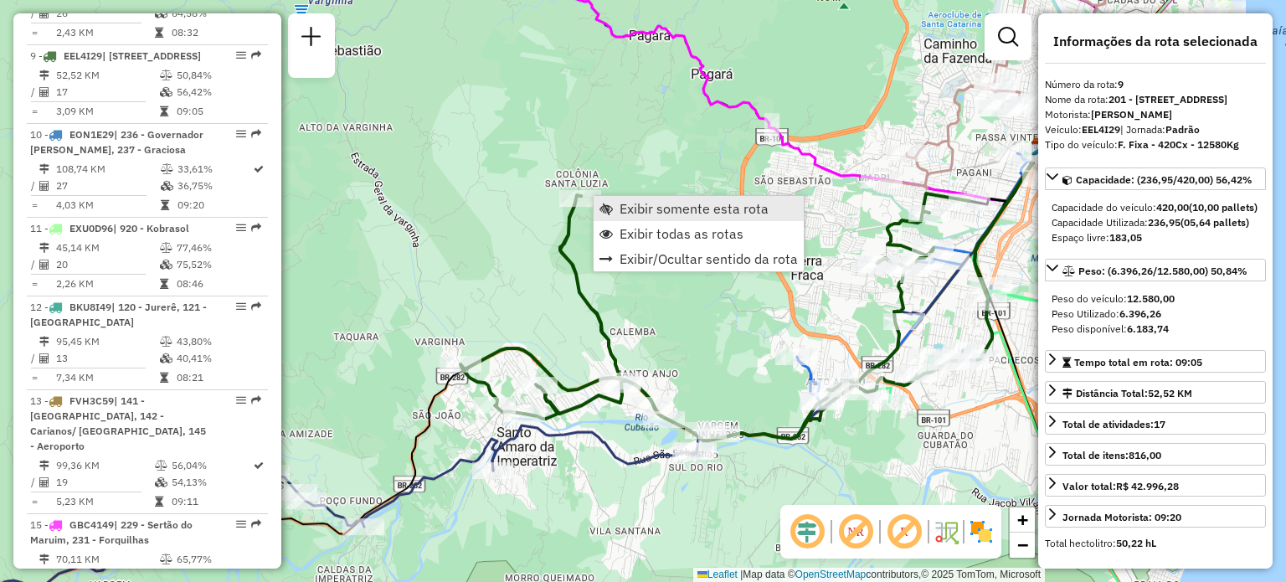
click at [611, 199] on link "Exibir somente esta rota" at bounding box center [699, 208] width 210 height 25
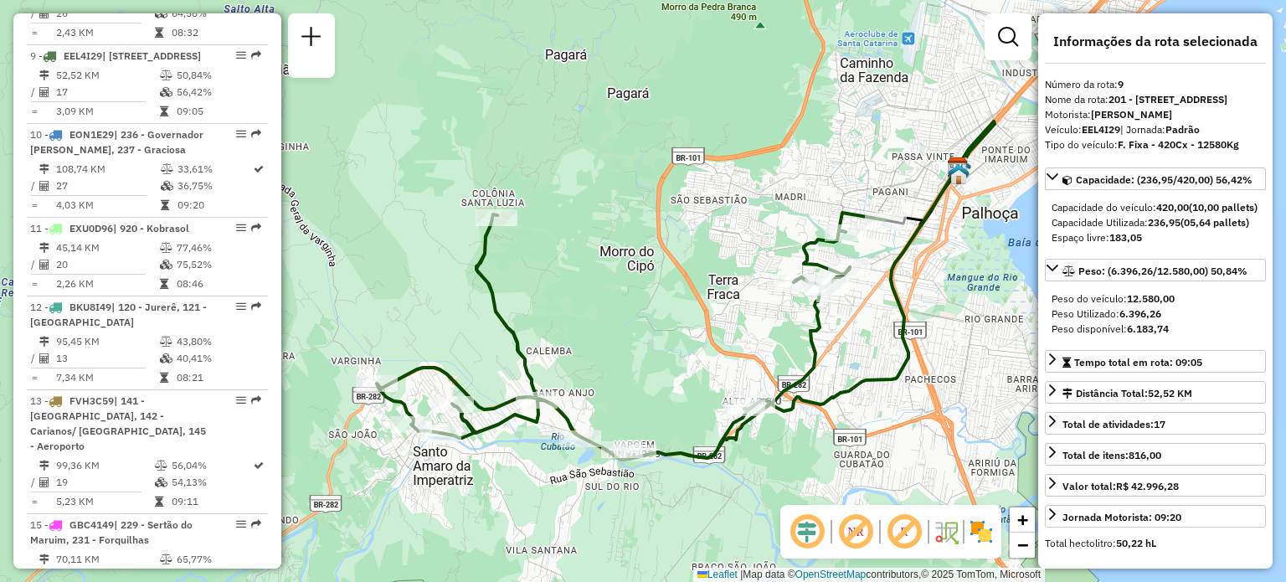
drag, startPoint x: 567, startPoint y: 295, endPoint x: 609, endPoint y: 295, distance: 42.7
click at [609, 295] on div "Janela de atendimento Grade de atendimento Capacidade Transportadoras Veículos …" at bounding box center [643, 291] width 1286 height 582
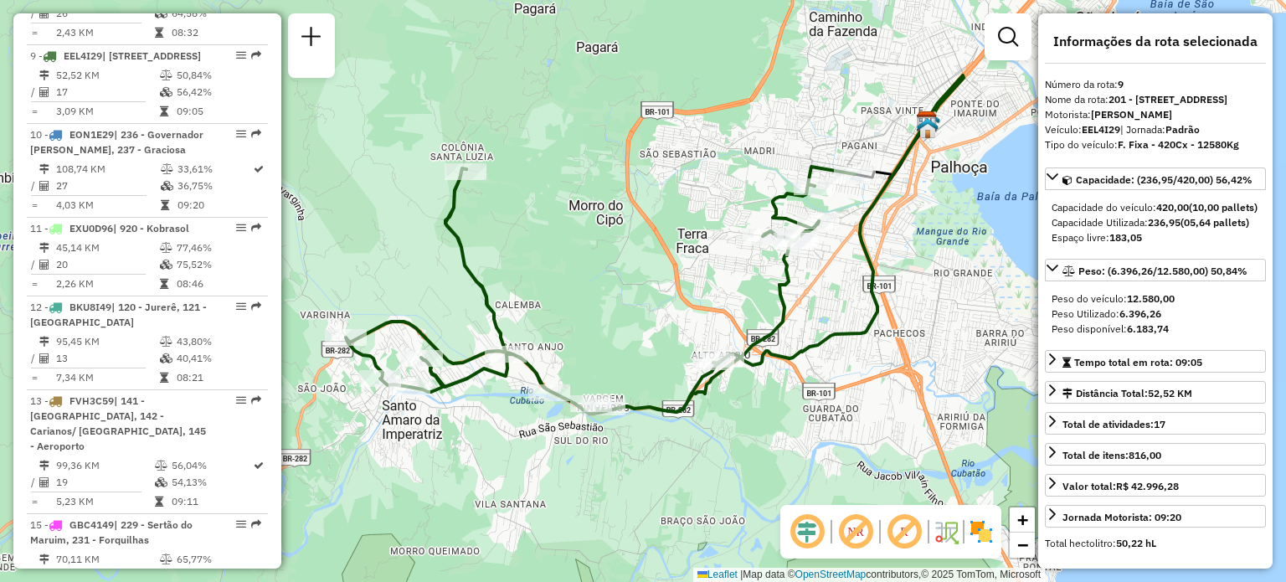
drag, startPoint x: 664, startPoint y: 342, endPoint x: 630, endPoint y: 279, distance: 72.3
click at [630, 279] on div "Janela de atendimento Grade de atendimento Capacidade Transportadoras Veículos …" at bounding box center [643, 291] width 1286 height 582
